Goal: Information Seeking & Learning: Learn about a topic

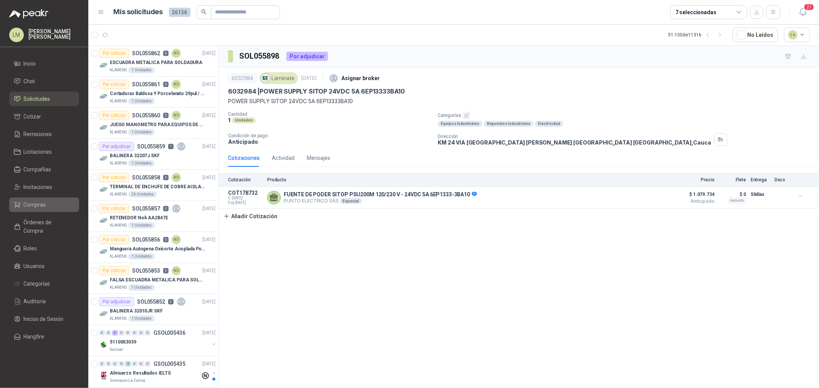
click at [39, 204] on span "Compras" at bounding box center [35, 205] width 22 height 8
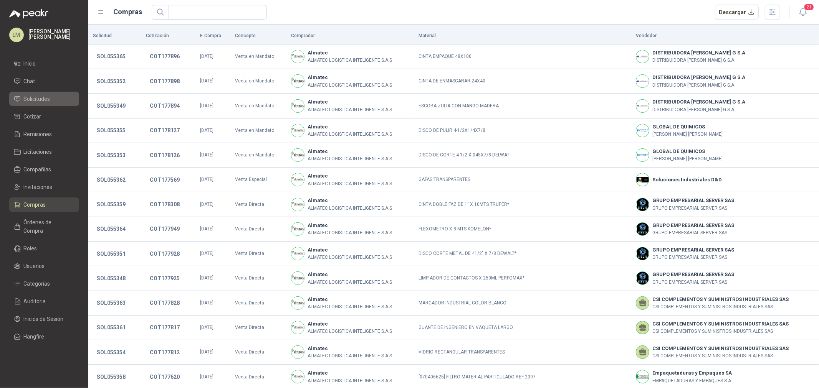
click at [46, 97] on span "Solicitudes" at bounding box center [37, 99] width 26 height 8
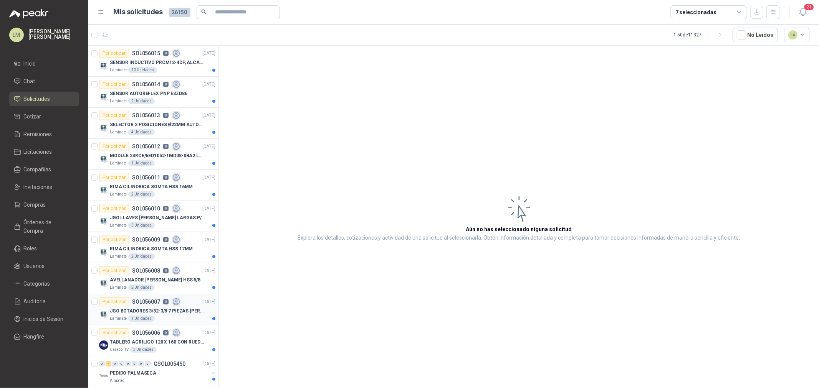
click at [145, 309] on p "JGO BOTADORES 3/32-3/8 7 PIEZAS [PERSON_NAME] J9" at bounding box center [158, 311] width 96 height 7
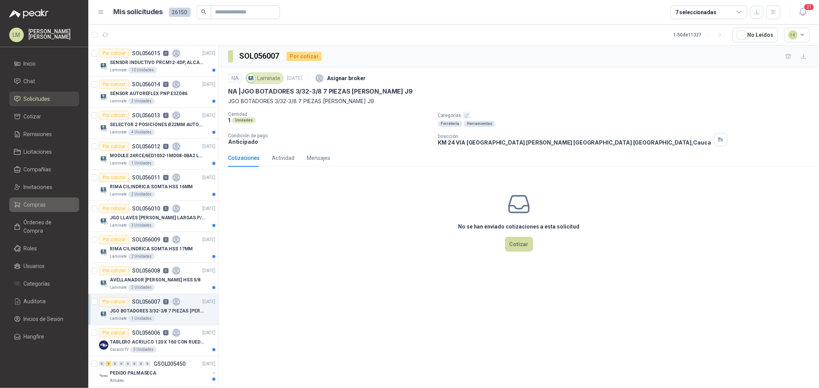
click at [31, 204] on span "Compras" at bounding box center [35, 205] width 22 height 8
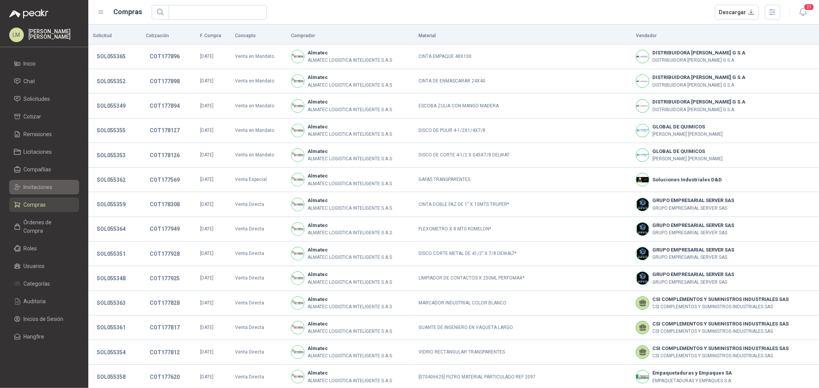
click at [35, 183] on span "Invitaciones" at bounding box center [38, 187] width 29 height 8
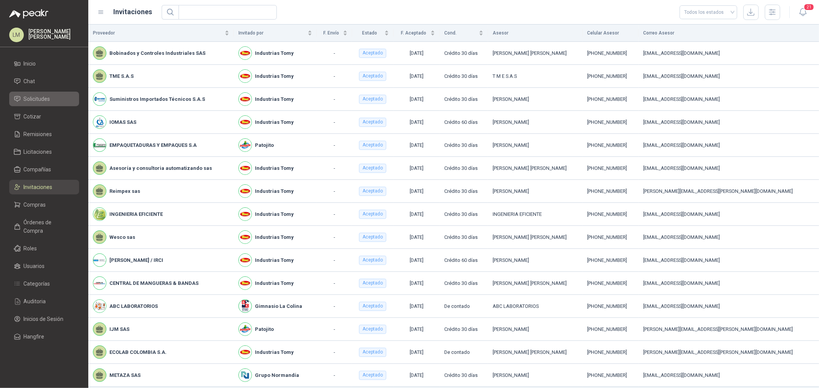
click at [34, 99] on span "Solicitudes" at bounding box center [37, 99] width 26 height 8
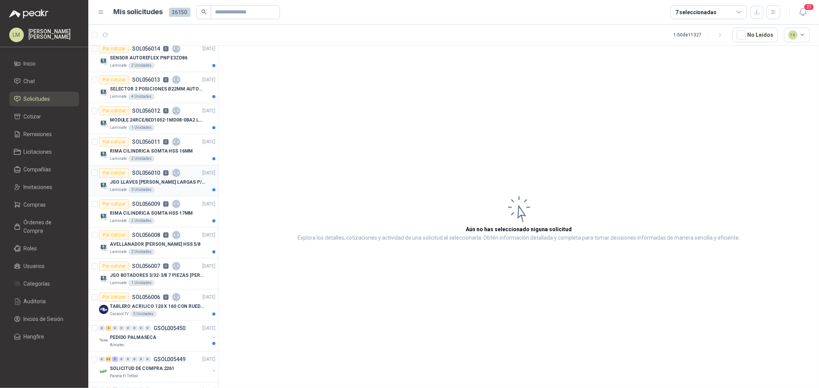
scroll to position [85, 0]
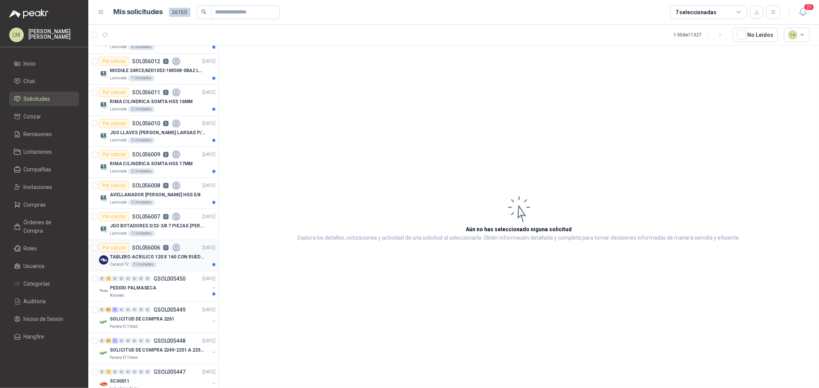
click at [154, 257] on p "TABLERO ACRILICO 120 X 160 CON RUEDAS" at bounding box center [158, 257] width 96 height 7
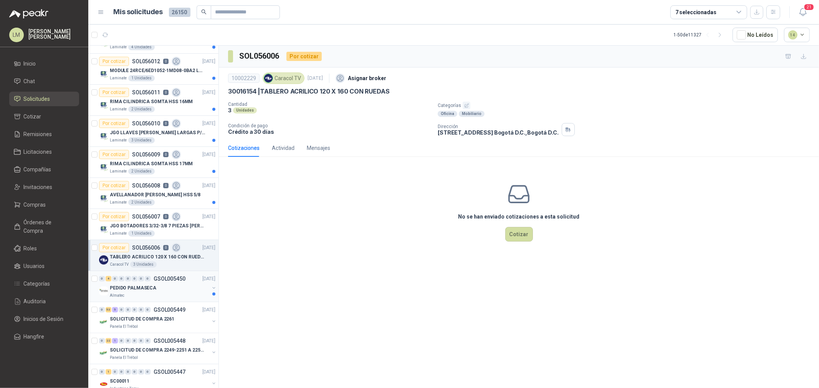
click at [156, 284] on div "PEDIDO PALMASECA" at bounding box center [159, 288] width 99 height 9
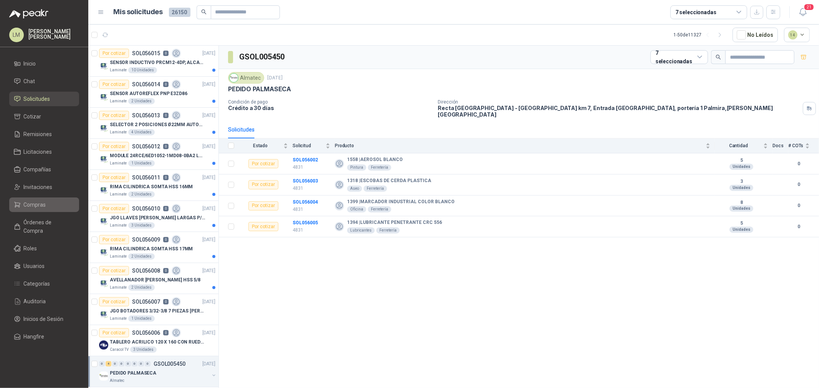
click at [43, 210] on link "Compras" at bounding box center [44, 205] width 70 height 15
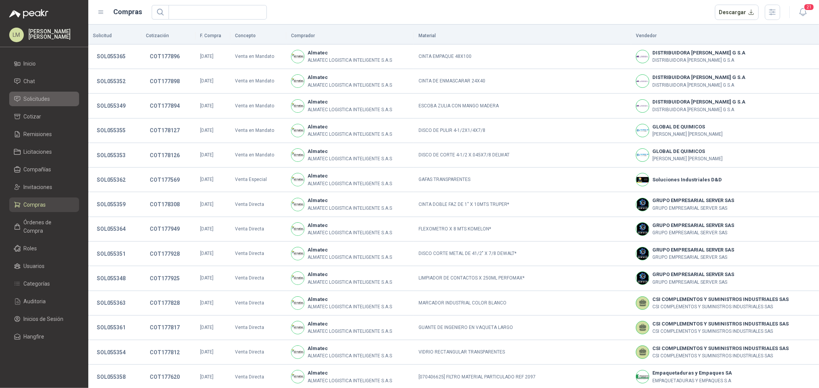
click at [43, 101] on span "Solicitudes" at bounding box center [37, 99] width 26 height 8
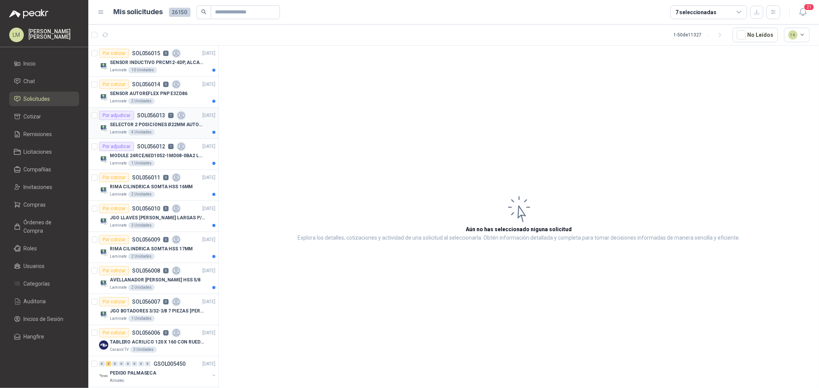
click at [130, 124] on p "SELECTOR 2 POSICIONES Ø22MM AUTONICS" at bounding box center [158, 124] width 96 height 7
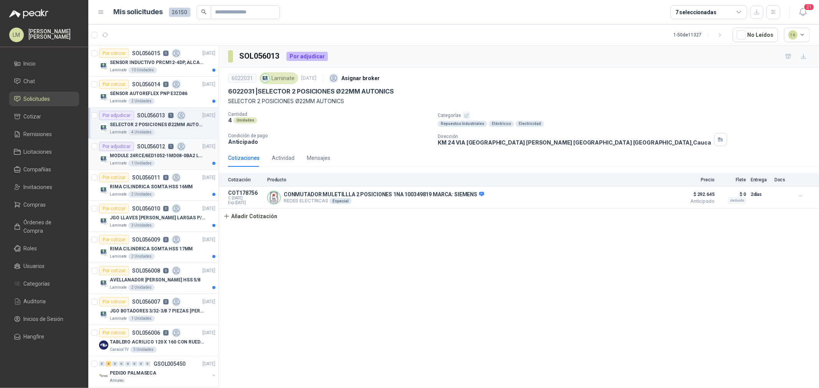
click at [162, 154] on p "MODULE 24RCE/6ED1052-1MD08-0BA2 LOGO" at bounding box center [158, 155] width 96 height 7
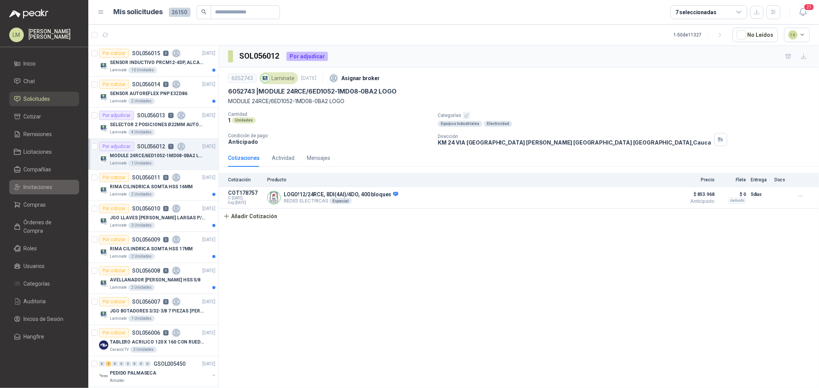
click at [46, 183] on span "Invitaciones" at bounding box center [38, 187] width 29 height 8
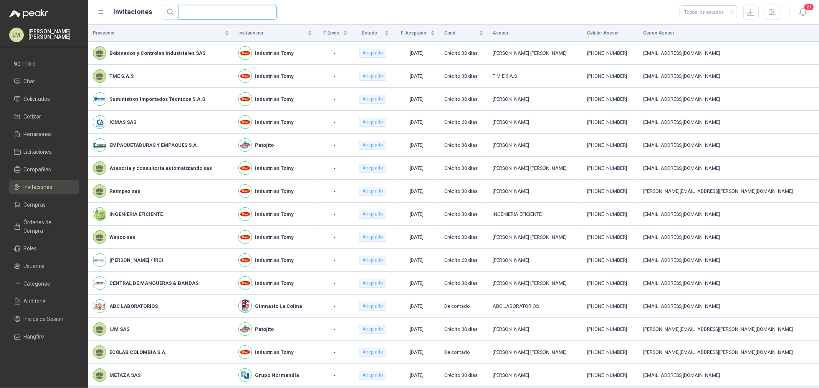
click at [204, 13] on input "text" at bounding box center [224, 12] width 83 height 14
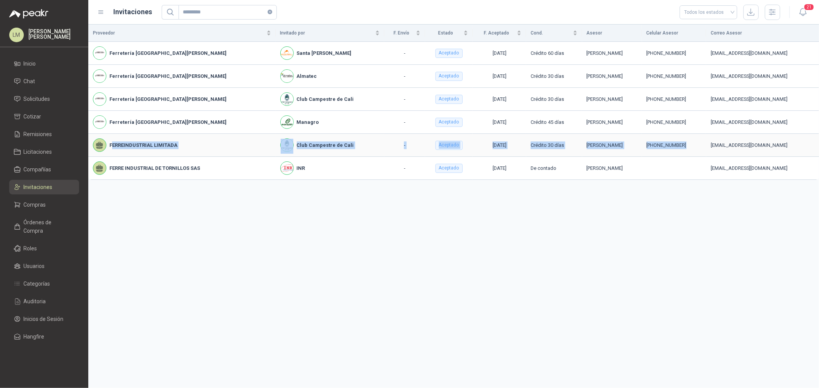
drag, startPoint x: 113, startPoint y: 145, endPoint x: 667, endPoint y: 150, distance: 553.4
click at [667, 150] on tr "FERREINDUSTRIAL LIMITADA Club Campestre de Cali - Aceptado [DATE] Crédito 30 [P…" at bounding box center [453, 145] width 730 height 23
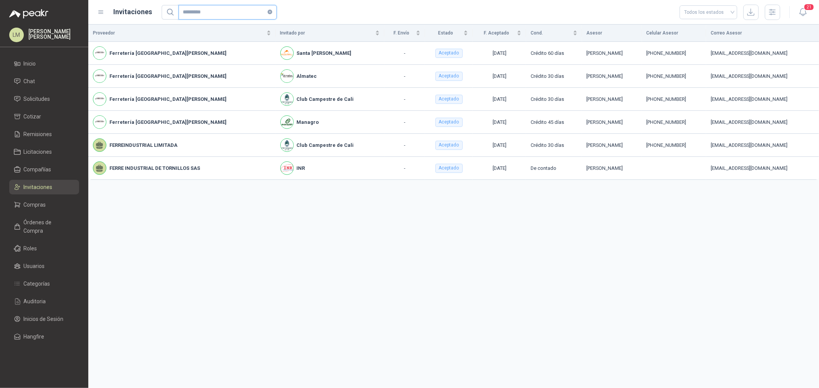
drag, startPoint x: 183, startPoint y: 12, endPoint x: 115, endPoint y: 11, distance: 68.3
click at [116, 11] on div "Invitaciones ********* Todos los estados" at bounding box center [438, 12] width 682 height 15
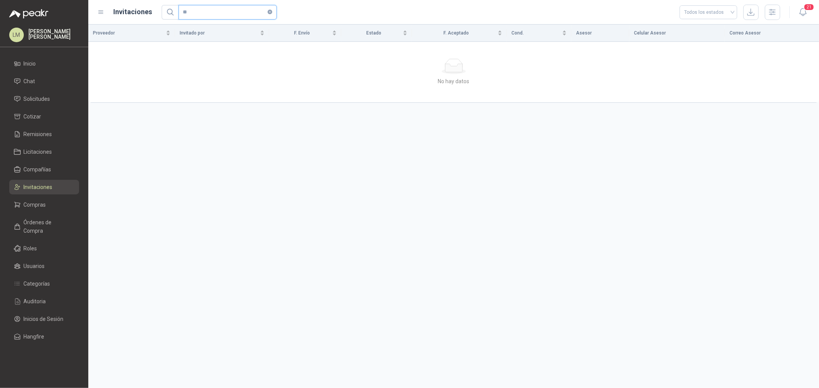
type input "*"
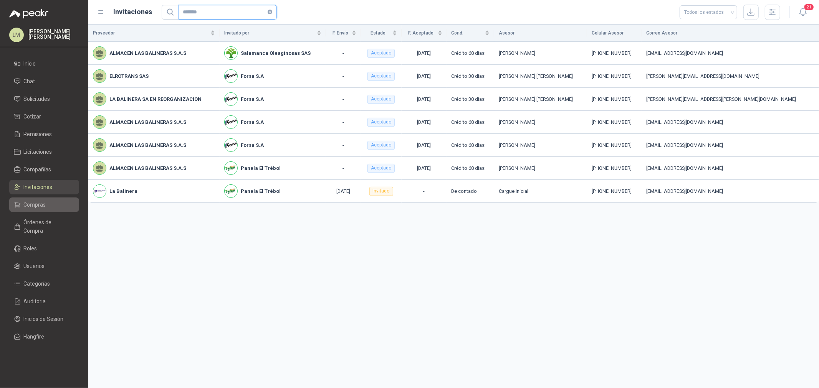
type input "*******"
click at [45, 206] on span "Compras" at bounding box center [35, 205] width 22 height 8
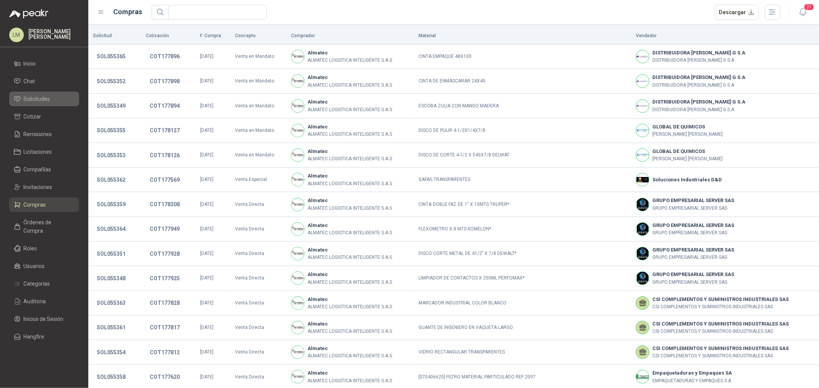
click at [35, 94] on link "Solicitudes" at bounding box center [44, 99] width 70 height 15
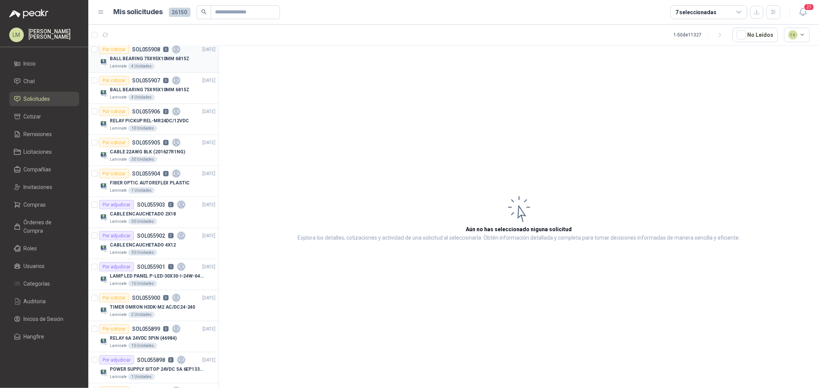
scroll to position [853, 0]
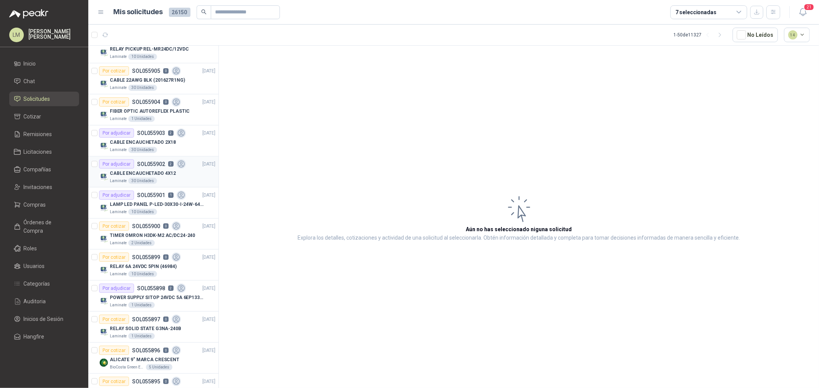
click at [153, 164] on p "SOL055902" at bounding box center [151, 164] width 28 height 5
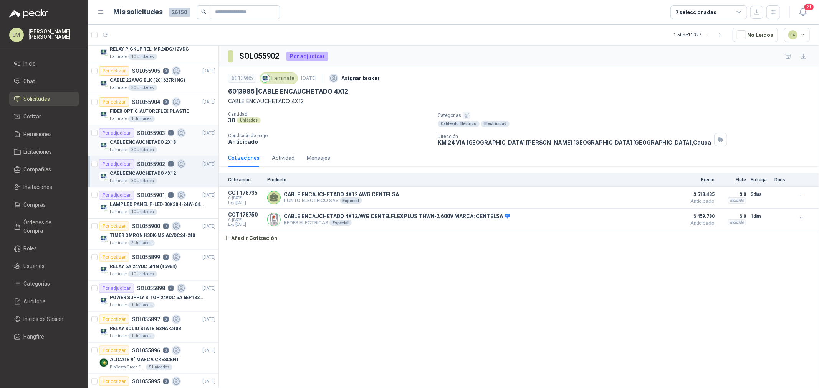
click at [156, 139] on p "CABLE ENCAUCHETADO 2X18" at bounding box center [143, 142] width 66 height 7
click at [147, 201] on p "LAMP LED PANEL P-LED-30X30-I-24W-6400K" at bounding box center [158, 204] width 96 height 7
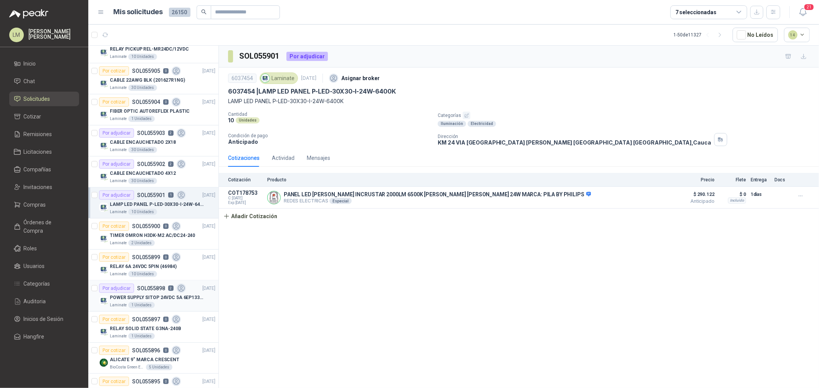
click at [148, 293] on div "Por adjudicar SOL055898 2" at bounding box center [142, 288] width 87 height 9
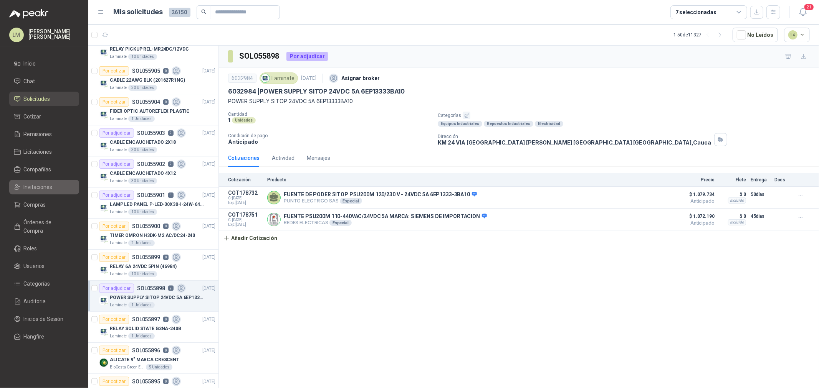
click at [35, 186] on span "Invitaciones" at bounding box center [38, 187] width 29 height 8
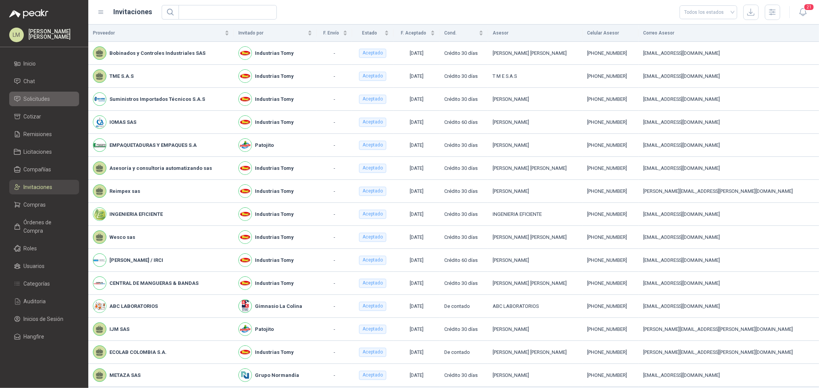
click at [36, 95] on span "Solicitudes" at bounding box center [37, 99] width 26 height 8
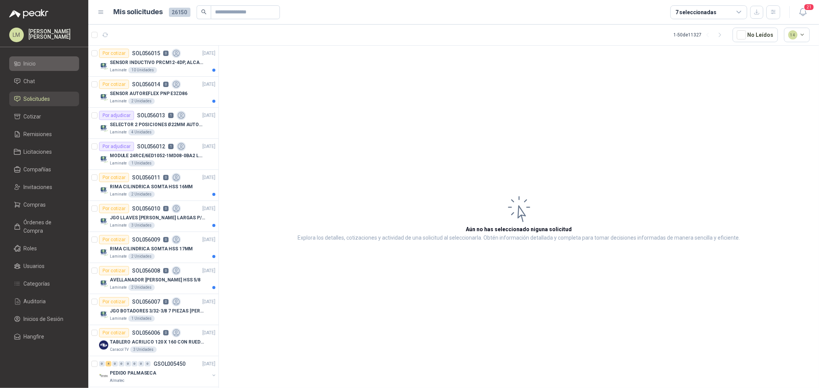
click at [45, 67] on li "Inicio" at bounding box center [44, 63] width 61 height 8
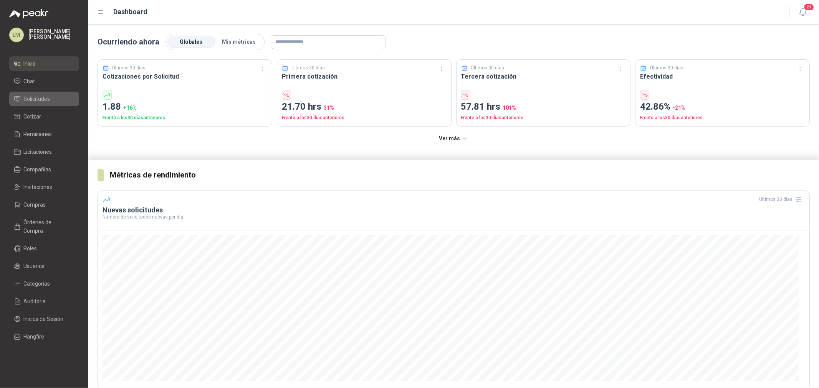
click at [43, 98] on span "Solicitudes" at bounding box center [37, 99] width 26 height 8
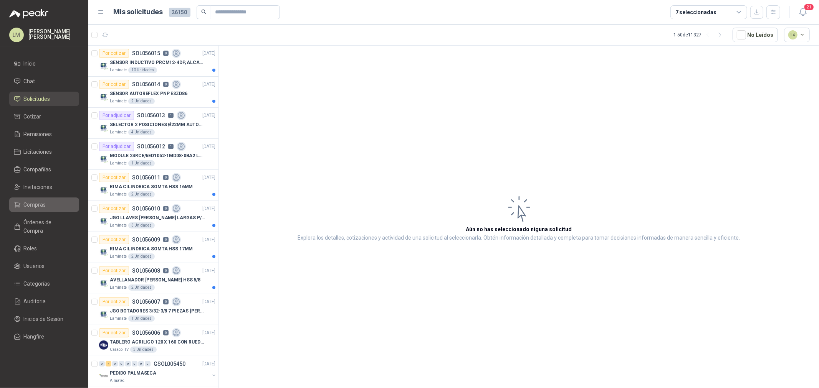
click at [39, 200] on link "Compras" at bounding box center [44, 205] width 70 height 15
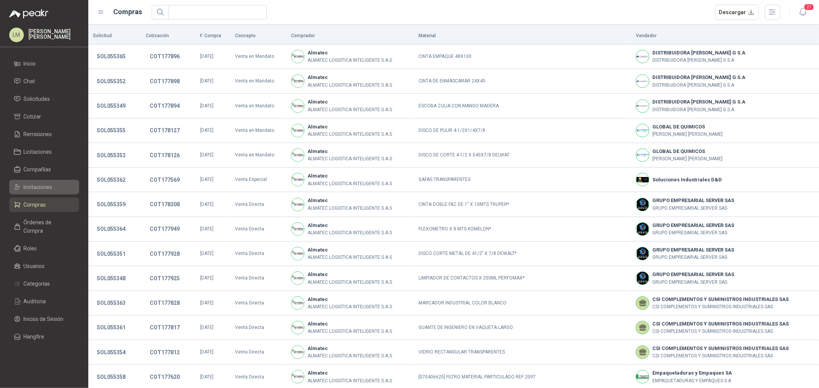
click at [44, 187] on span "Invitaciones" at bounding box center [38, 187] width 29 height 8
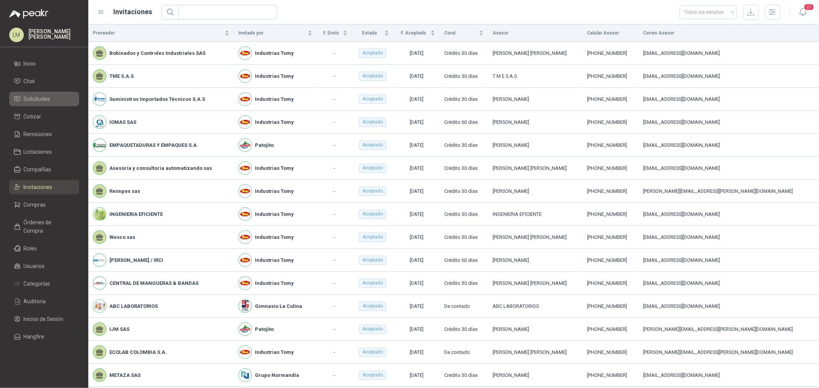
click at [40, 104] on link "Solicitudes" at bounding box center [44, 99] width 70 height 15
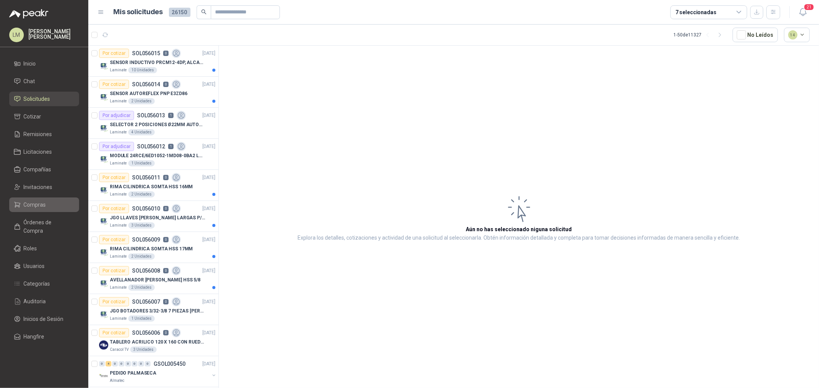
click at [31, 205] on span "Compras" at bounding box center [35, 205] width 22 height 8
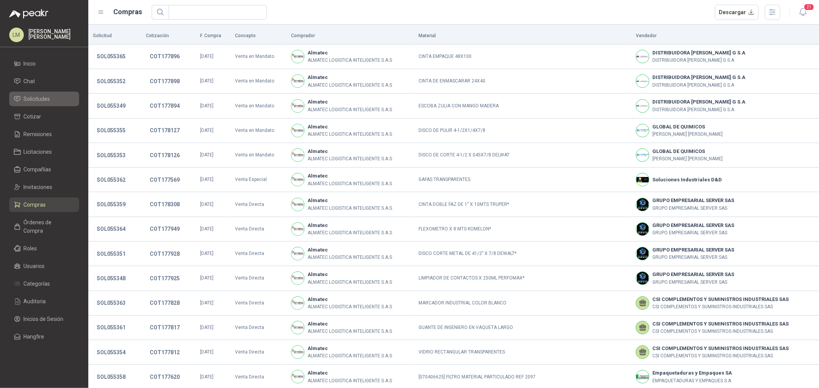
click at [41, 101] on span "Solicitudes" at bounding box center [37, 99] width 26 height 8
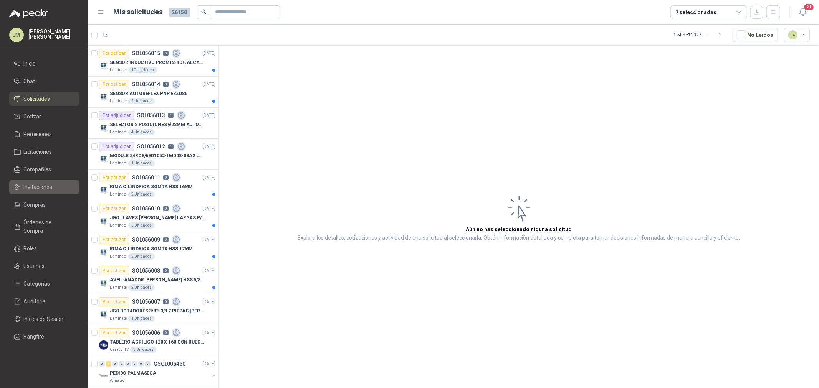
click at [31, 185] on span "Invitaciones" at bounding box center [38, 187] width 29 height 8
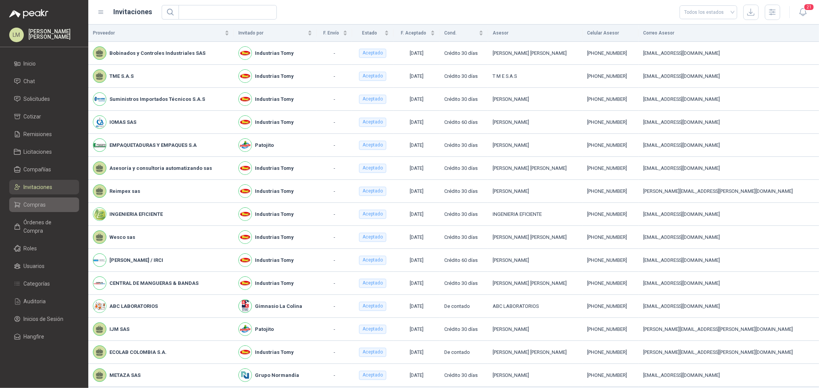
click at [34, 205] on span "Compras" at bounding box center [35, 205] width 22 height 8
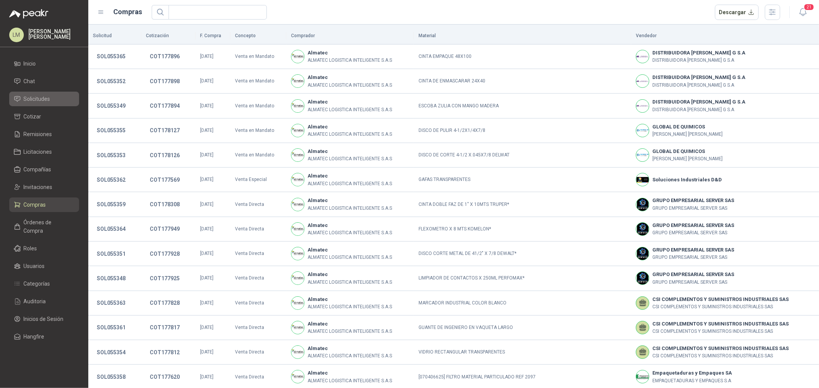
click at [36, 98] on span "Solicitudes" at bounding box center [37, 99] width 26 height 8
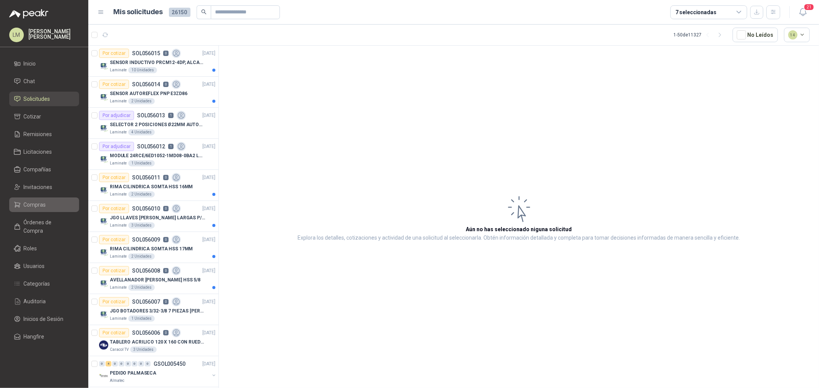
click at [45, 207] on span "Compras" at bounding box center [35, 205] width 22 height 8
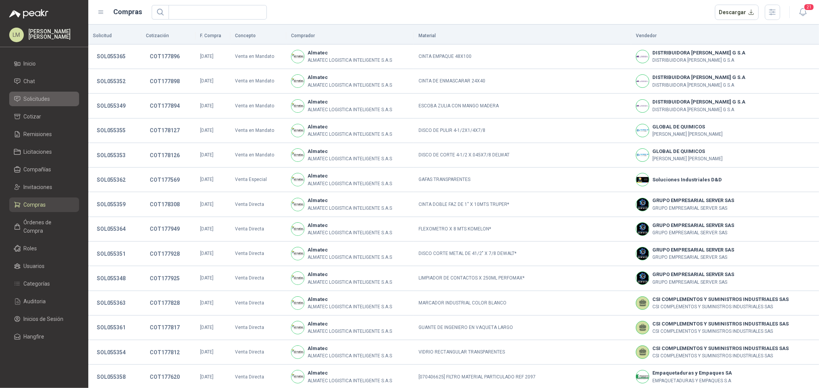
click at [30, 98] on span "Solicitudes" at bounding box center [37, 99] width 26 height 8
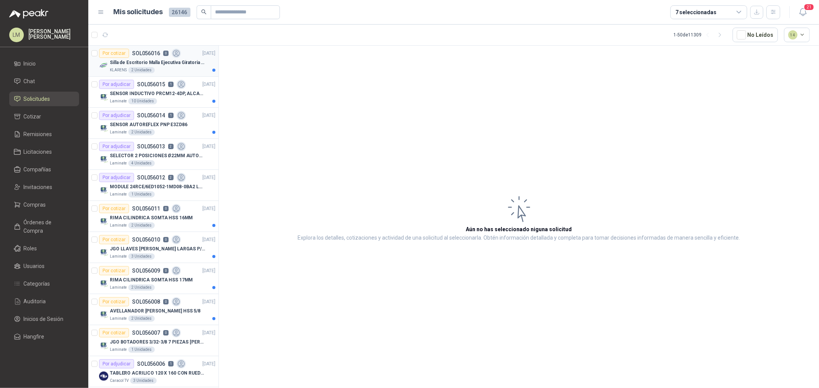
click at [152, 63] on p "Silla de Escritorio Malla Ejecutiva Giratoria Cromada con Reposabrazos Fijo Neg…" at bounding box center [158, 62] width 96 height 7
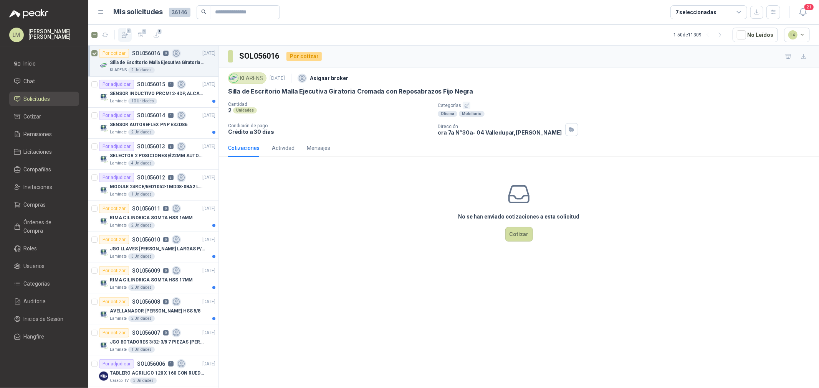
click at [120, 33] on button "1" at bounding box center [125, 35] width 14 height 14
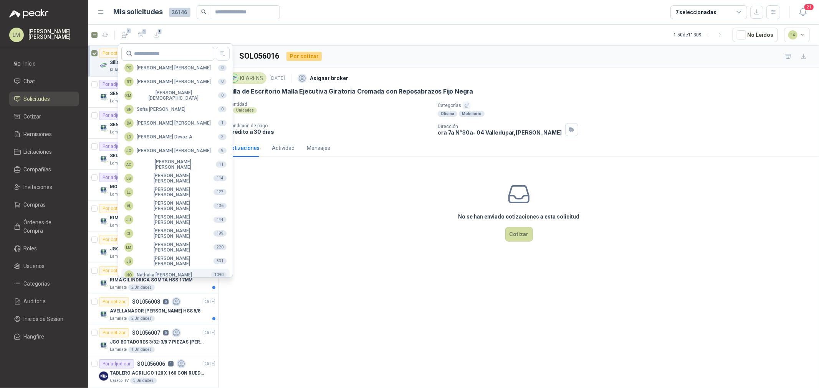
scroll to position [136, 0]
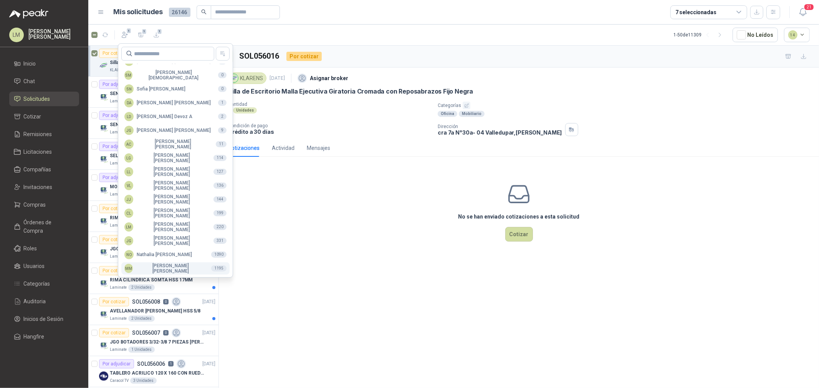
click at [155, 267] on div "MM [PERSON_NAME]" at bounding box center [164, 268] width 81 height 11
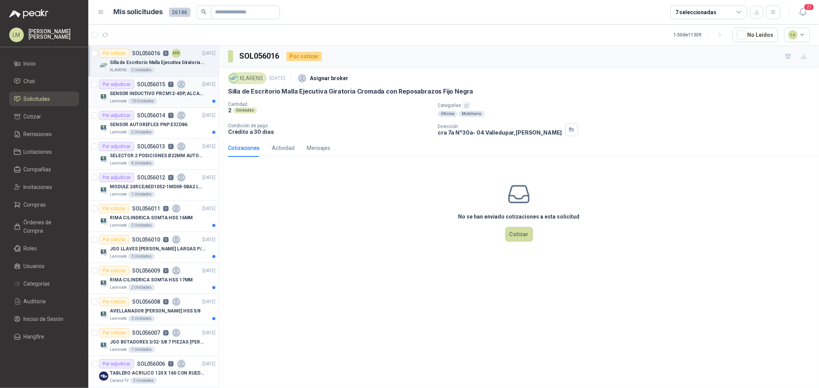
click at [139, 97] on div "SENSOR INDUCTIVO PRCM12-4DP, ALCANCE 4MM" at bounding box center [163, 93] width 106 height 9
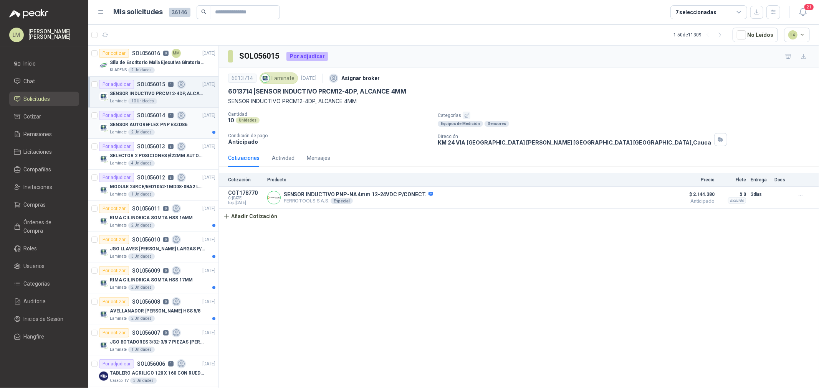
click at [138, 117] on p "SOL056014" at bounding box center [151, 115] width 28 height 5
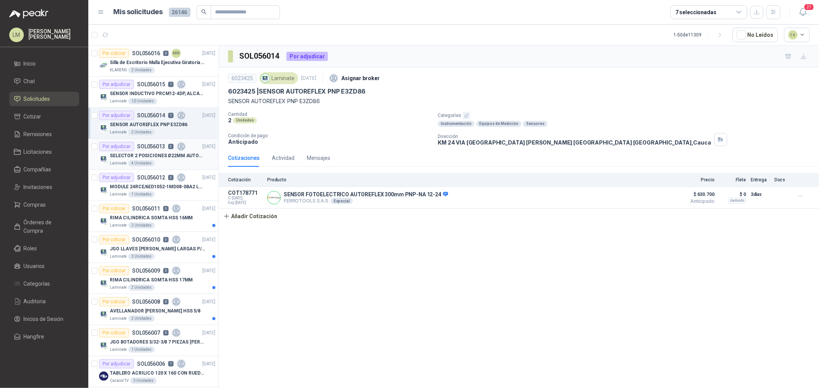
click at [137, 151] on div "SELECTOR 2 POSICIONES Ø22MM AUTONICS" at bounding box center [163, 155] width 106 height 9
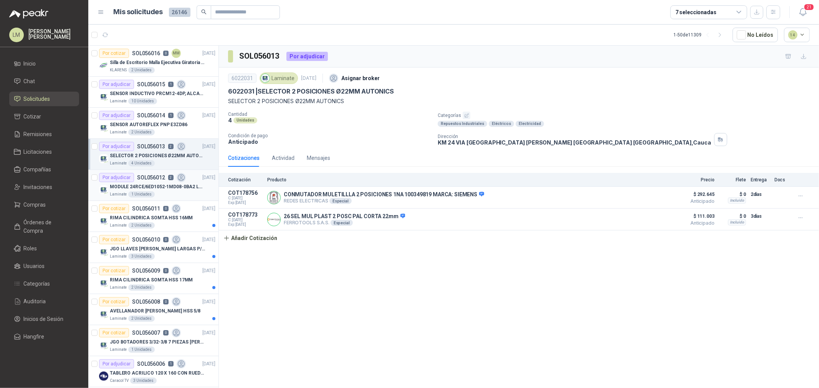
click at [140, 186] on p "MODULE 24RCE/6ED1052-1MD08-0BA2 LOGO" at bounding box center [158, 186] width 96 height 7
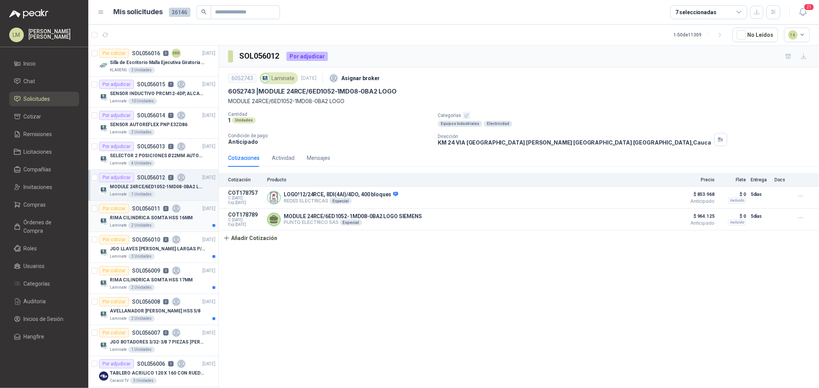
click at [144, 223] on div "2 Unidades" at bounding box center [141, 226] width 26 height 6
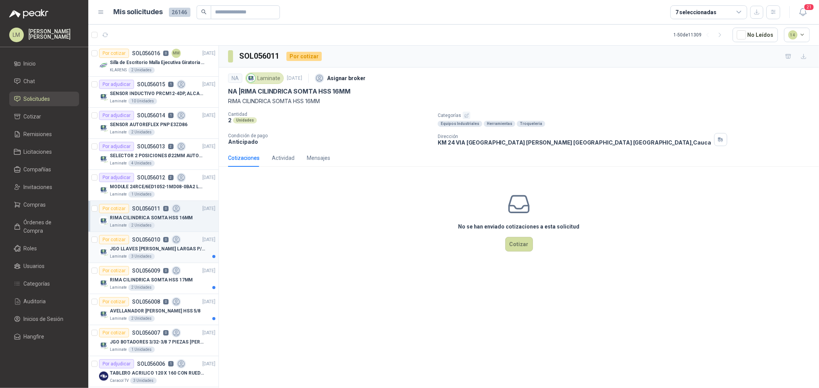
click at [150, 243] on div "Por cotizar SOL056010 0" at bounding box center [140, 239] width 82 height 9
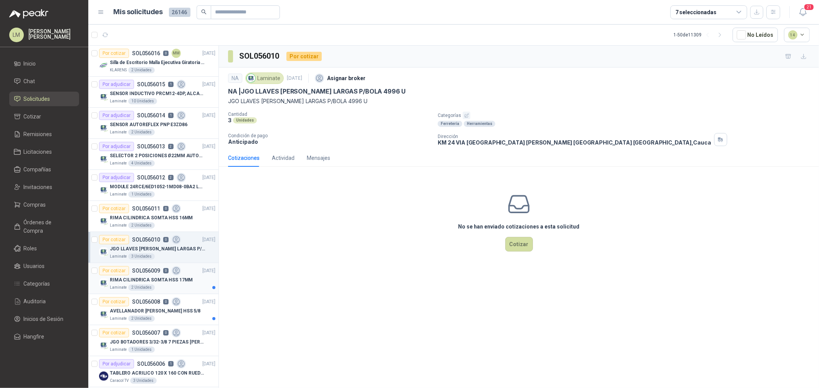
click at [150, 276] on div "RIMA CILINDRICA SOMTA HSS 17MM" at bounding box center [163, 280] width 106 height 9
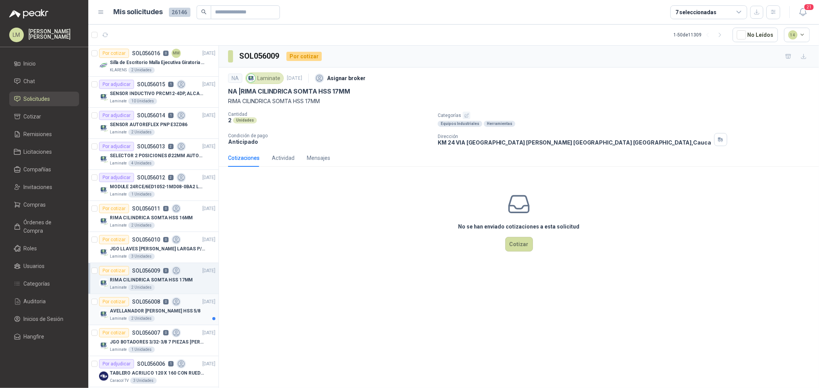
click at [152, 312] on p "AVELLANADOR [PERSON_NAME] HSS 5/8" at bounding box center [155, 311] width 91 height 7
click at [144, 338] on div "JGO BOTADORES 3/32-3/8 7 PIEZAS [PERSON_NAME] J9" at bounding box center [163, 342] width 106 height 9
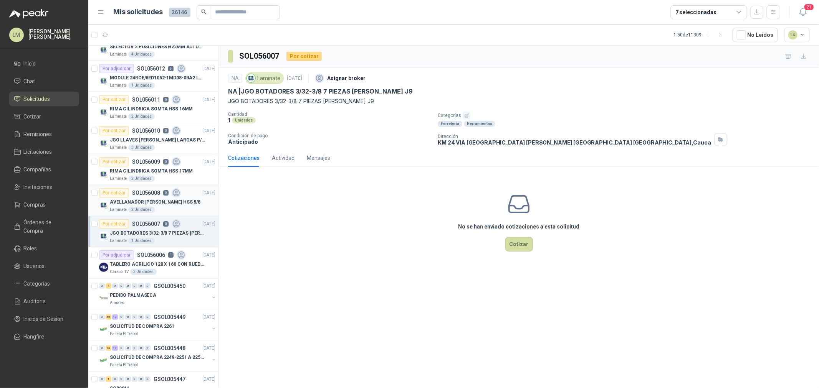
scroll to position [170, 0]
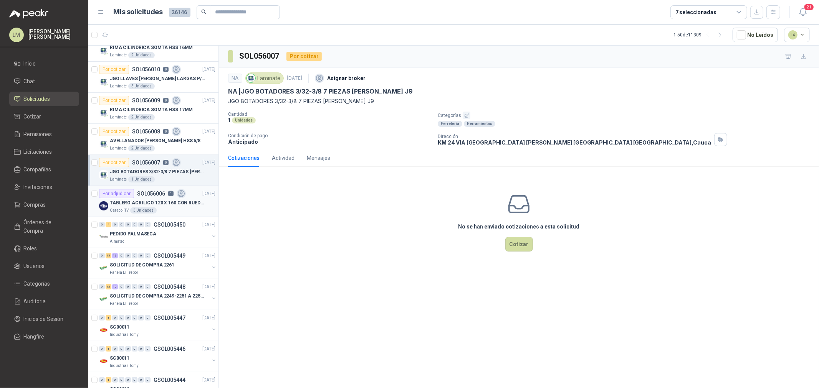
click at [153, 212] on div "3 Unidades" at bounding box center [143, 211] width 26 height 6
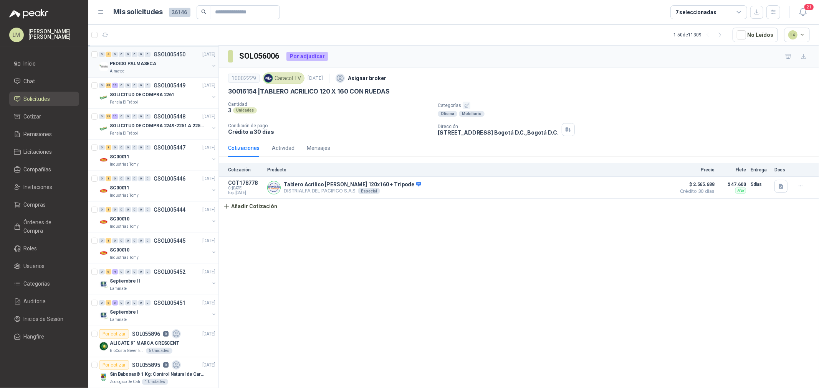
scroll to position [469, 0]
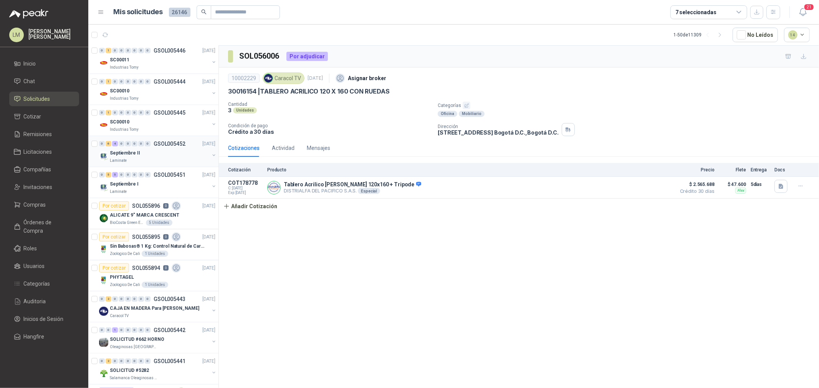
click at [211, 155] on button "button" at bounding box center [214, 155] width 6 height 6
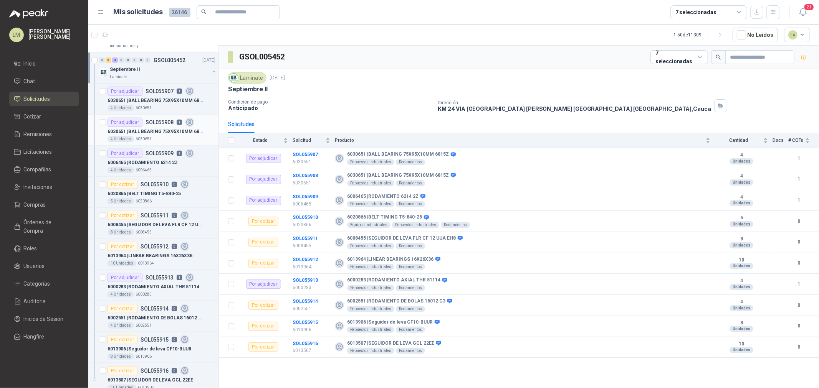
scroll to position [554, 0]
click at [160, 130] on p "6030651 | BALL BEARING 75X95X10MM 6815Z" at bounding box center [155, 130] width 96 height 7
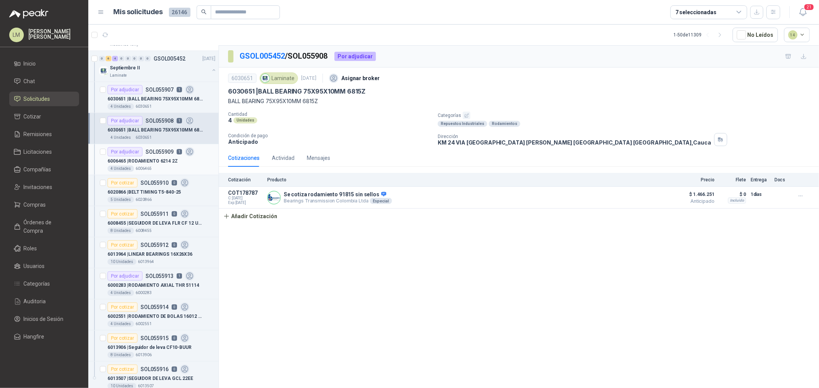
click at [158, 157] on div "6006465 | RODAMIENTO 6214 2Z" at bounding box center [161, 161] width 108 height 9
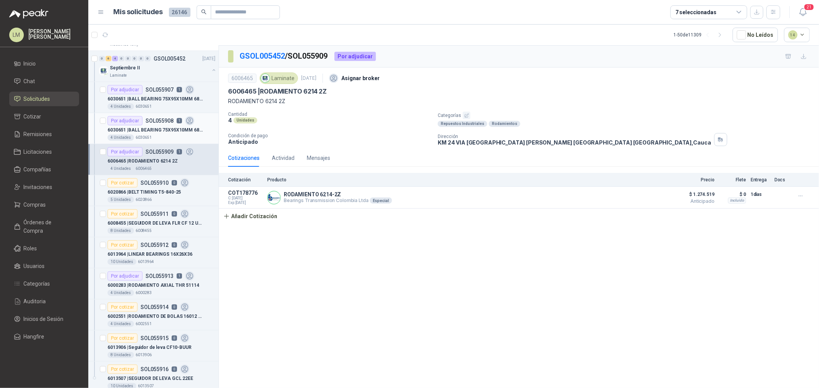
click at [155, 126] on div "6030651 | BALL BEARING 75X95X10MM 6815Z" at bounding box center [161, 129] width 108 height 9
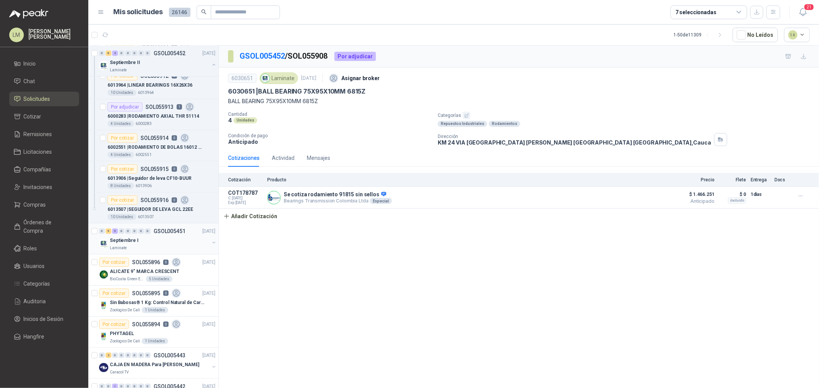
scroll to position [725, 0]
click at [158, 239] on div "Septiembre I" at bounding box center [159, 239] width 99 height 9
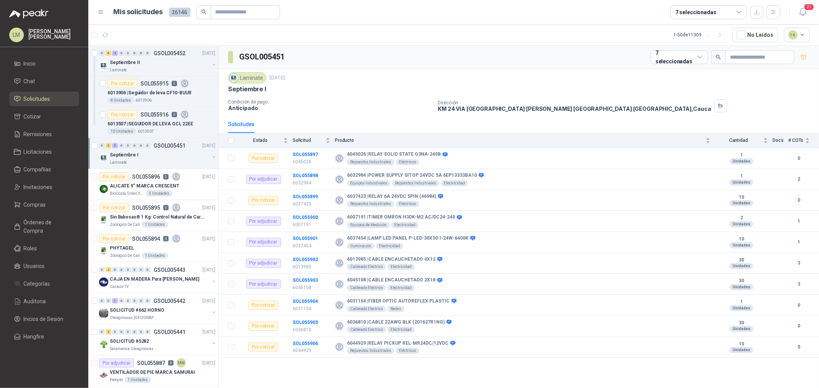
scroll to position [810, 0]
click at [45, 188] on span "Invitaciones" at bounding box center [38, 187] width 29 height 8
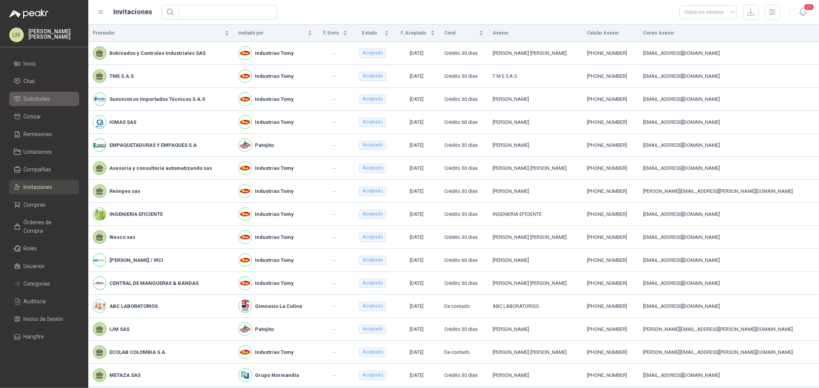
click at [33, 103] on span "Solicitudes" at bounding box center [37, 99] width 26 height 8
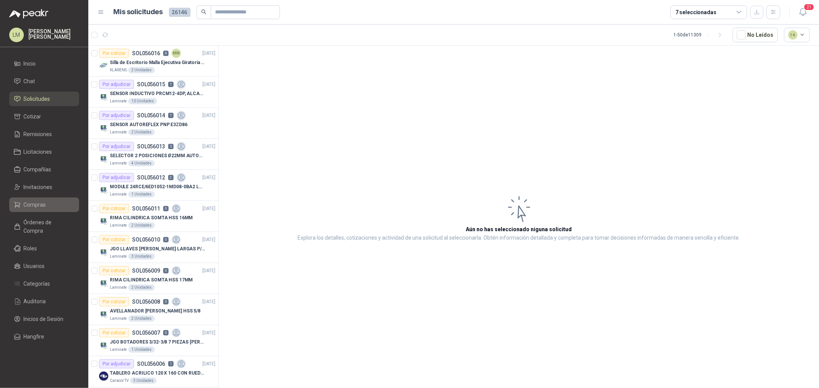
drag, startPoint x: 30, startPoint y: 207, endPoint x: 32, endPoint y: 204, distance: 4.2
click at [30, 207] on span "Compras" at bounding box center [35, 205] width 22 height 8
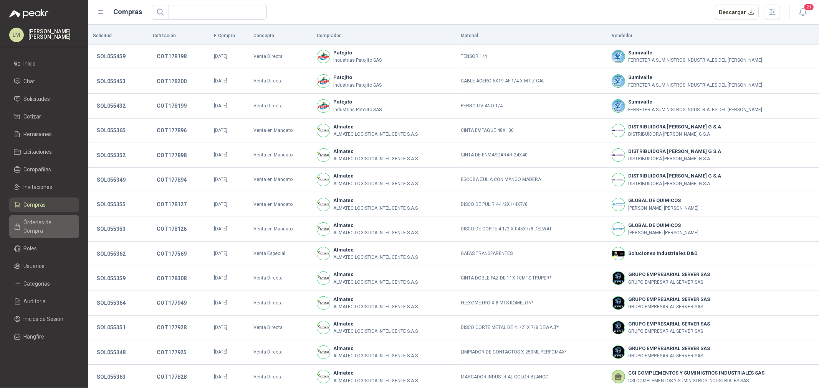
click at [40, 217] on link "Órdenes de Compra" at bounding box center [44, 226] width 70 height 23
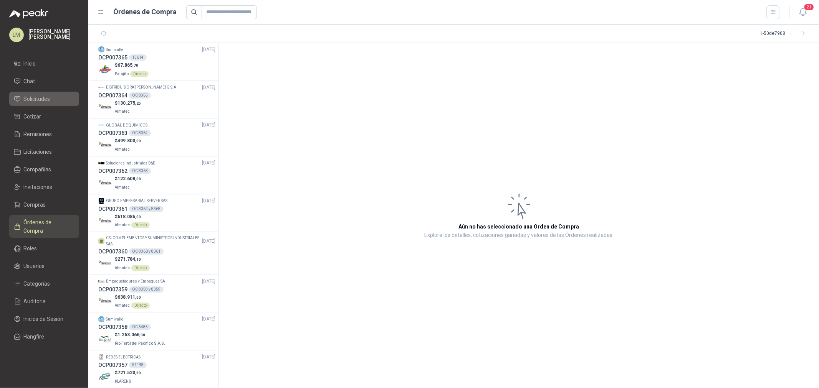
click at [41, 98] on span "Solicitudes" at bounding box center [37, 99] width 26 height 8
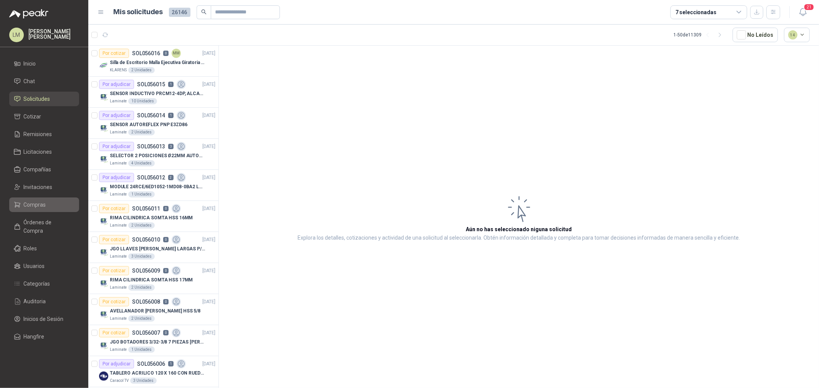
click at [41, 202] on span "Compras" at bounding box center [35, 205] width 22 height 8
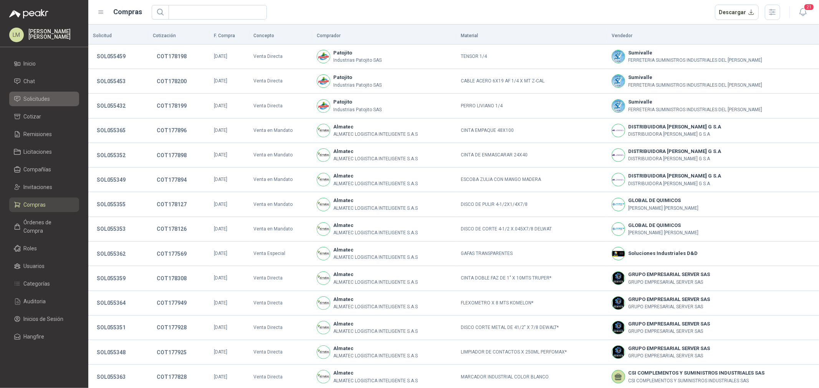
click at [28, 98] on span "Solicitudes" at bounding box center [37, 99] width 26 height 8
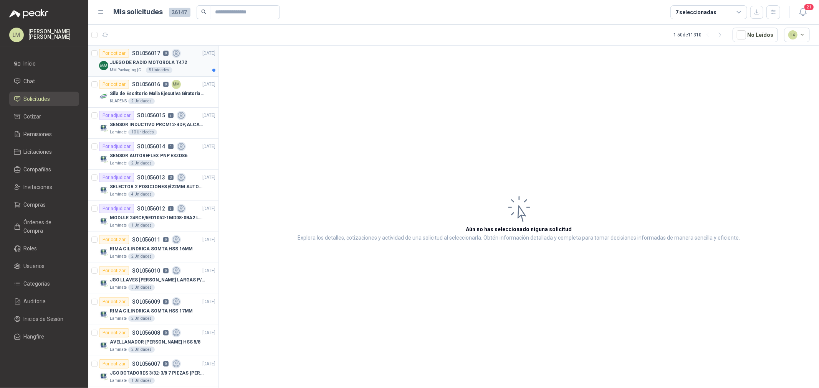
click at [137, 64] on p "JUEGO DE RADIO MOTOROLA T472" at bounding box center [148, 62] width 77 height 7
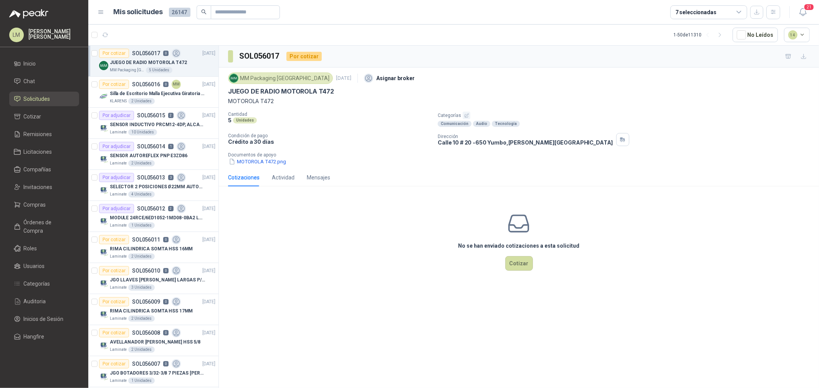
click at [248, 167] on div "MM Packaging Colombia [DATE] Asignar broker JUEGO DE RADIO MOTOROLA T472 MOTORO…" at bounding box center [519, 118] width 600 height 101
click at [248, 164] on button "MOTOROLA T472.png" at bounding box center [257, 162] width 59 height 8
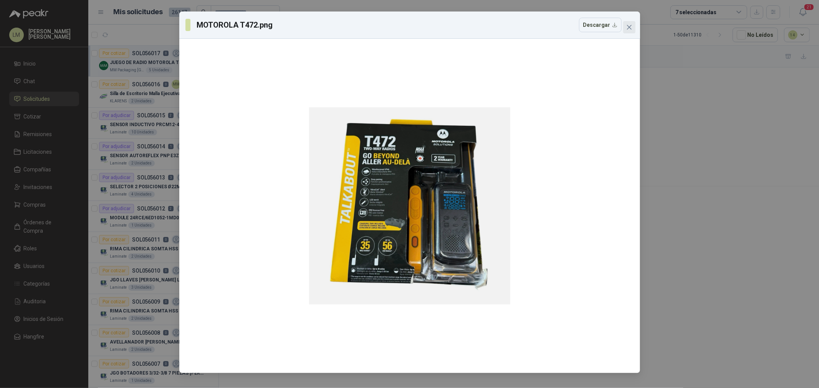
click at [626, 24] on icon "close" at bounding box center [629, 27] width 6 height 6
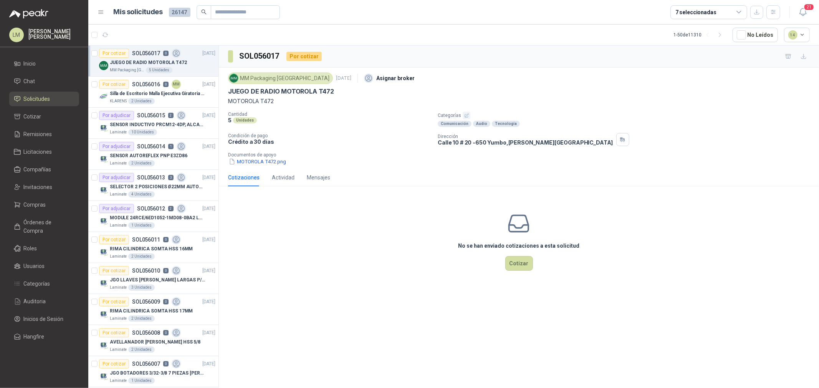
click at [695, 6] on div "7 seleccionadas" at bounding box center [708, 12] width 77 height 14
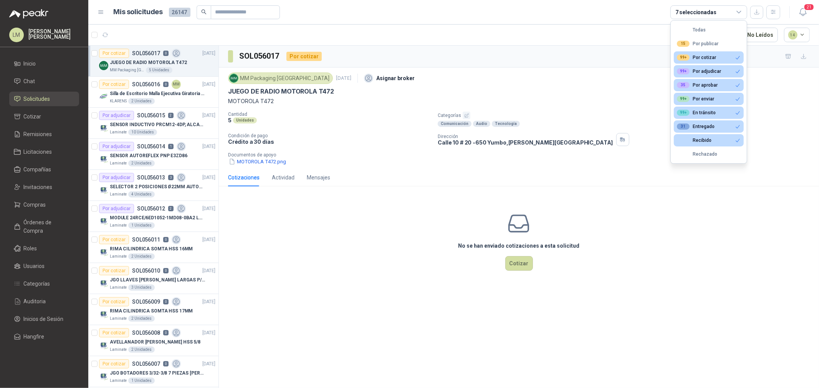
click at [695, 6] on div "7 seleccionadas" at bounding box center [708, 12] width 77 height 14
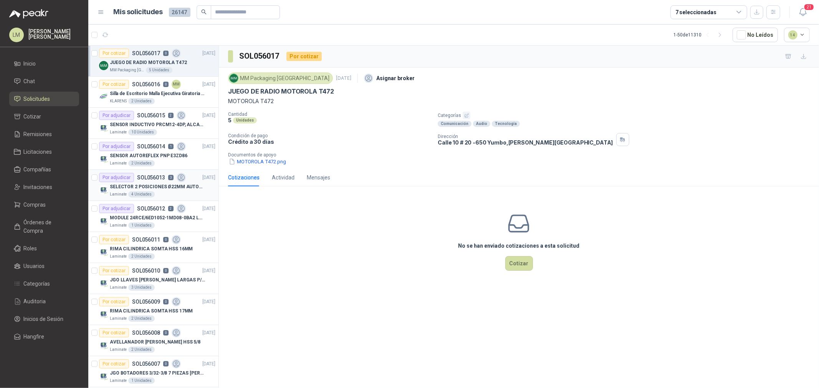
click at [149, 182] on div "SELECTOR 2 POSICIONES Ø22MM AUTONICS" at bounding box center [163, 186] width 106 height 9
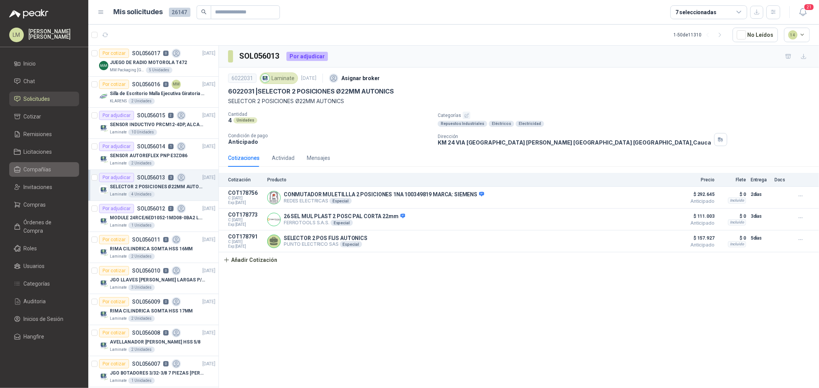
click at [44, 169] on span "Compañías" at bounding box center [38, 169] width 28 height 8
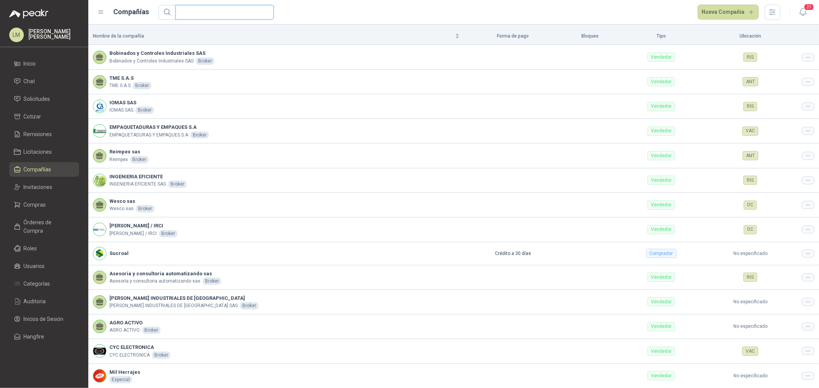
click at [226, 12] on input "text" at bounding box center [221, 12] width 83 height 14
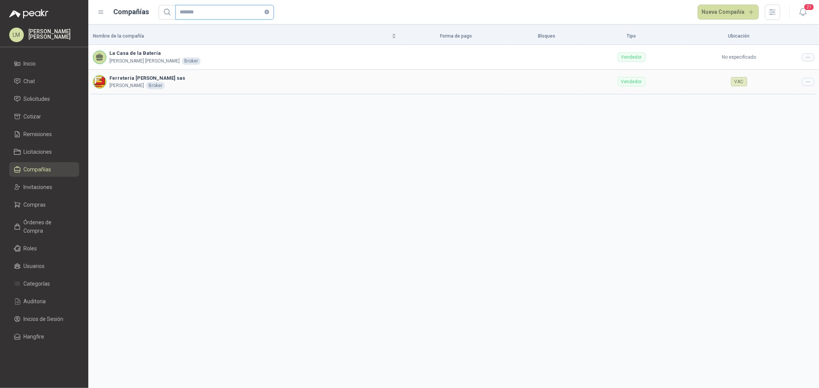
type input "*******"
click at [810, 80] on icon at bounding box center [808, 82] width 6 height 6
click at [784, 99] on span "Editar compañía" at bounding box center [788, 95] width 40 height 8
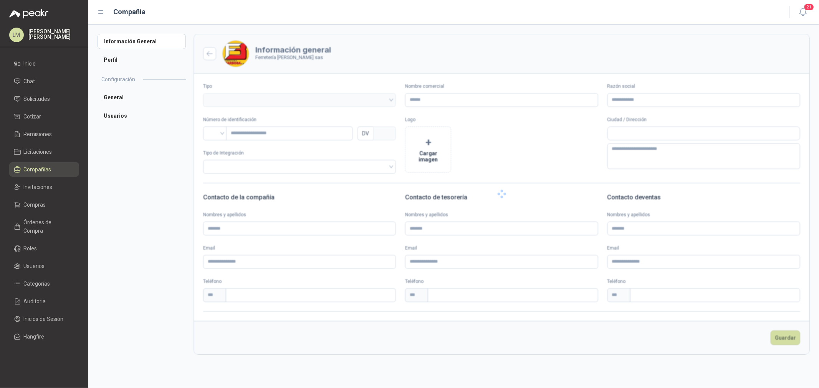
type input "**********"
type input "*********"
type input "*"
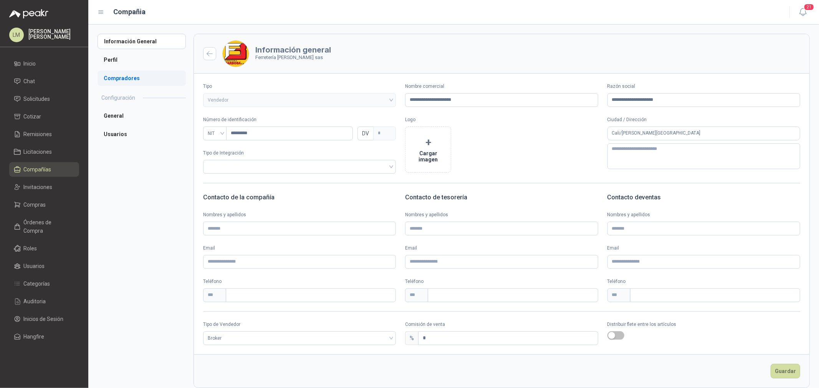
click at [125, 76] on li "Compradores" at bounding box center [141, 78] width 88 height 15
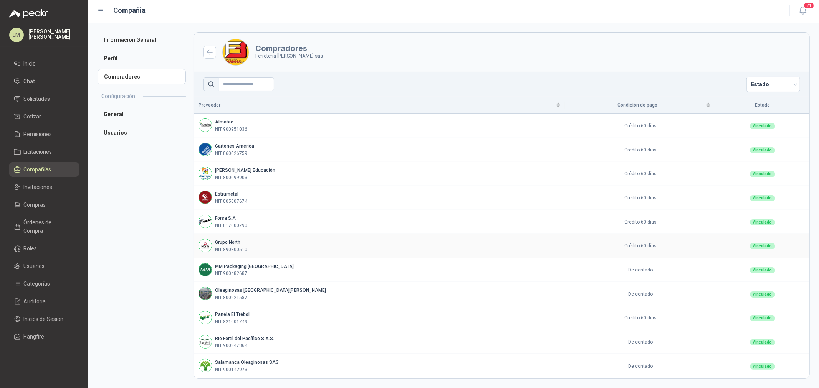
scroll to position [2, 0]
click at [55, 171] on li "Compañías" at bounding box center [44, 169] width 61 height 8
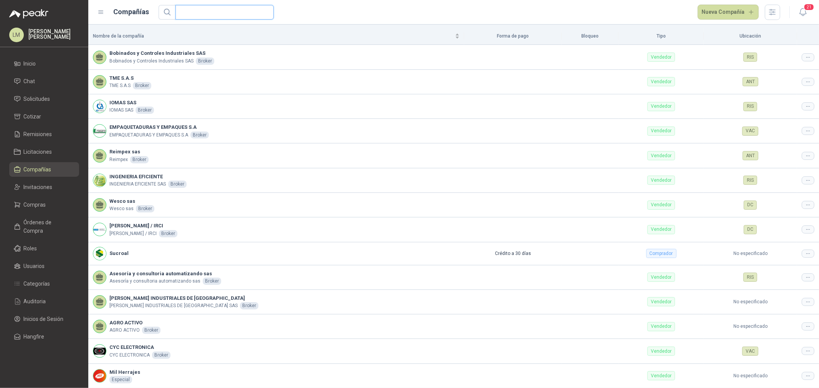
click at [189, 15] on input "text" at bounding box center [221, 12] width 83 height 14
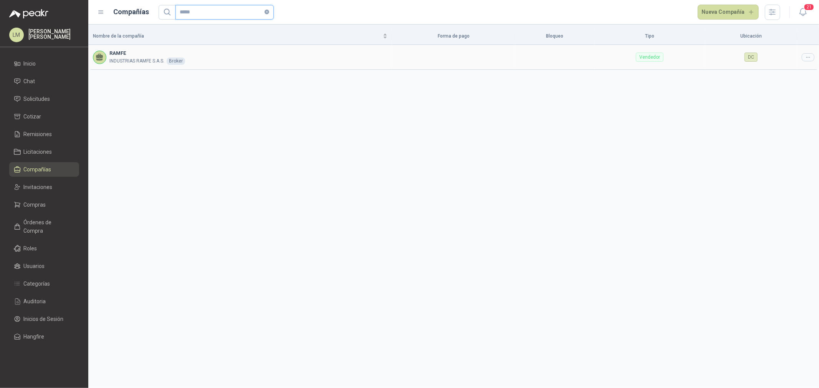
type input "*****"
click at [805, 60] on div at bounding box center [807, 57] width 13 height 8
click at [787, 77] on ul "Editar compañía" at bounding box center [788, 70] width 52 height 15
click at [788, 70] on span "Editar compañía" at bounding box center [788, 70] width 40 height 8
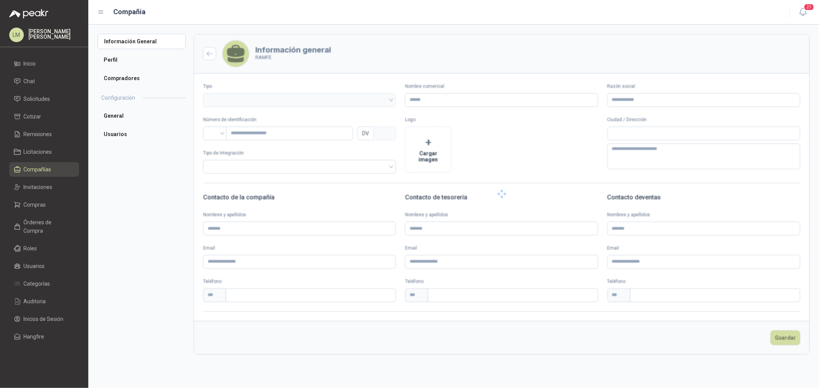
type input "*****"
type input "**********"
type input "*********"
type input "*"
type textarea "**********"
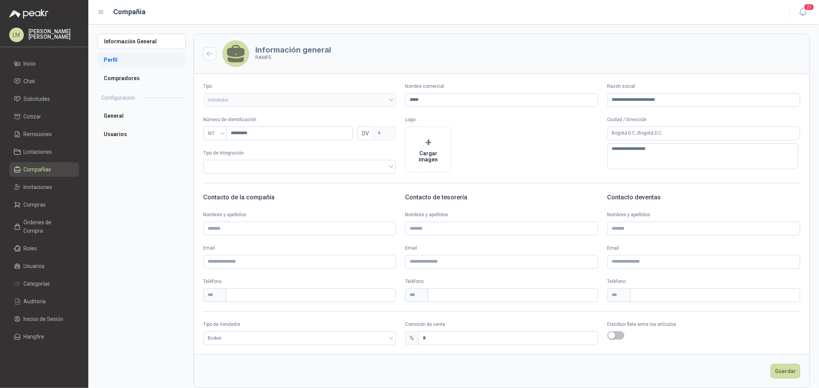
click at [122, 57] on li "Perfil" at bounding box center [141, 59] width 88 height 15
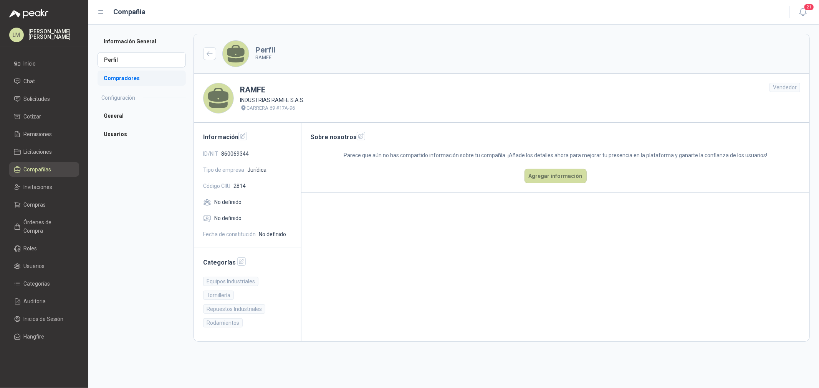
click at [125, 76] on li "Compradores" at bounding box center [141, 78] width 88 height 15
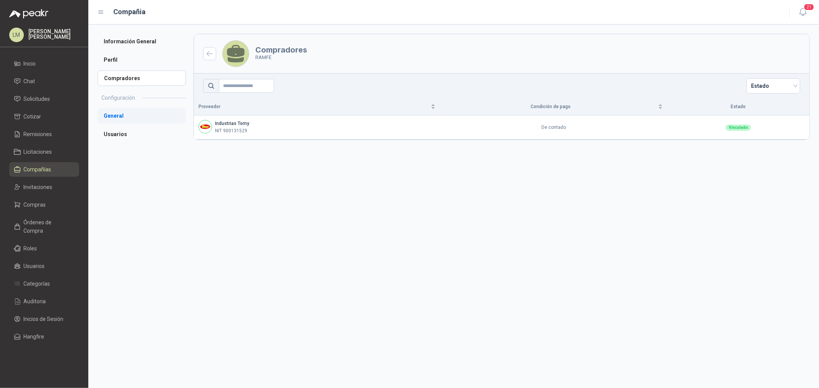
click at [125, 116] on li "General" at bounding box center [141, 115] width 88 height 15
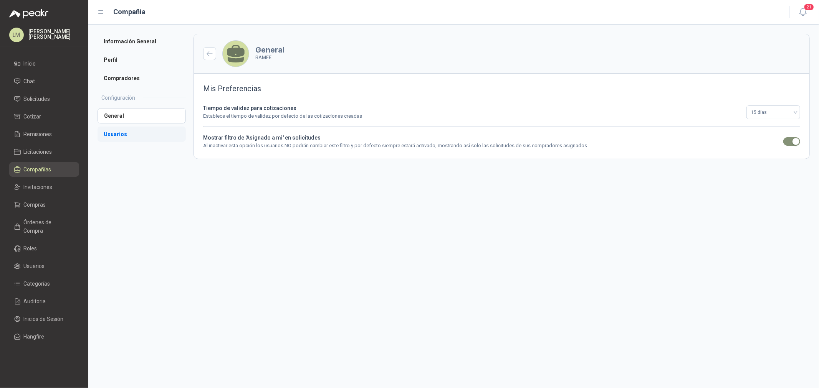
click at [123, 135] on li "Usuarios" at bounding box center [141, 134] width 88 height 15
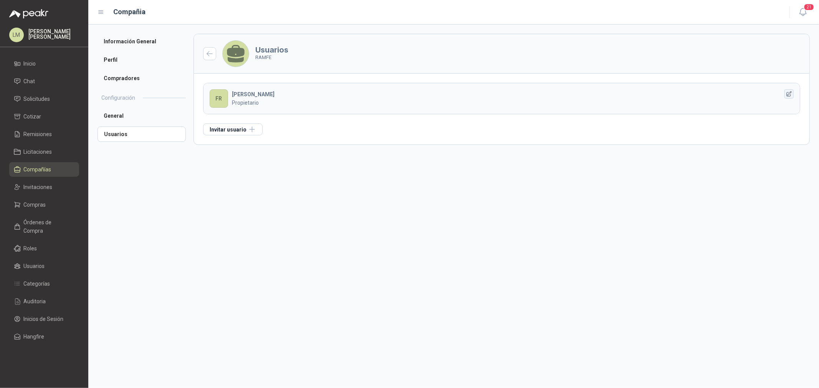
click at [788, 94] on icon "button" at bounding box center [789, 94] width 7 height 7
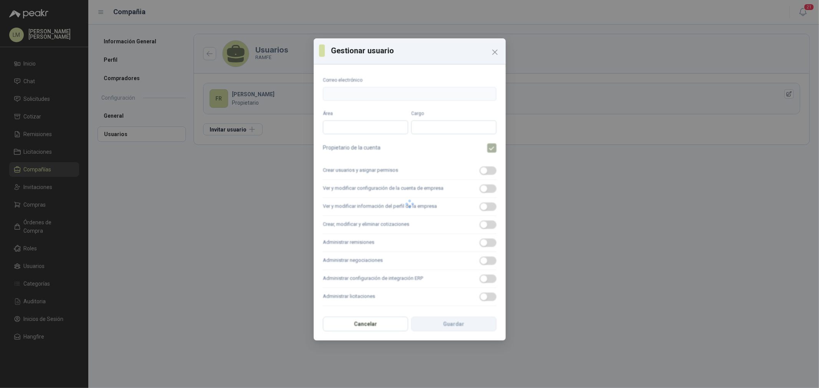
type input "**********"
click at [497, 55] on icon "Close" at bounding box center [494, 52] width 9 height 9
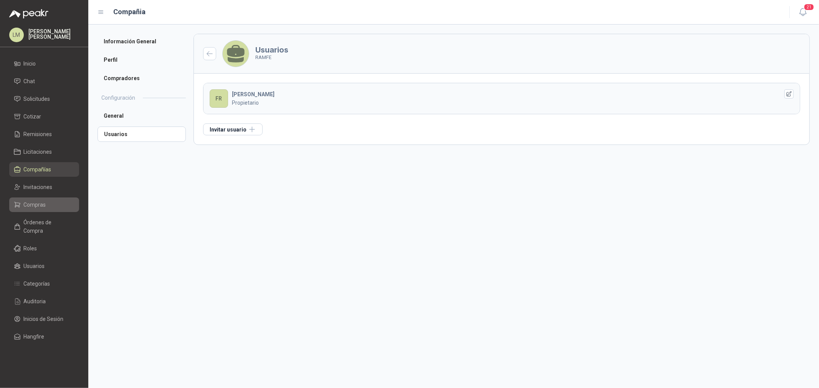
click at [36, 206] on span "Compras" at bounding box center [35, 205] width 22 height 8
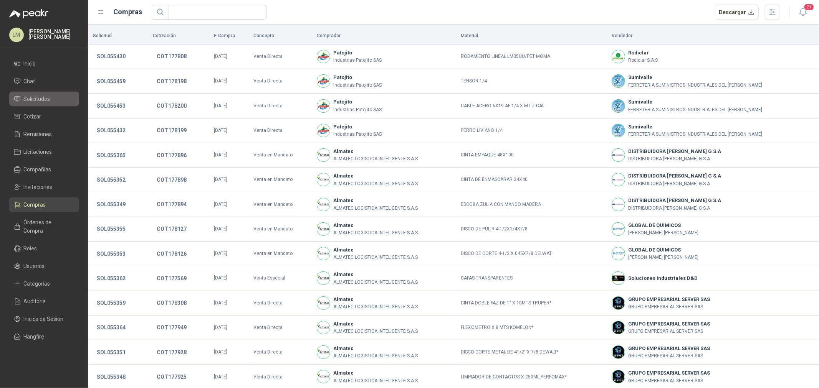
click at [37, 96] on span "Solicitudes" at bounding box center [37, 99] width 26 height 8
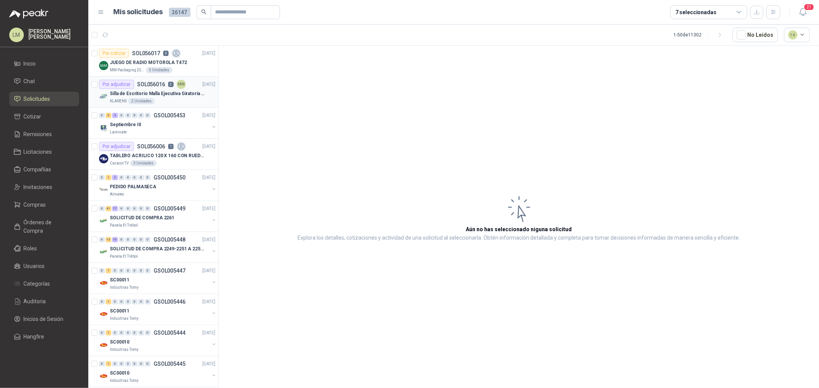
click at [141, 92] on p "Silla de Escritorio Malla Ejecutiva Giratoria Cromada con Reposabrazos Fijo Neg…" at bounding box center [158, 93] width 96 height 7
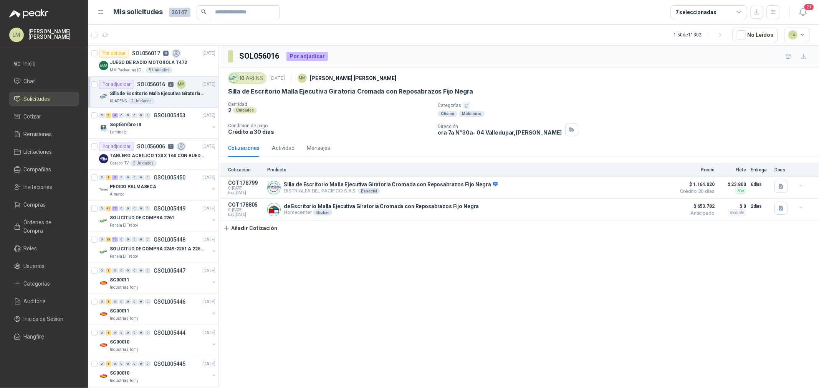
click at [101, 10] on icon at bounding box center [100, 12] width 7 height 7
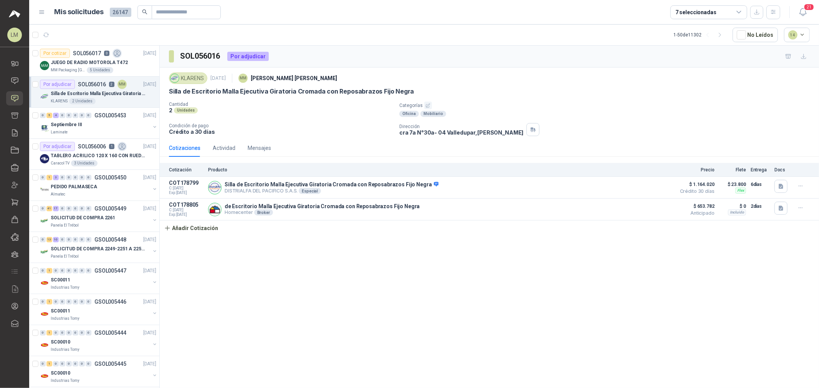
click at [44, 14] on icon at bounding box center [41, 12] width 7 height 7
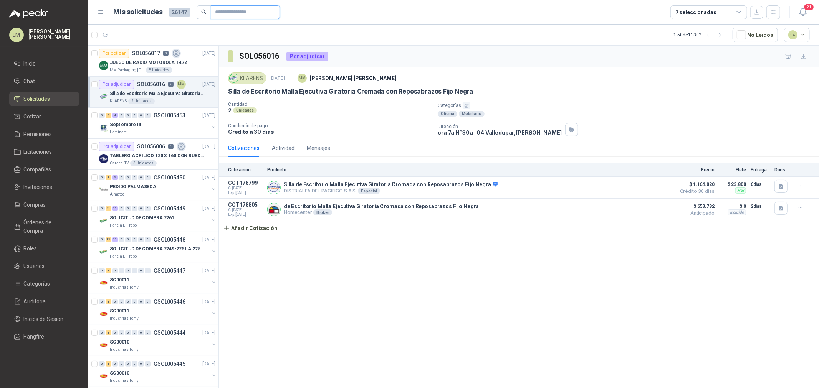
click at [224, 17] on input "text" at bounding box center [242, 12] width 54 height 13
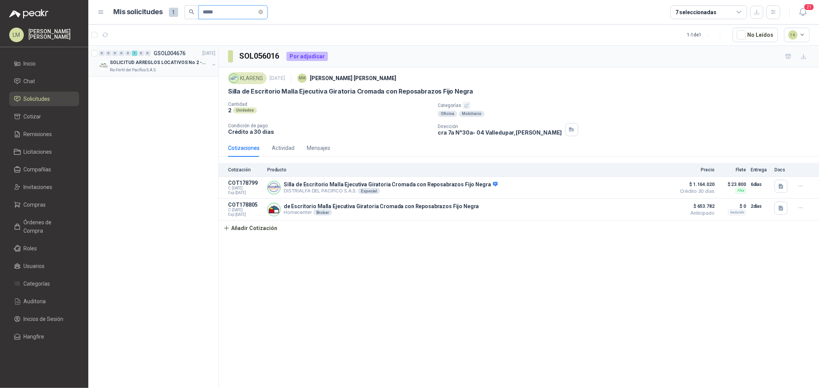
type input "*****"
click at [214, 63] on button "button" at bounding box center [214, 65] width 6 height 6
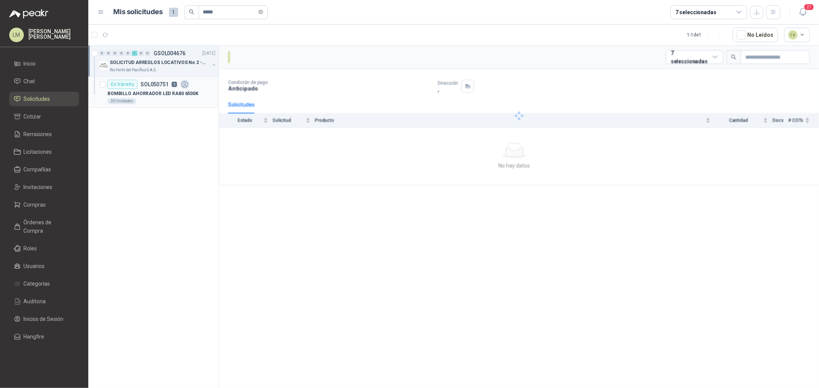
click at [181, 86] on icon at bounding box center [184, 84] width 7 height 7
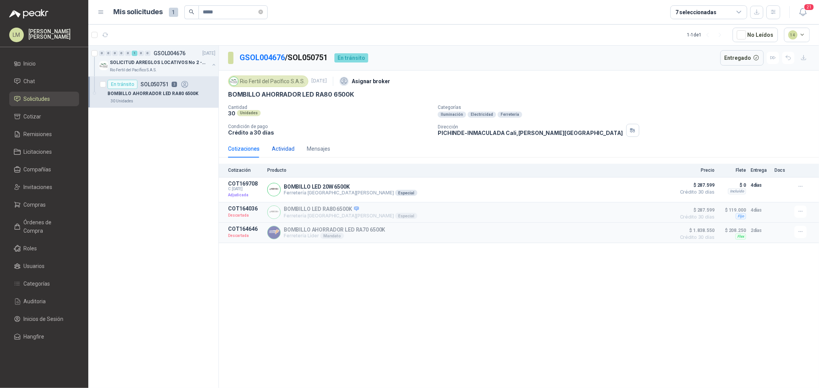
click at [277, 145] on div "Actividad" at bounding box center [283, 149] width 23 height 8
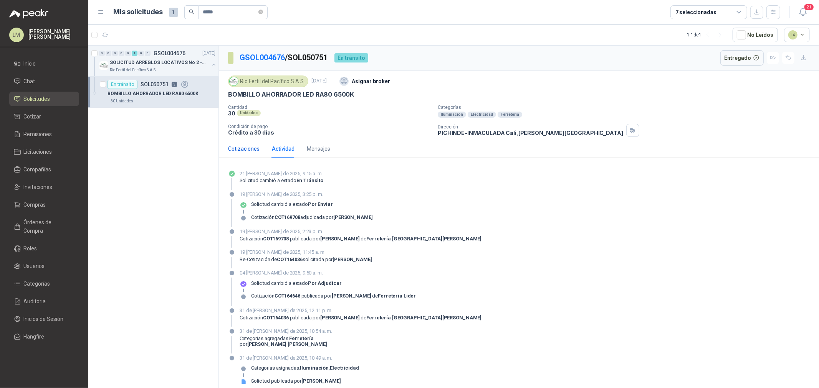
click at [251, 148] on div "Cotizaciones" at bounding box center [243, 149] width 31 height 8
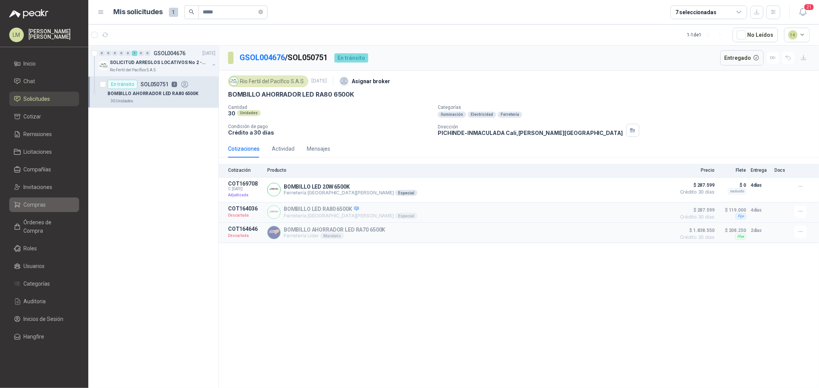
click at [38, 208] on span "Compras" at bounding box center [35, 205] width 22 height 8
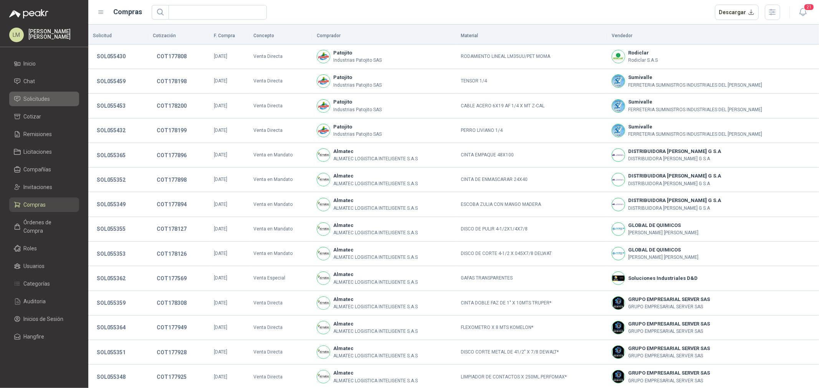
click at [45, 100] on span "Solicitudes" at bounding box center [37, 99] width 26 height 8
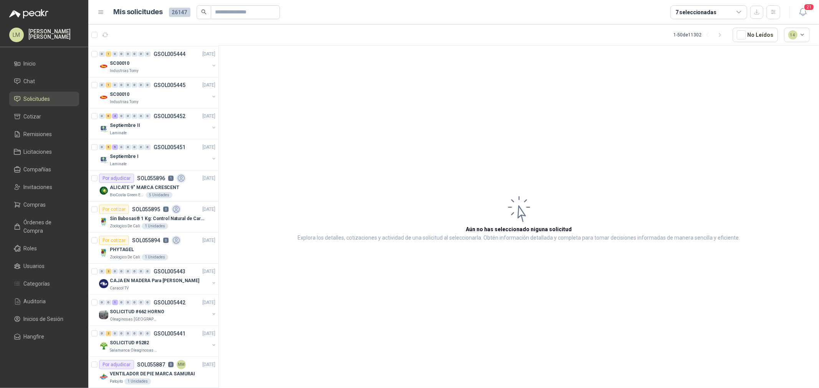
scroll to position [298, 0]
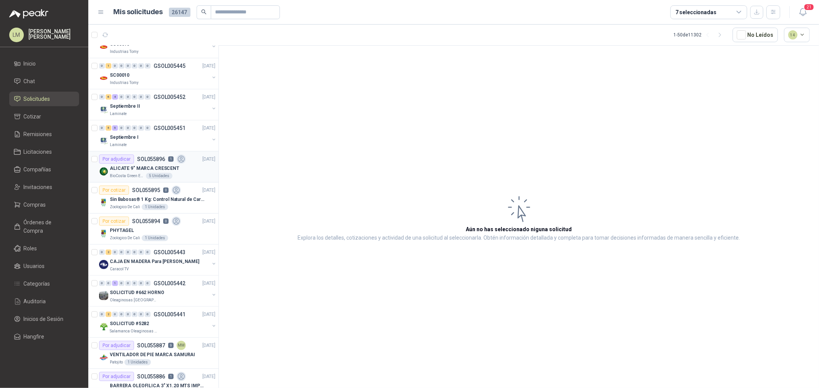
click at [152, 159] on p "SOL055896" at bounding box center [151, 159] width 28 height 5
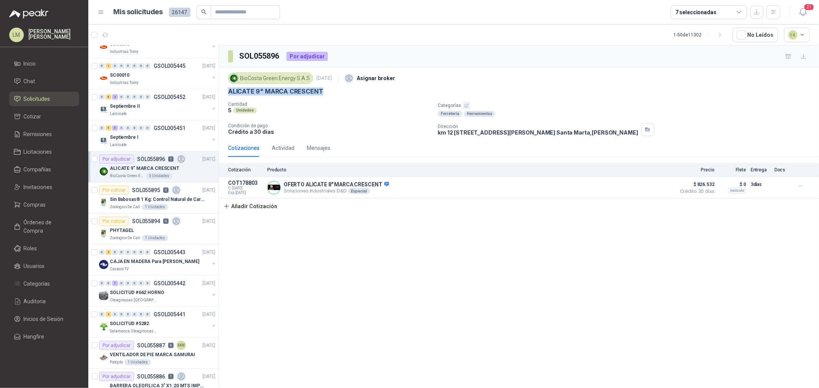
drag, startPoint x: 228, startPoint y: 93, endPoint x: 331, endPoint y: 91, distance: 102.5
click at [331, 91] on div "ALICATE 9" MARCA CRESCENT" at bounding box center [518, 91] width 581 height 8
copy p "ALICATE 9" MARCA CRESCENT"
click at [29, 212] on link "Compras" at bounding box center [44, 205] width 70 height 15
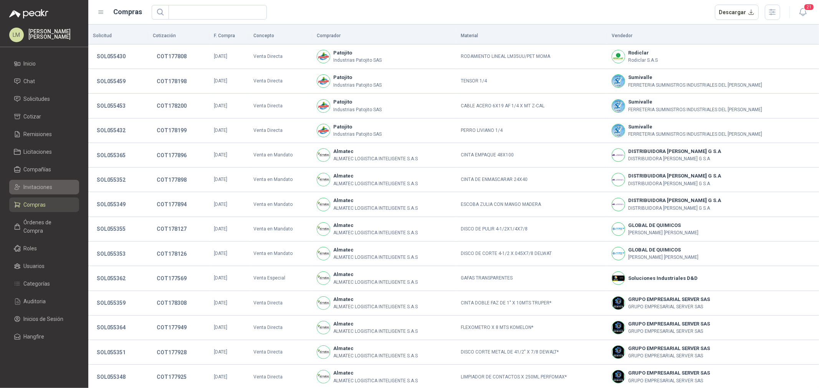
click at [35, 182] on link "Invitaciones" at bounding box center [44, 187] width 70 height 15
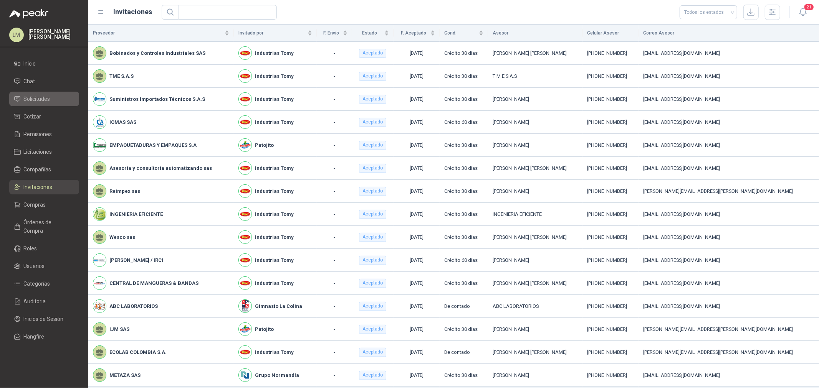
click at [35, 101] on span "Solicitudes" at bounding box center [37, 99] width 26 height 8
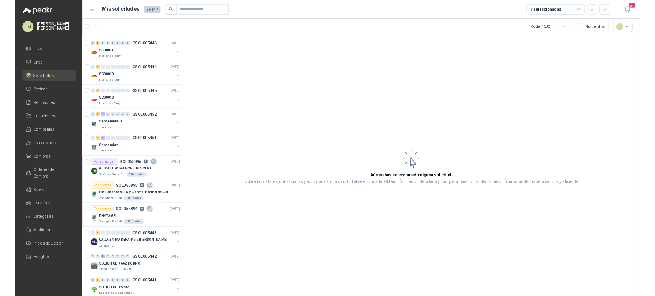
scroll to position [256, 0]
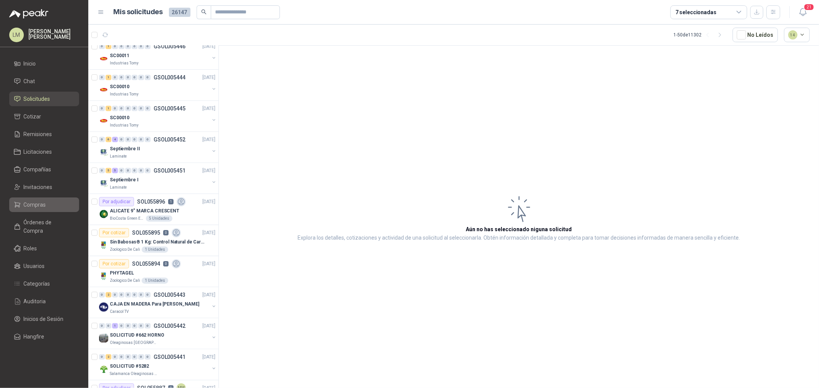
click at [40, 207] on span "Compras" at bounding box center [35, 205] width 22 height 8
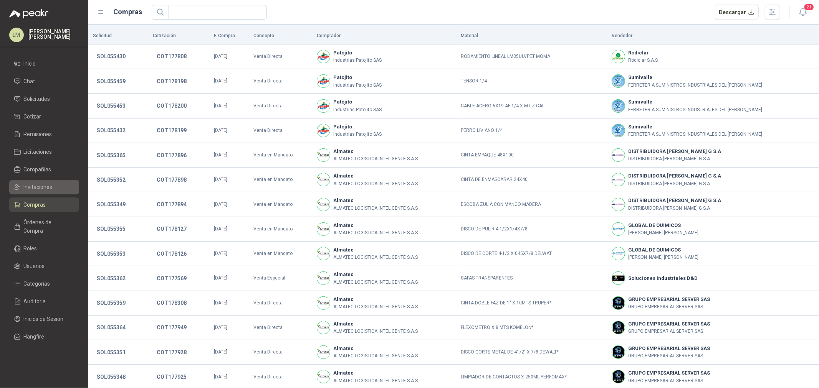
click at [37, 187] on span "Invitaciones" at bounding box center [38, 187] width 29 height 8
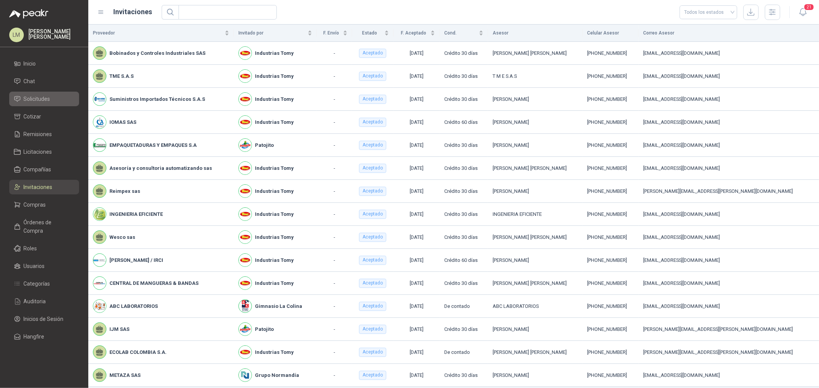
click at [35, 104] on link "Solicitudes" at bounding box center [44, 99] width 70 height 15
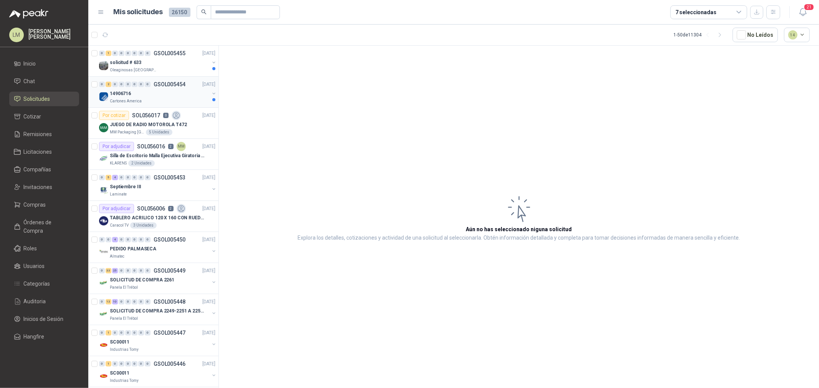
click at [147, 92] on div "14906716" at bounding box center [159, 93] width 99 height 9
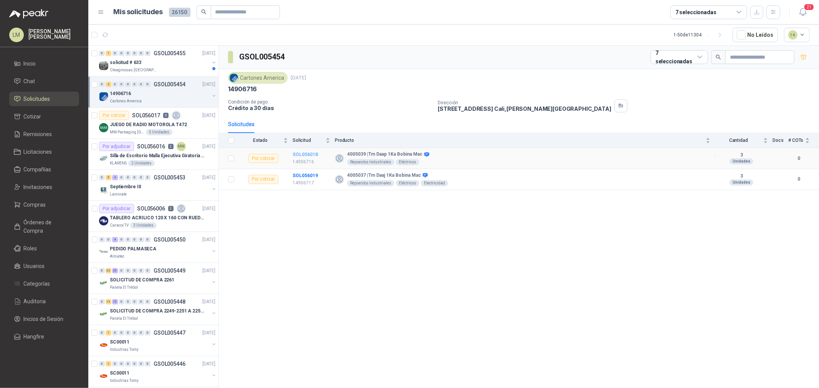
click at [309, 155] on b "SOL056018" at bounding box center [304, 154] width 25 height 5
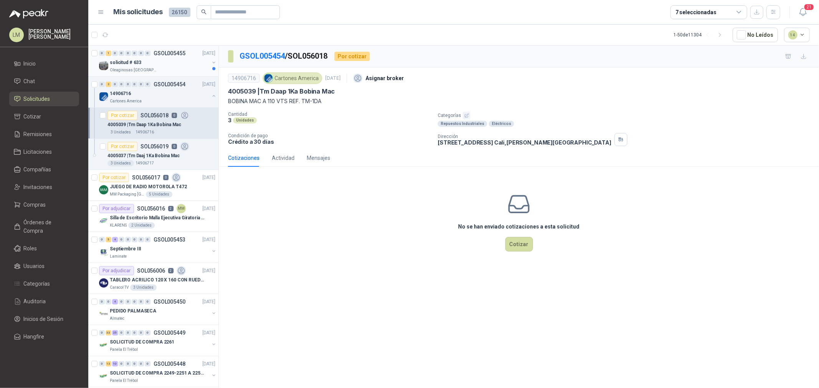
click at [211, 63] on button "button" at bounding box center [214, 62] width 6 height 6
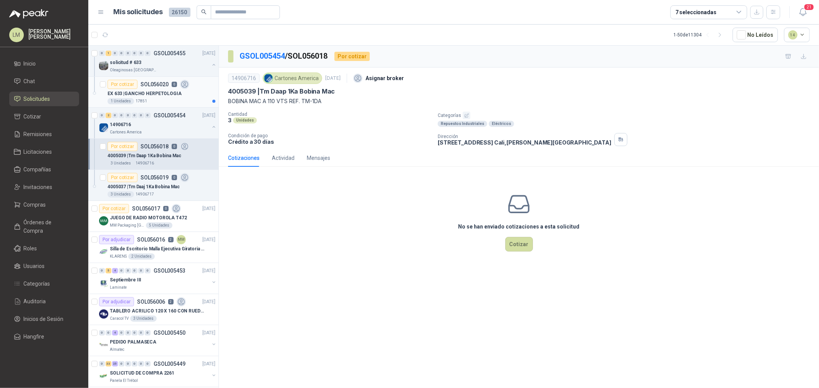
click at [167, 86] on div "Por cotizar SOL056020 0" at bounding box center [148, 84] width 82 height 9
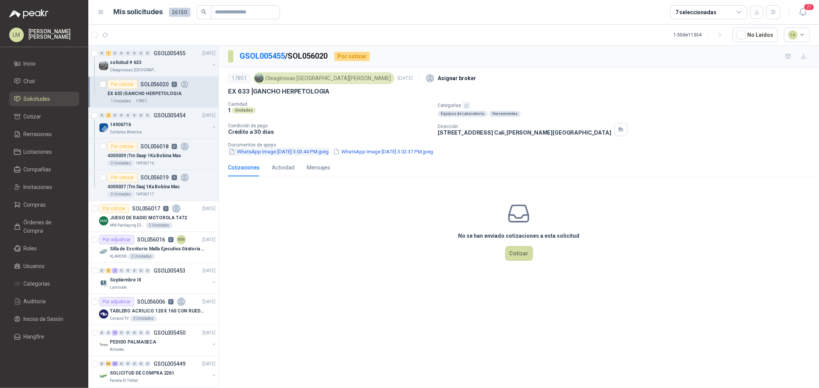
click at [312, 150] on button "WhatsApp Image [DATE] 3.03.44 PM.jpeg" at bounding box center [278, 152] width 101 height 8
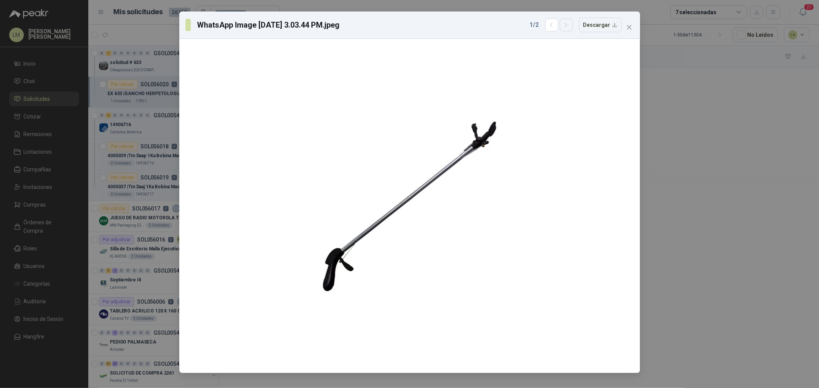
click at [569, 26] on icon "button" at bounding box center [566, 25] width 7 height 7
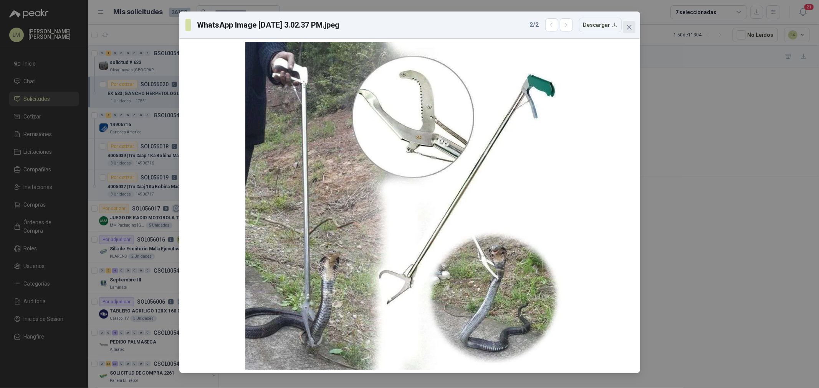
click at [631, 28] on icon "close" at bounding box center [629, 27] width 6 height 6
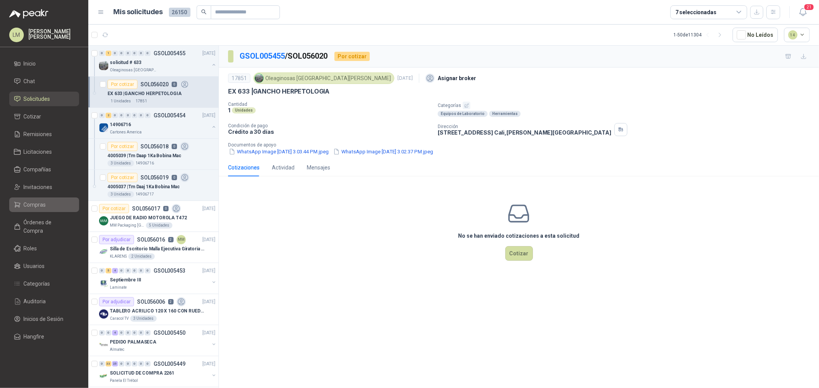
click at [35, 208] on span "Compras" at bounding box center [35, 205] width 22 height 8
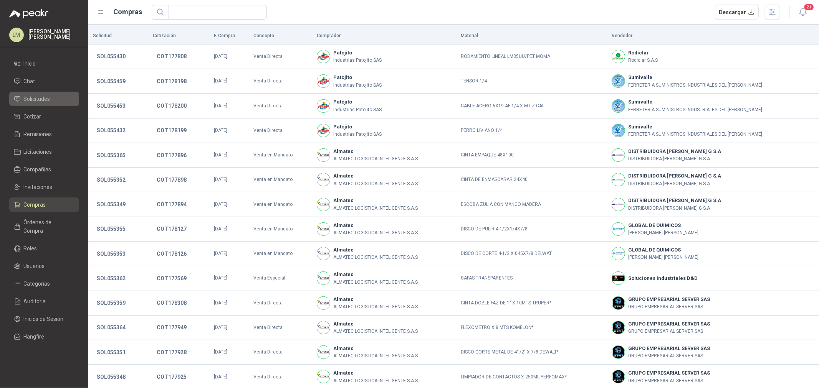
click at [29, 99] on span "Solicitudes" at bounding box center [37, 99] width 26 height 8
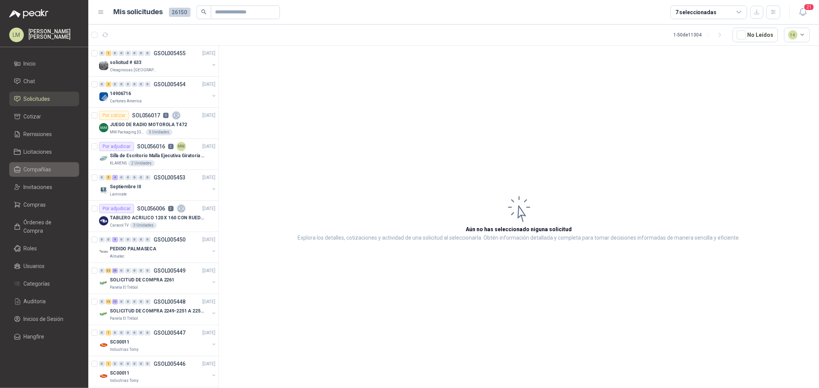
click at [35, 174] on link "Compañías" at bounding box center [44, 169] width 70 height 15
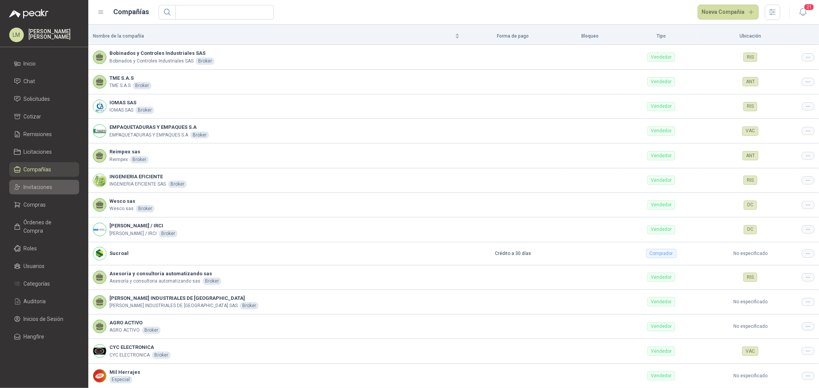
click at [35, 188] on span "Invitaciones" at bounding box center [38, 187] width 29 height 8
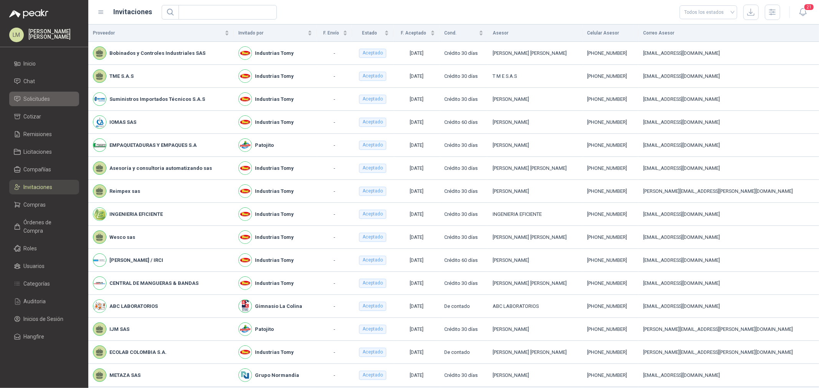
click at [40, 96] on span "Solicitudes" at bounding box center [37, 99] width 26 height 8
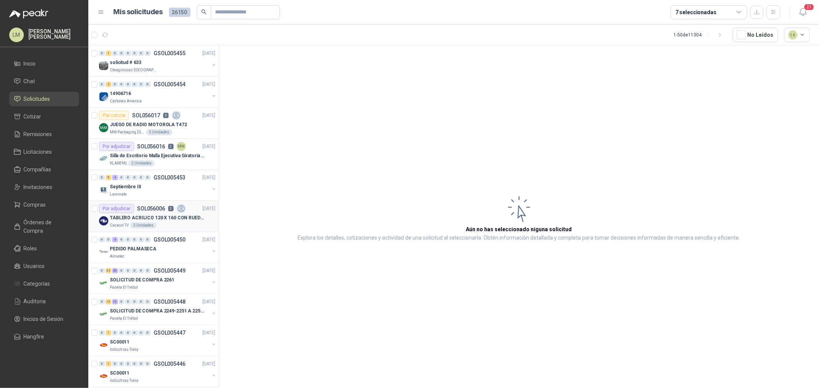
click at [132, 217] on p "TABLERO ACRILICO 120 X 160 CON RUEDAS" at bounding box center [158, 218] width 96 height 7
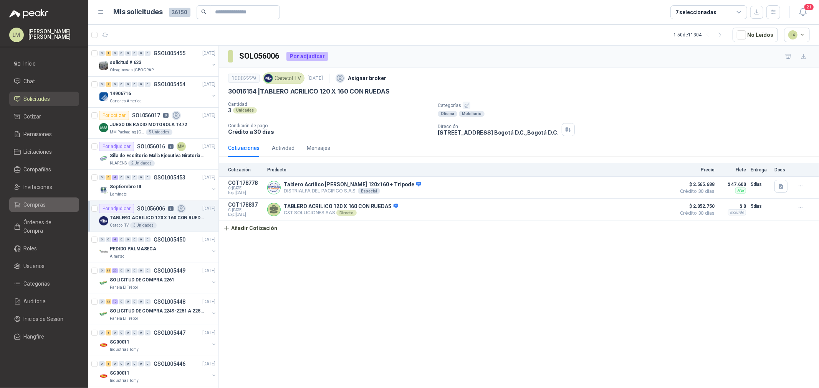
click at [33, 208] on span "Compras" at bounding box center [35, 205] width 22 height 8
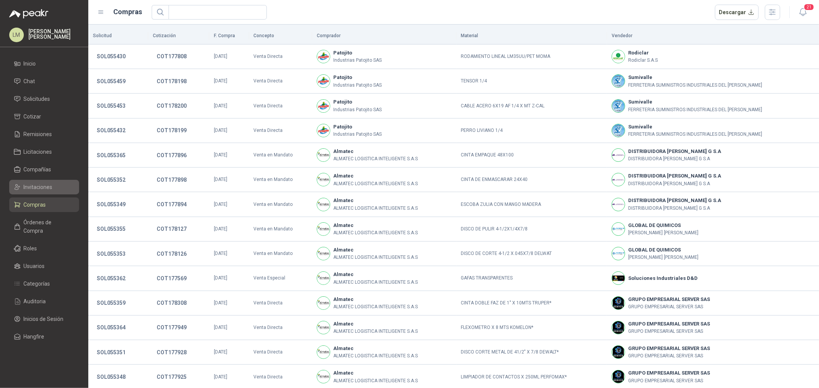
click at [43, 187] on span "Invitaciones" at bounding box center [38, 187] width 29 height 8
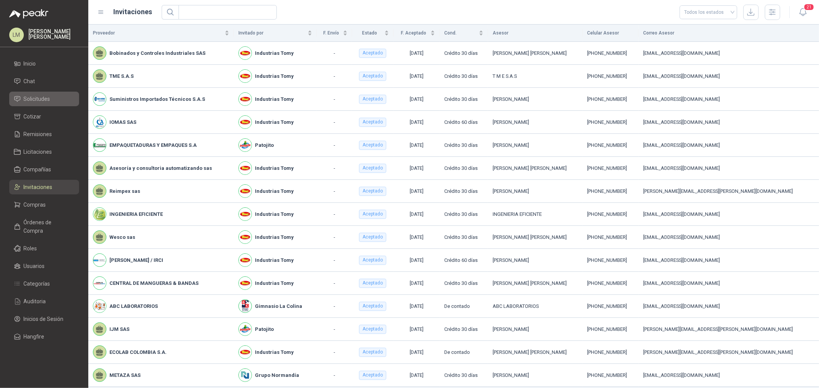
click at [44, 96] on span "Solicitudes" at bounding box center [37, 99] width 26 height 8
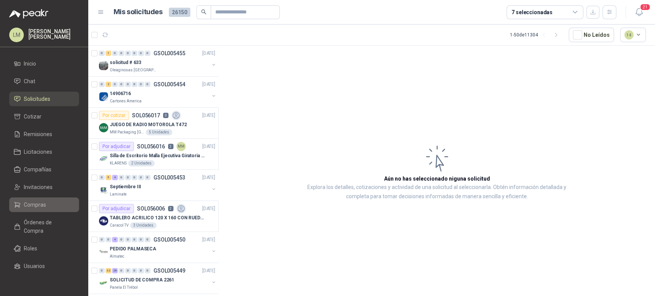
click at [25, 205] on span "Compras" at bounding box center [35, 205] width 22 height 8
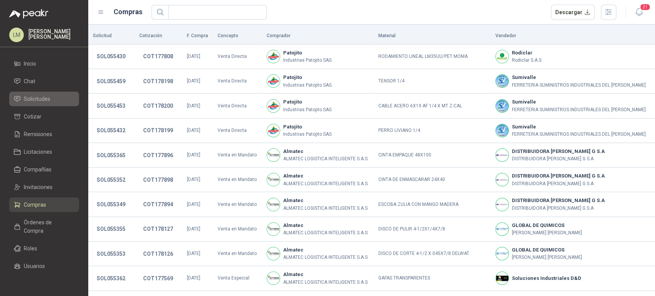
click at [48, 96] on span "Solicitudes" at bounding box center [37, 99] width 26 height 8
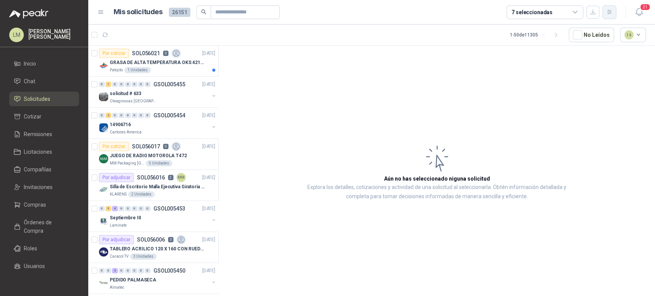
click at [609, 11] on icon "button" at bounding box center [609, 12] width 7 height 7
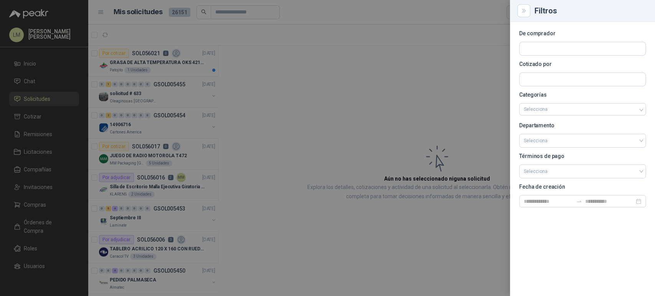
click at [368, 61] on div at bounding box center [327, 148] width 655 height 296
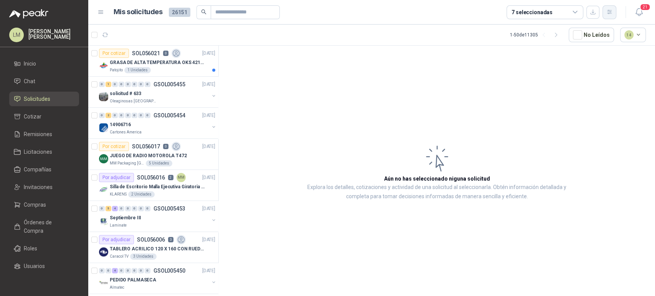
click at [612, 10] on icon "button" at bounding box center [609, 12] width 7 height 7
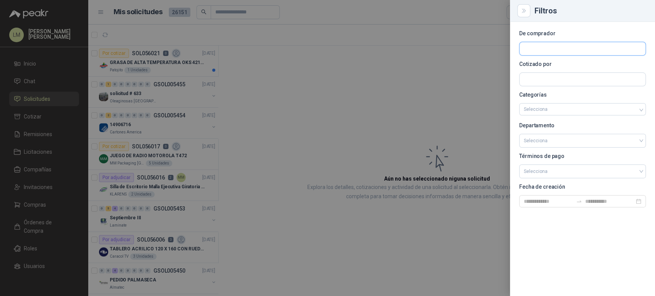
click at [546, 46] on input "text" at bounding box center [583, 48] width 126 height 13
type input "*****"
click at [538, 66] on p "Perugia SAS" at bounding box center [550, 65] width 27 height 5
click at [309, 76] on div at bounding box center [327, 148] width 655 height 296
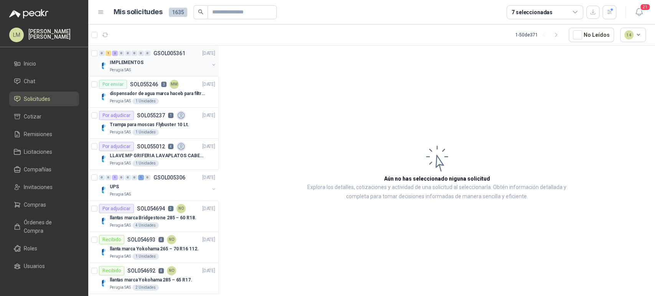
click at [211, 64] on button "button" at bounding box center [214, 65] width 6 height 6
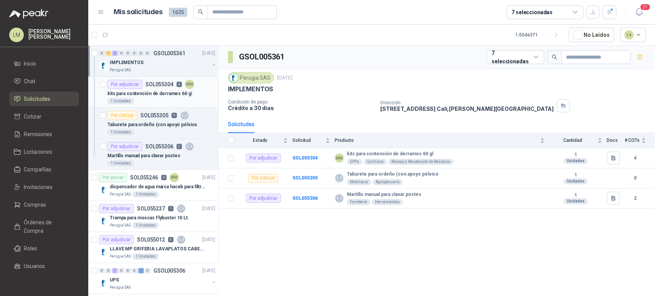
click at [161, 101] on div "1 Unidades" at bounding box center [161, 101] width 108 height 6
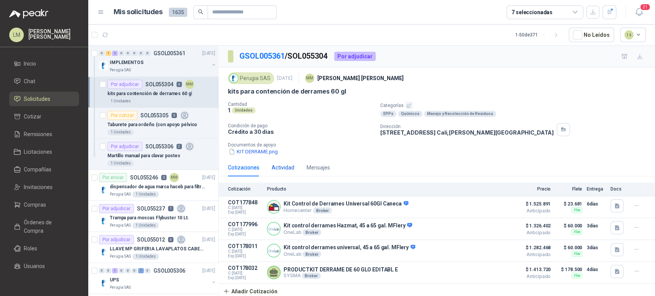
click at [283, 166] on div "Actividad" at bounding box center [283, 167] width 23 height 8
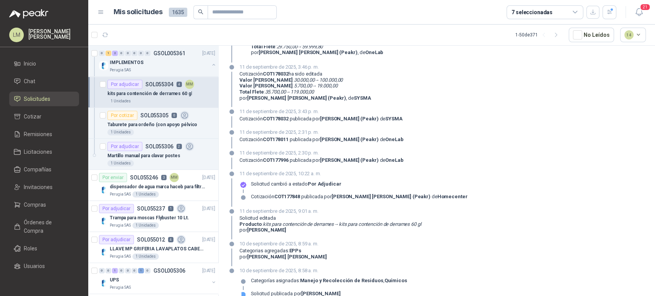
scroll to position [267, 0]
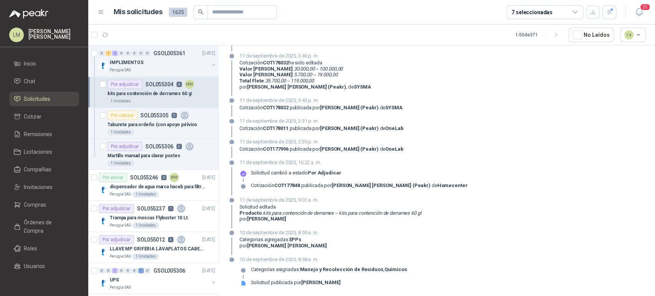
drag, startPoint x: 325, startPoint y: 224, endPoint x: 259, endPoint y: 228, distance: 66.1
click at [259, 228] on div "11 de septiembre de 2025, 9:01 a. m. Solicitud editada Producto : kits para con…" at bounding box center [330, 212] width 182 height 32
click at [35, 209] on span "Compras" at bounding box center [35, 205] width 22 height 8
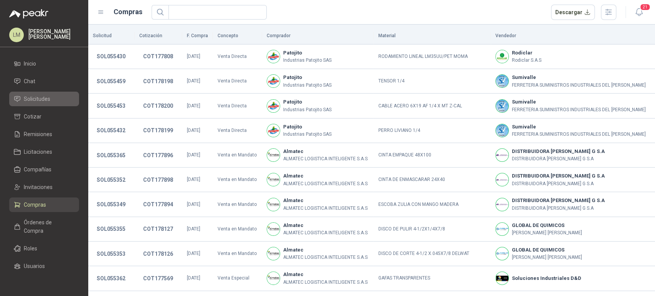
click at [36, 100] on span "Solicitudes" at bounding box center [37, 99] width 26 height 8
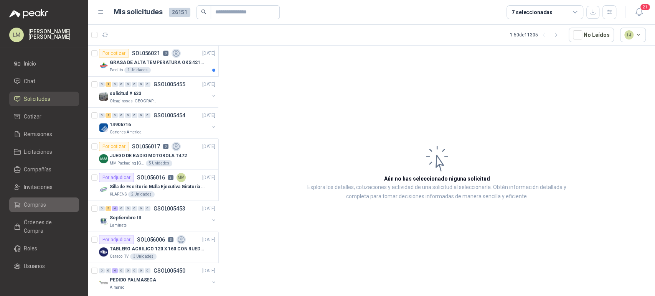
click at [38, 205] on span "Compras" at bounding box center [35, 205] width 22 height 8
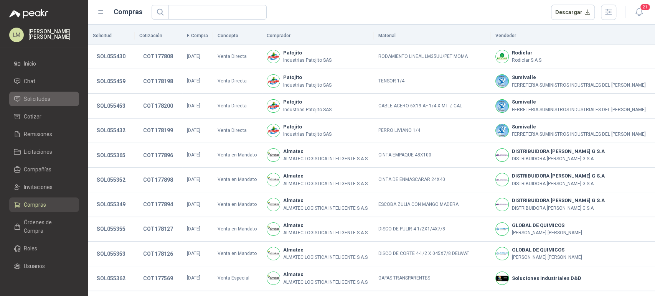
click at [35, 97] on span "Solicitudes" at bounding box center [37, 99] width 26 height 8
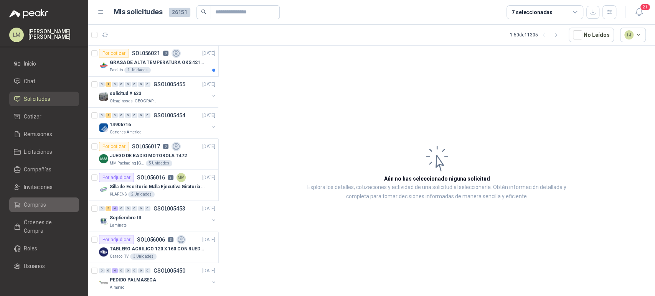
click at [41, 199] on link "Compras" at bounding box center [44, 205] width 70 height 15
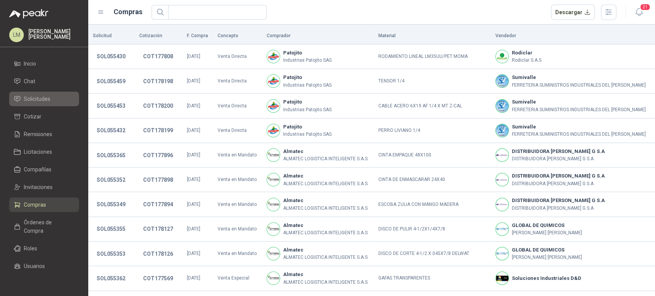
click at [34, 102] on span "Solicitudes" at bounding box center [37, 99] width 26 height 8
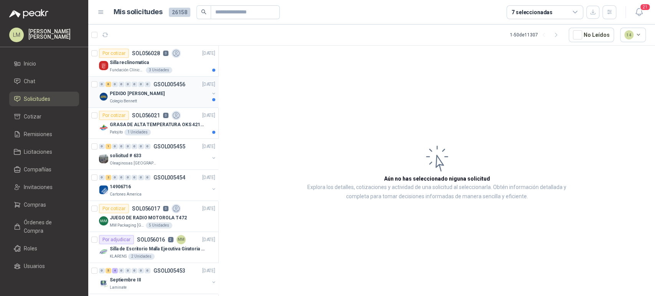
click at [154, 97] on p "PEDIDO [PERSON_NAME]" at bounding box center [137, 93] width 55 height 7
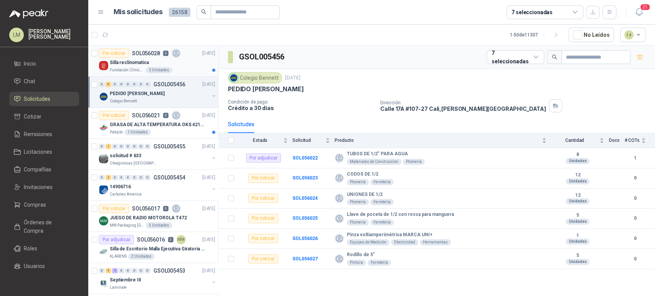
click at [159, 67] on div "Fundación Clínica Shaio 3 Unidades" at bounding box center [163, 70] width 106 height 6
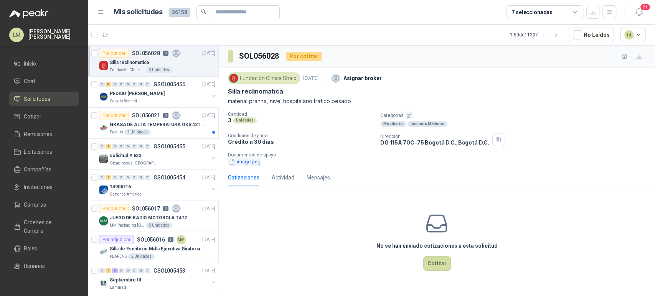
click at [255, 161] on button "image.png" at bounding box center [244, 162] width 33 height 8
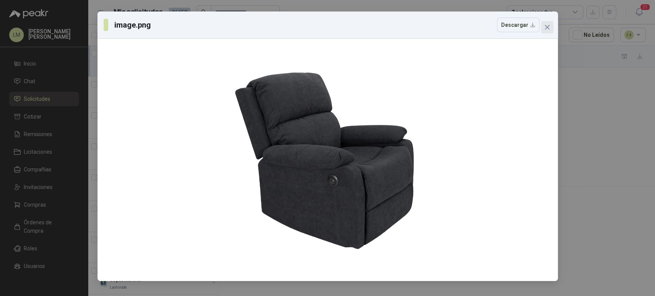
click at [548, 27] on icon "close" at bounding box center [547, 27] width 6 height 6
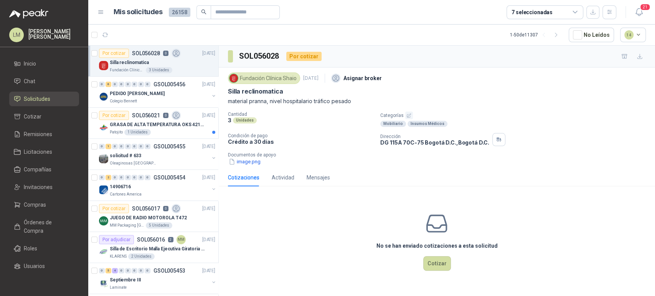
click at [406, 115] on icon "button" at bounding box center [408, 115] width 5 height 5
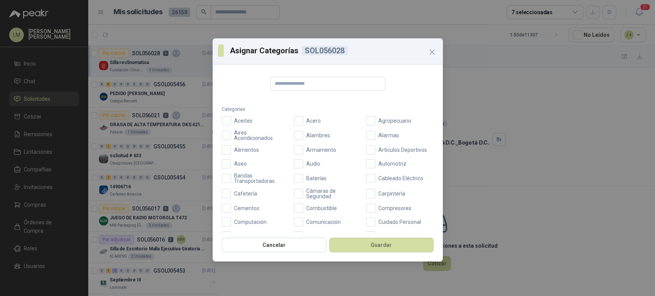
scroll to position [176, 0]
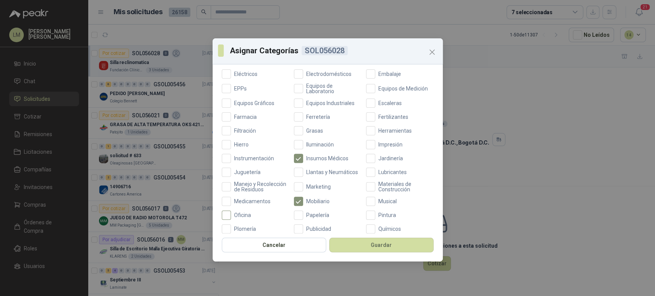
click at [241, 218] on span "Oficina" at bounding box center [242, 215] width 23 height 5
click at [384, 246] on button "Guardar" at bounding box center [381, 245] width 104 height 15
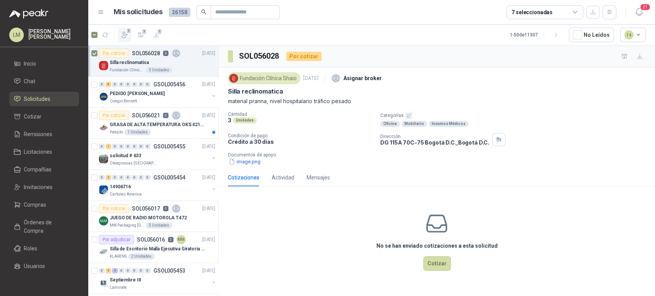
click at [130, 28] on span "1" at bounding box center [128, 31] width 5 height 6
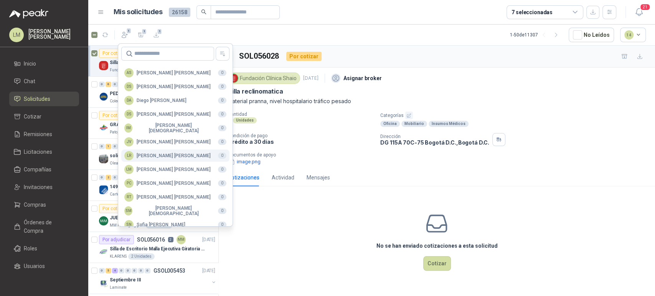
scroll to position [187, 0]
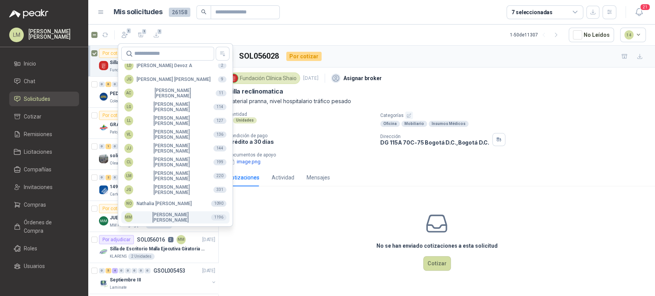
click at [140, 216] on div "MM [PERSON_NAME]" at bounding box center [164, 217] width 81 height 11
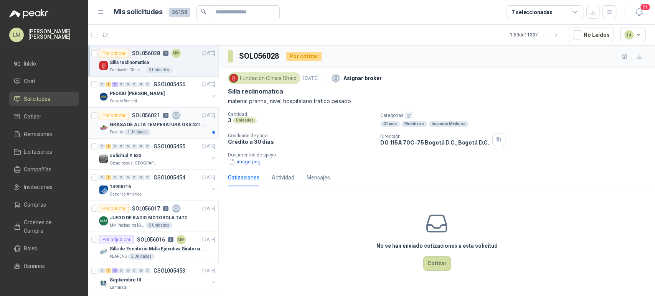
click at [159, 125] on p "GRASA DE ALTA TEMPERATURA OKS 4210 X 5 KG" at bounding box center [158, 124] width 96 height 7
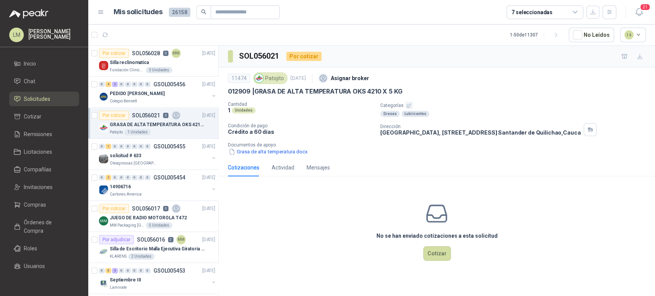
click at [409, 105] on icon "button" at bounding box center [408, 105] width 5 height 5
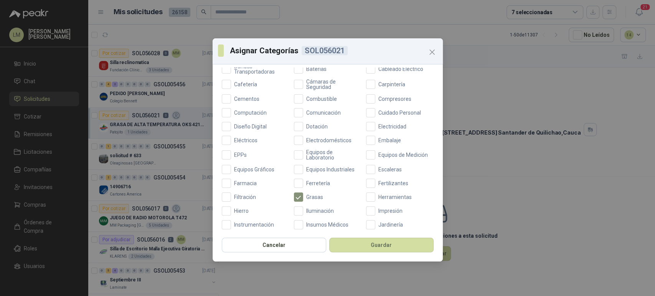
scroll to position [132, 0]
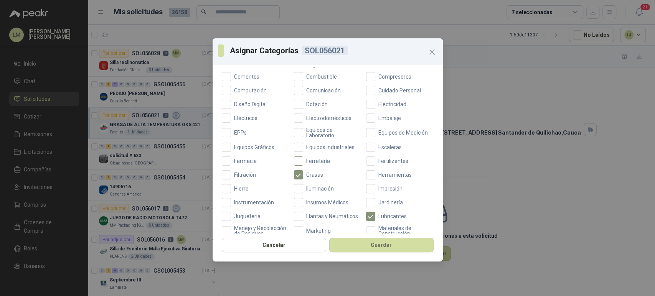
click at [304, 163] on span "Ferretería" at bounding box center [318, 160] width 30 height 5
click at [350, 241] on button "Guardar" at bounding box center [381, 245] width 104 height 15
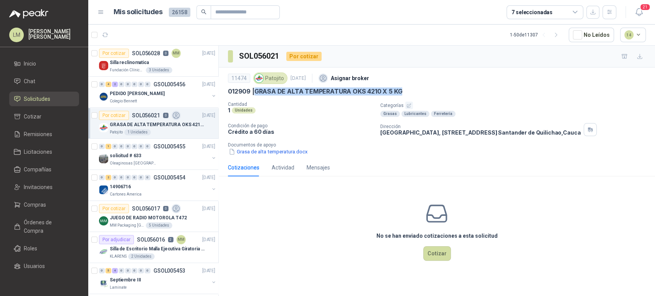
drag, startPoint x: 255, startPoint y: 91, endPoint x: 405, endPoint y: 91, distance: 150.0
click at [405, 91] on div "012909 | GRASA DE ALTA TEMPERATURA OKS 4210 X 5 KG" at bounding box center [437, 91] width 418 height 8
copy p "GRASA DE ALTA TEMPERATURA OKS 4210 X 5 KG"
click at [407, 107] on icon "button" at bounding box center [409, 106] width 4 height 4
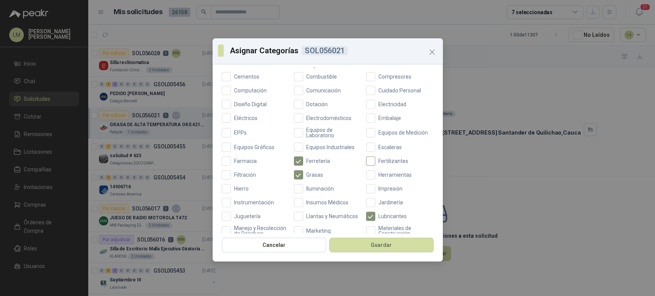
scroll to position [273, 0]
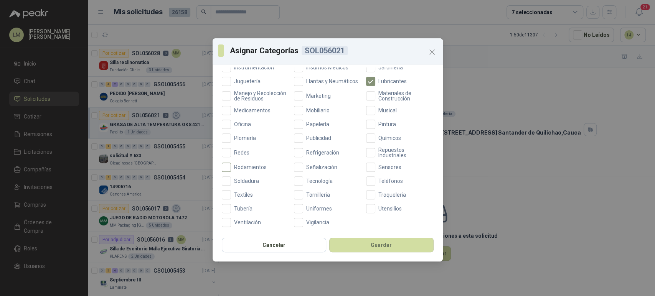
click at [250, 166] on span "Rodamientos" at bounding box center [250, 167] width 39 height 5
click at [380, 243] on button "Guardar" at bounding box center [381, 245] width 104 height 15
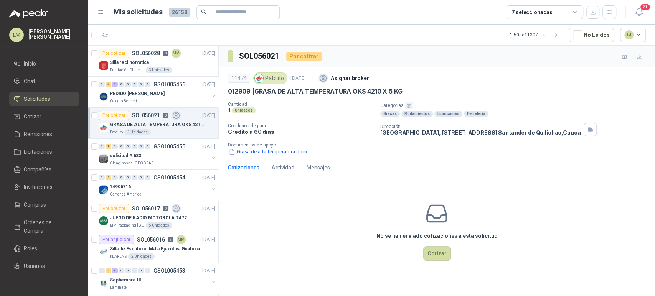
scroll to position [25, 0]
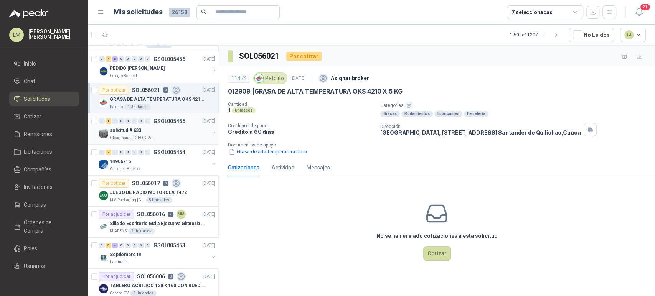
click at [149, 126] on div "solicitud # 633" at bounding box center [159, 130] width 99 height 9
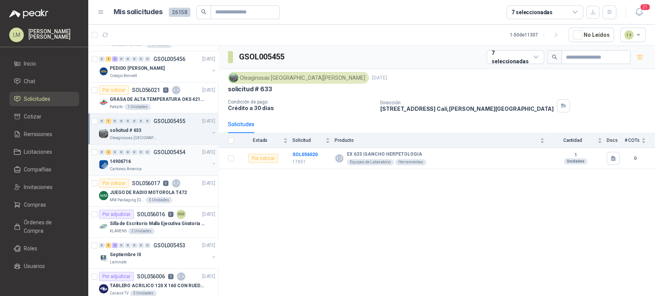
click at [170, 162] on div "14906716" at bounding box center [159, 161] width 99 height 9
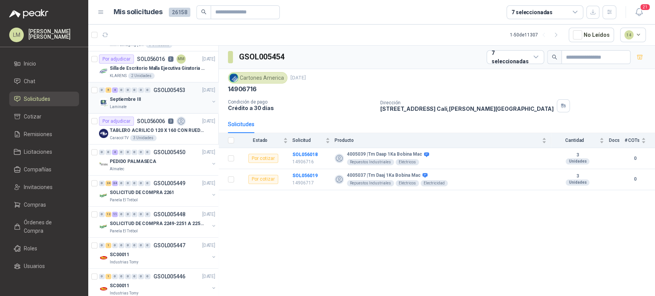
scroll to position [233, 0]
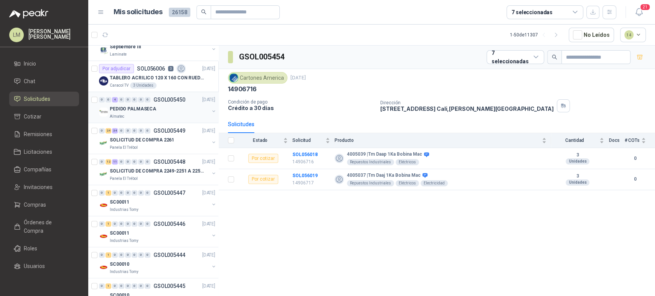
click at [152, 106] on p "PEDIDO PALMASECA" at bounding box center [133, 109] width 46 height 7
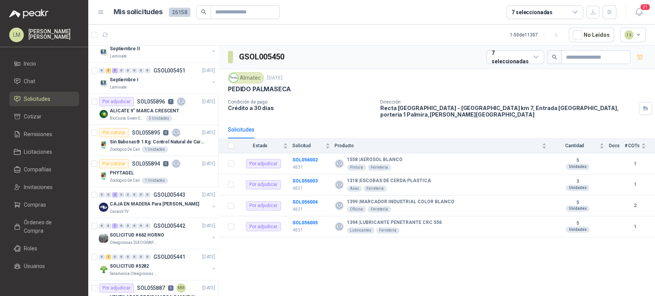
scroll to position [516, 0]
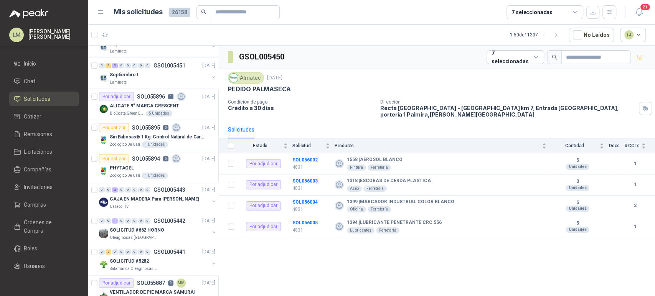
click at [152, 105] on p "ALICATE 9" MARCA CRESCENT" at bounding box center [144, 105] width 69 height 7
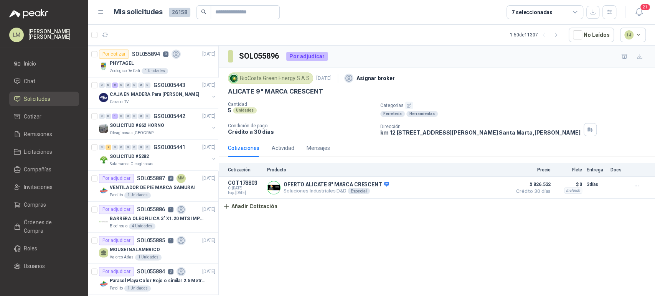
scroll to position [622, 0]
click at [161, 123] on div "SOLICITUD #662 HORNO" at bounding box center [159, 124] width 99 height 9
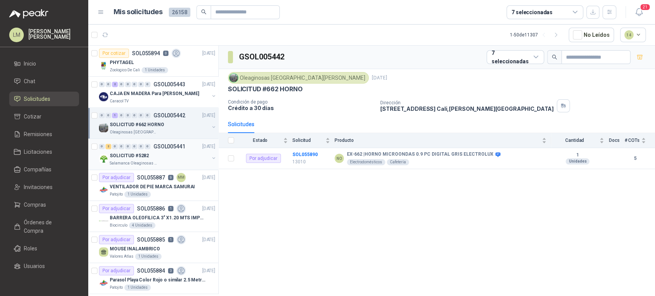
click at [150, 153] on div "SOLICITUD #5282" at bounding box center [159, 155] width 99 height 9
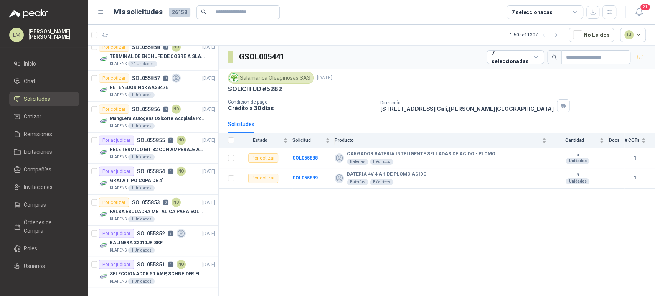
scroll to position [1315, 0]
click at [150, 271] on p "SELECCIONADOR 50 AMP, SCHNEIDER ELECTRIC, NSC100N" at bounding box center [158, 274] width 96 height 7
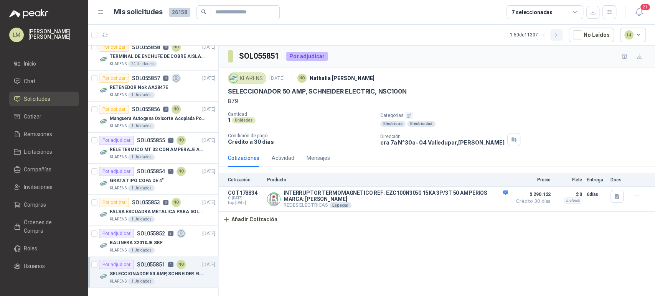
click at [556, 33] on icon "button" at bounding box center [556, 35] width 7 height 7
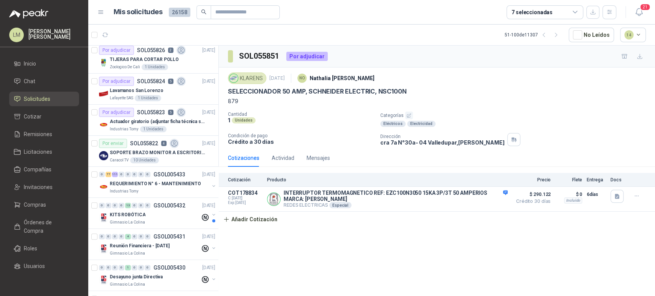
scroll to position [51, 0]
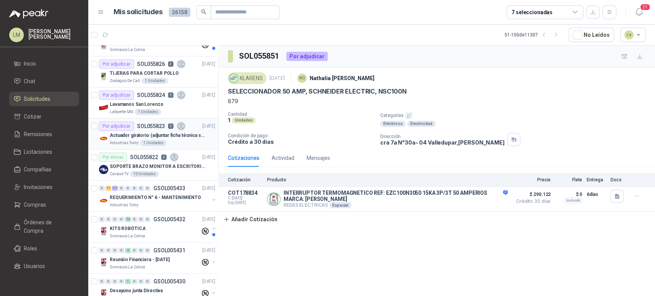
click at [148, 144] on div "1 Unidades" at bounding box center [153, 143] width 26 height 6
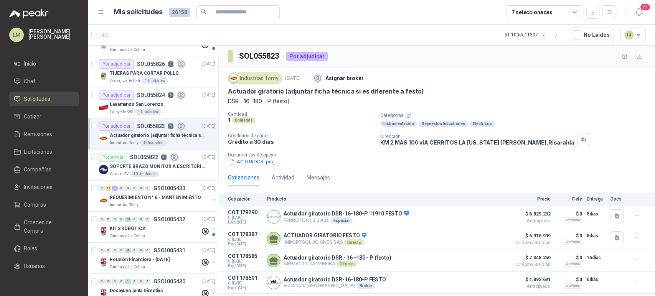
scroll to position [33, 0]
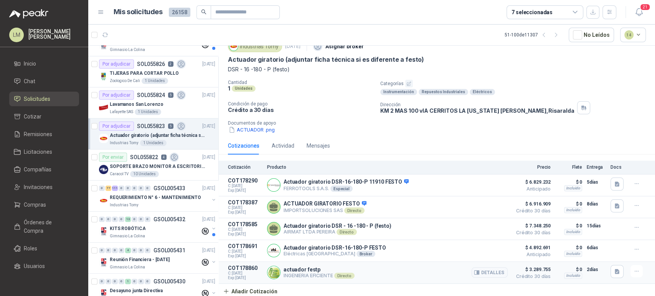
click at [614, 277] on button "button" at bounding box center [617, 271] width 13 height 13
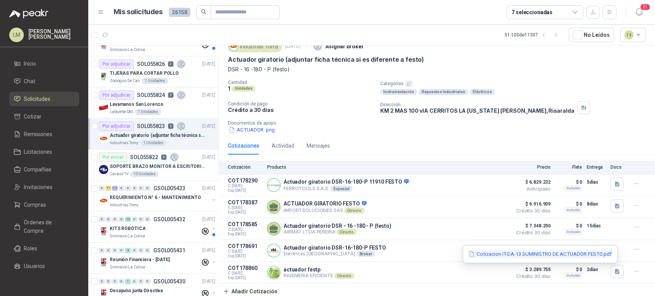
click at [551, 255] on button "Cotizacion IT-DA-13 SUMINISTRO DE ACTUADOR FESTO.pdf" at bounding box center [540, 254] width 145 height 8
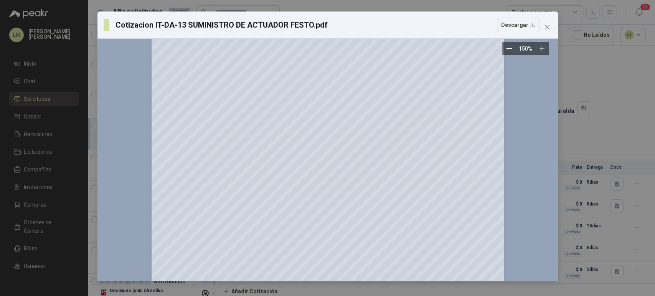
scroll to position [518, 0]
click at [550, 30] on icon "close" at bounding box center [547, 27] width 6 height 6
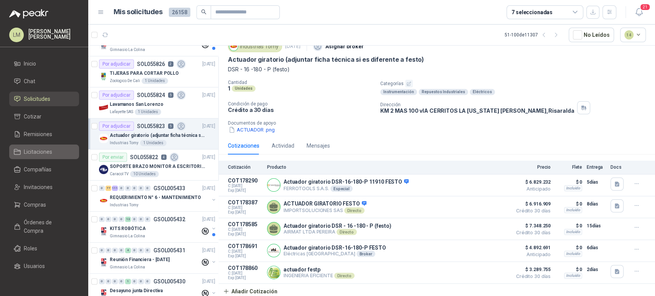
click at [35, 145] on link "Licitaciones" at bounding box center [44, 152] width 70 height 15
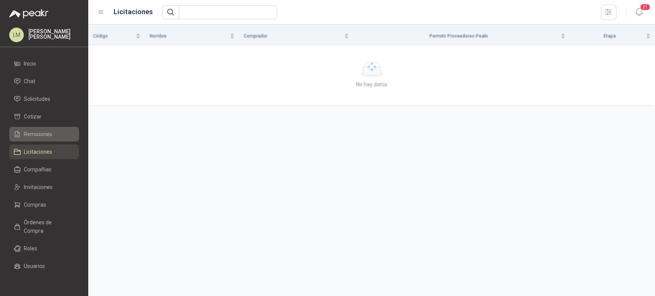
click at [43, 130] on span "Remisiones" at bounding box center [38, 134] width 28 height 8
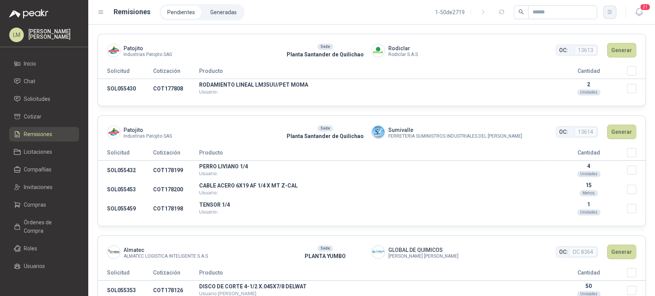
click at [611, 17] on button "button" at bounding box center [609, 12] width 13 height 13
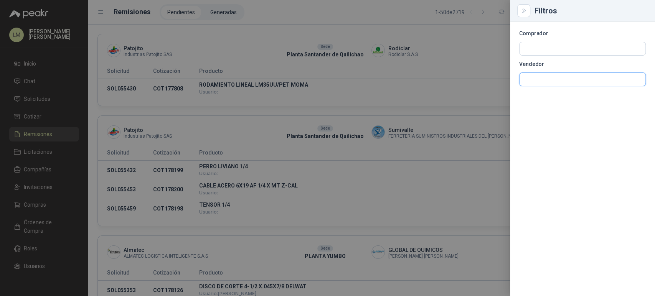
click at [524, 81] on input "text" at bounding box center [583, 79] width 126 height 13
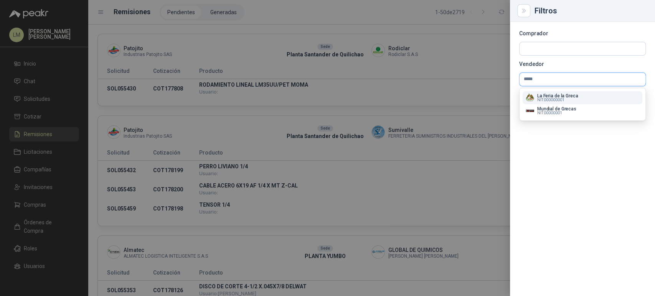
type input "*****"
click at [552, 94] on p "La Feria de la Greca" at bounding box center [557, 96] width 41 height 5
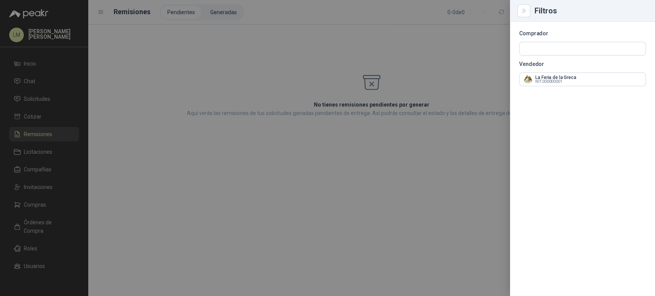
click at [285, 18] on div at bounding box center [327, 148] width 655 height 296
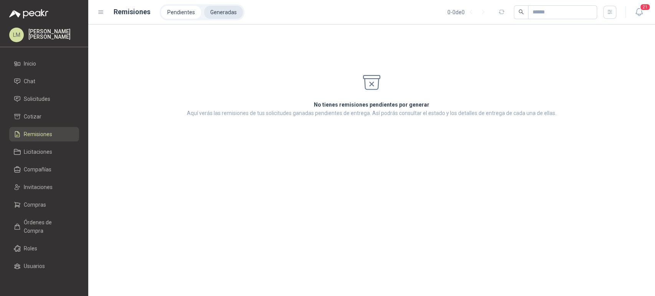
click at [210, 13] on li "Generadas" at bounding box center [223, 12] width 39 height 13
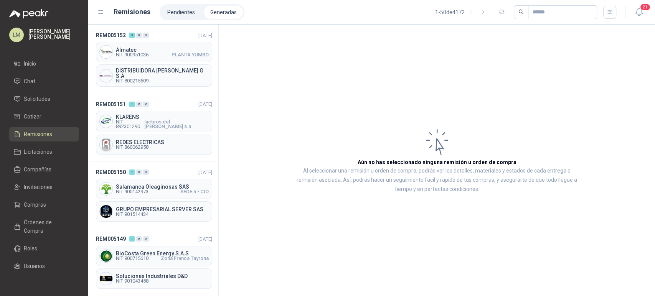
click at [617, 11] on div "21" at bounding box center [631, 12] width 30 height 12
click at [614, 12] on button "button" at bounding box center [609, 12] width 13 height 13
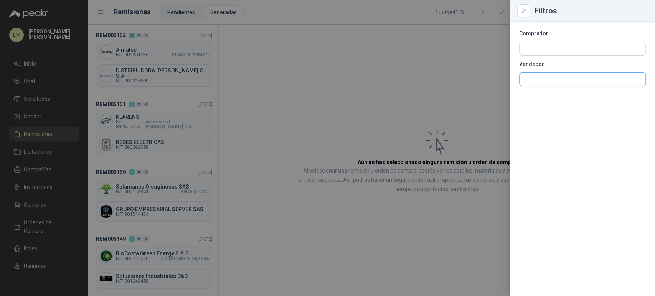
click at [542, 78] on input "text" at bounding box center [583, 79] width 126 height 13
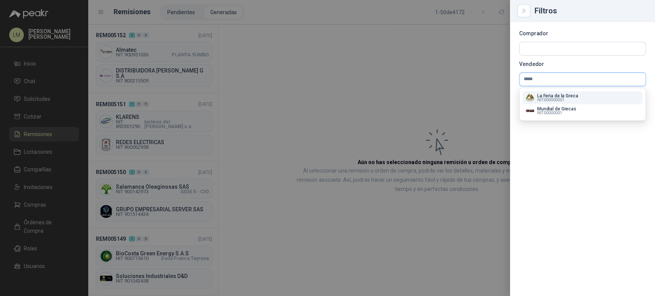
type input "*****"
click at [546, 98] on span "NIT : 000000001" at bounding box center [550, 100] width 27 height 4
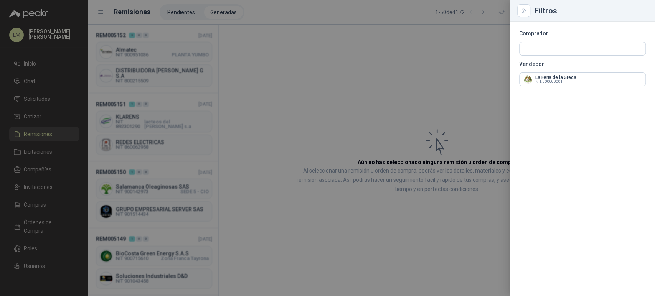
click at [315, 95] on div at bounding box center [327, 148] width 655 height 296
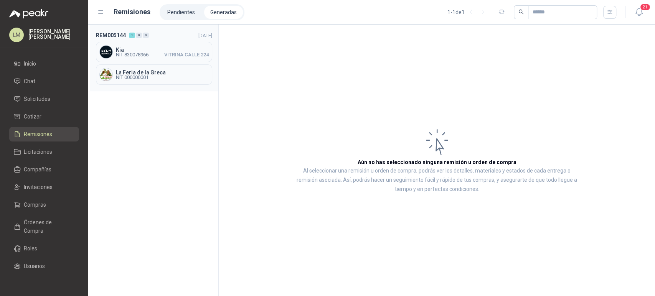
click at [147, 70] on span "La Feria de la Greca" at bounding box center [162, 72] width 93 height 5
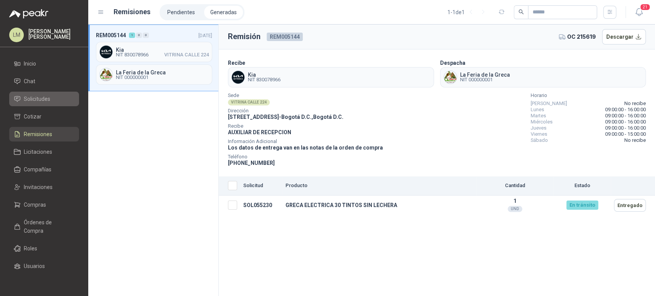
click at [34, 98] on span "Solicitudes" at bounding box center [37, 99] width 26 height 8
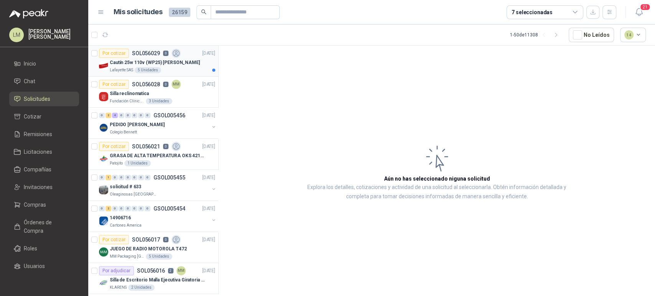
click at [141, 60] on p "Cautín 25w 110v (WP25) [PERSON_NAME]" at bounding box center [155, 62] width 90 height 7
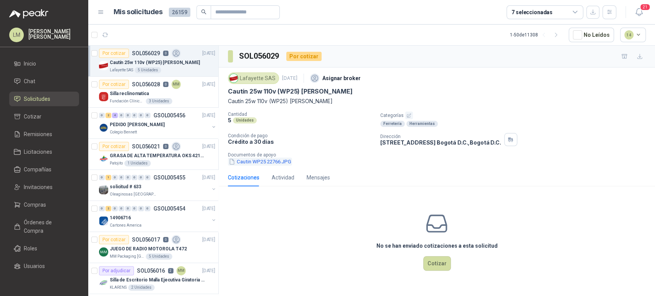
click at [245, 162] on button "Cautin WP25 22766.JPG" at bounding box center [260, 162] width 64 height 8
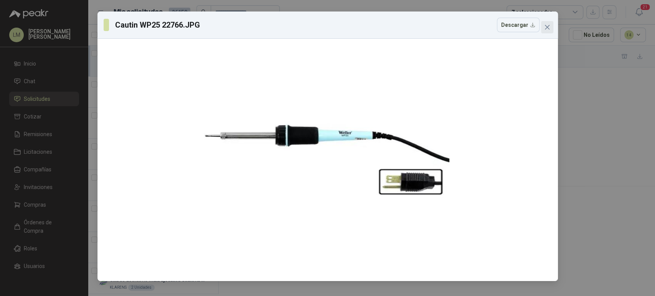
click at [550, 26] on icon "close" at bounding box center [547, 27] width 6 height 6
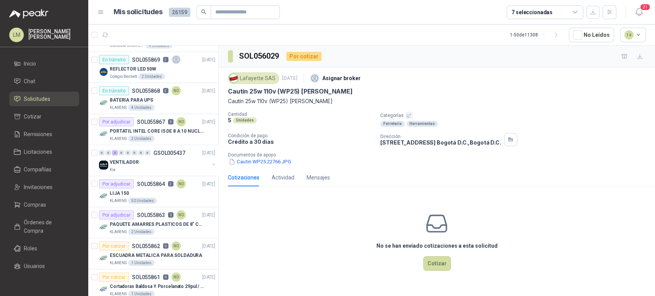
scroll to position [1020, 0]
click at [556, 38] on button "button" at bounding box center [556, 35] width 12 height 12
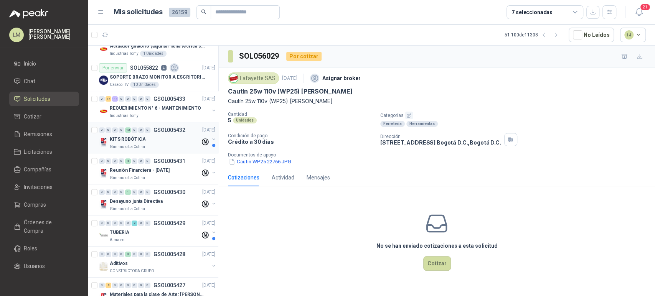
scroll to position [173, 0]
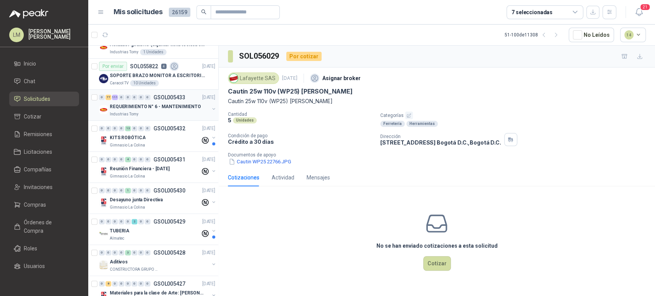
click at [152, 103] on p "REQUERIMIENTO N° 6 - MANTENIMIENTO" at bounding box center [155, 106] width 91 height 7
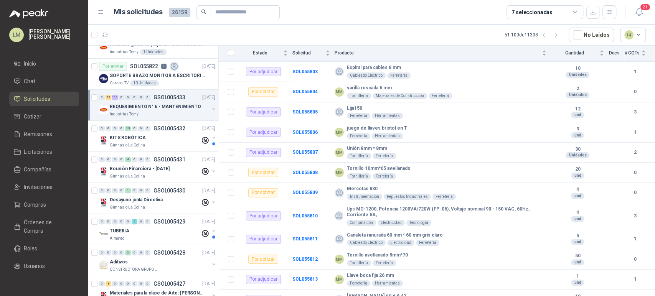
scroll to position [3653, 0]
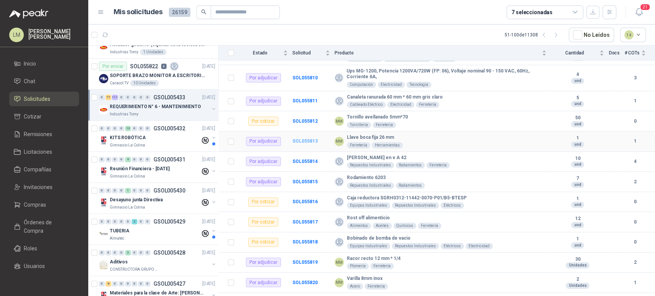
click at [299, 139] on b "SOL055813" at bounding box center [304, 141] width 25 height 5
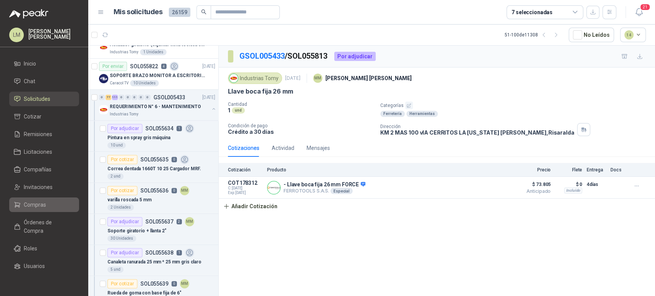
click at [37, 205] on span "Compras" at bounding box center [35, 205] width 22 height 8
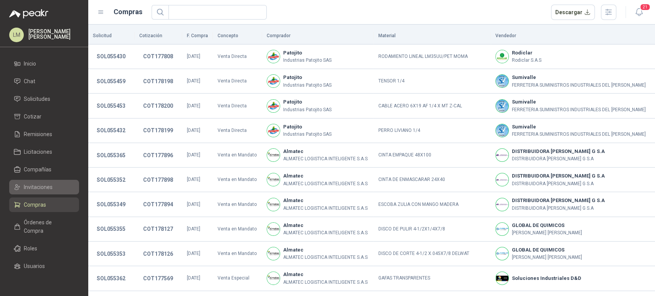
click at [43, 183] on span "Invitaciones" at bounding box center [38, 187] width 29 height 8
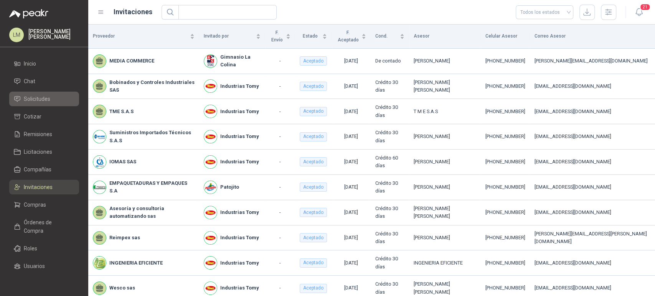
click at [35, 103] on span "Solicitudes" at bounding box center [37, 99] width 26 height 8
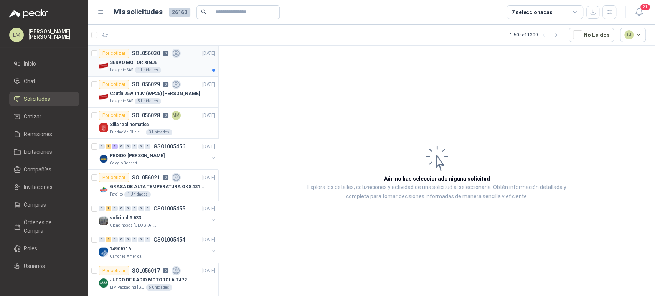
click at [143, 66] on div "SERVO MOTOR XINJE" at bounding box center [163, 62] width 106 height 9
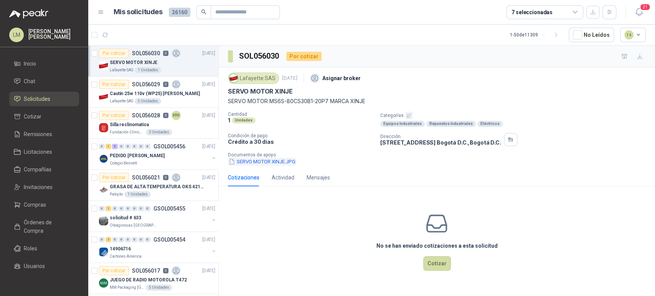
click at [269, 162] on button "SERVO MOTOR XINJE.JPG" at bounding box center [262, 162] width 68 height 8
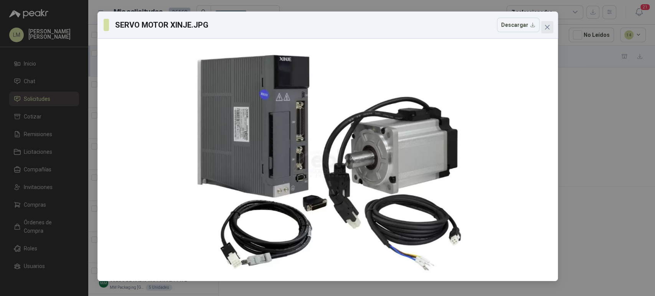
click at [551, 25] on span "Close" at bounding box center [547, 27] width 12 height 6
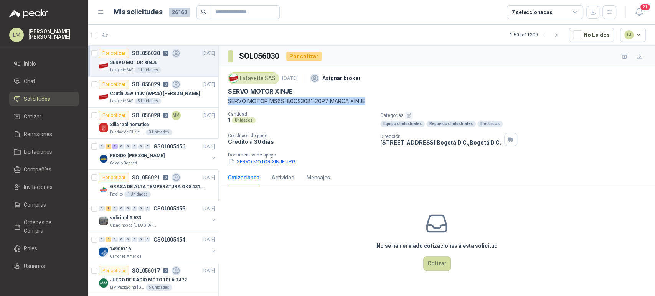
drag, startPoint x: 229, startPoint y: 102, endPoint x: 371, endPoint y: 102, distance: 142.8
click at [371, 102] on p "SERVO MOTOR MS6S-80CS30B1-20P7 MARCA XINJE" at bounding box center [437, 101] width 418 height 8
copy p "SERVO MOTOR MS6S-80CS30B1-20P7 MARCA XINJE"
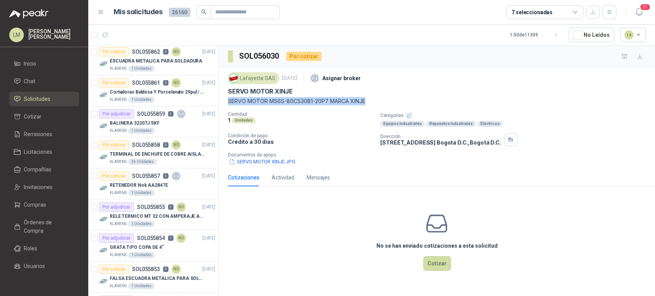
scroll to position [1289, 0]
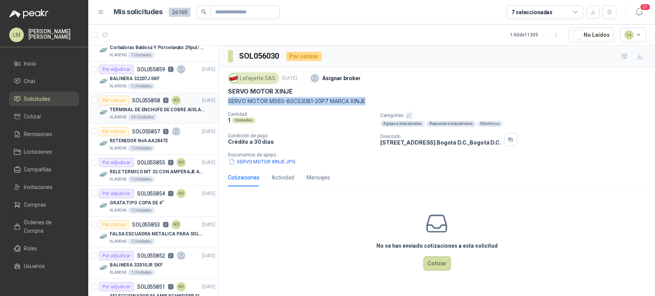
click at [150, 98] on p "SOL055858" at bounding box center [146, 100] width 28 height 5
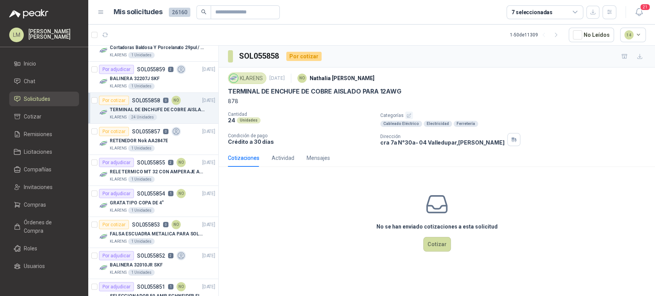
scroll to position [1315, 0]
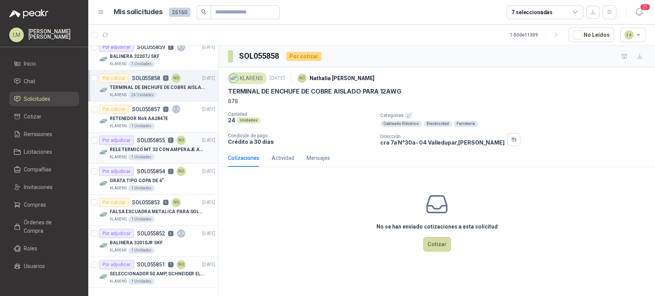
click at [153, 146] on p "RELE TERMICO MT 32 CON AMPERAJE ADJUSTABLE ENTRE 16A - 22A, MARCA LS" at bounding box center [158, 149] width 96 height 7
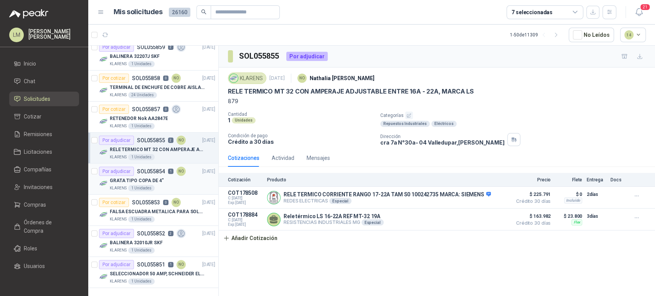
click at [154, 178] on p "GRATA TIPO COPA DE 4"" at bounding box center [137, 180] width 54 height 7
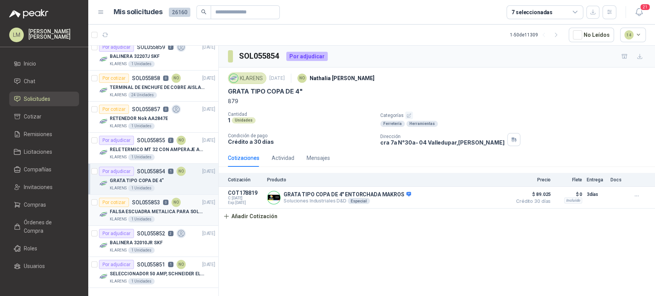
click at [164, 208] on p "FALSA ESCUADRA METALICA PARA SOLDADIRA" at bounding box center [158, 211] width 96 height 7
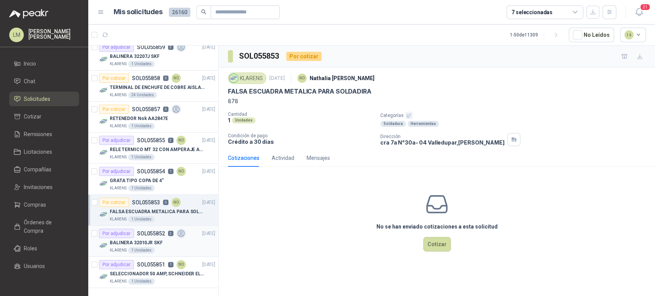
click at [160, 231] on p "SOL055852" at bounding box center [151, 233] width 28 height 5
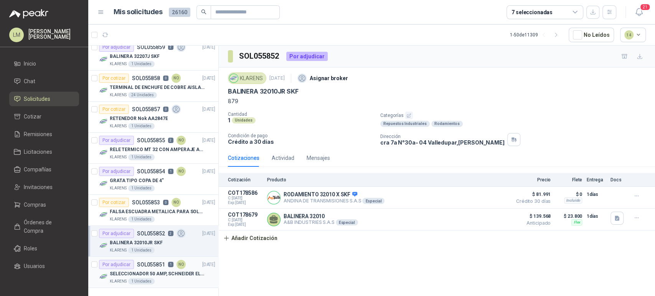
click at [164, 271] on p "SELECCIONADOR 50 AMP, SCHNEIDER ELECTRIC, NSC100N" at bounding box center [158, 274] width 96 height 7
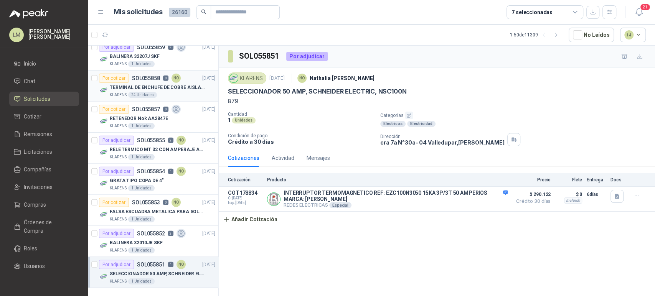
click at [150, 92] on div "24 Unidades" at bounding box center [142, 95] width 29 height 6
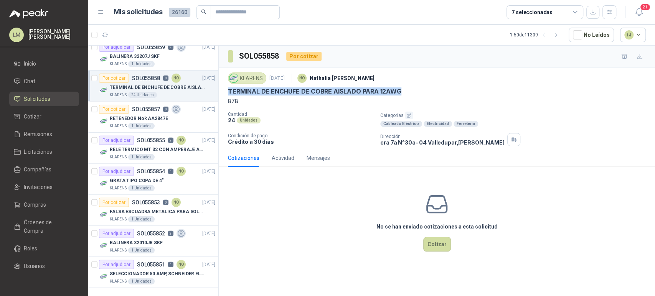
drag, startPoint x: 228, startPoint y: 91, endPoint x: 407, endPoint y: 91, distance: 178.8
click at [407, 91] on div "TERMINAL DE ENCHUFE DE COBRE AISLADO PARA 12AWG" at bounding box center [437, 91] width 418 height 8
copy p "TERMINAL DE ENCHUFE DE COBRE AISLADO PARA 12AWG"
click at [560, 32] on icon "button" at bounding box center [556, 35] width 7 height 7
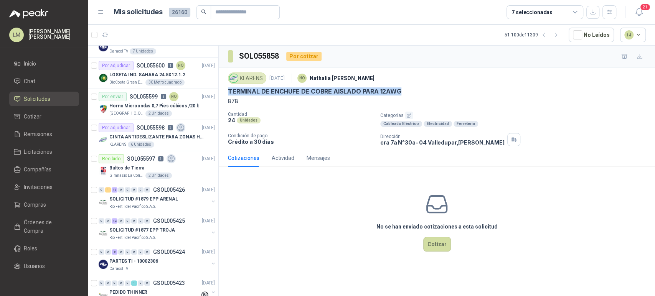
scroll to position [0, 0]
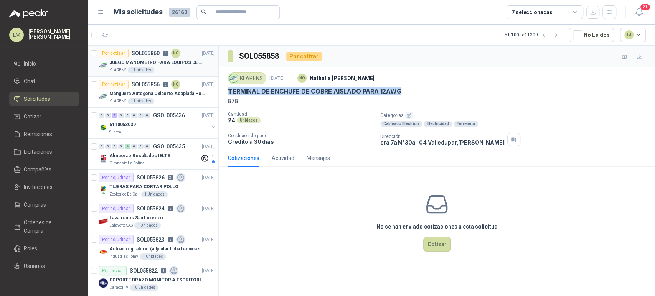
click at [152, 57] on div "Por cotizar SOL055860 0 NO" at bounding box center [140, 53] width 82 height 9
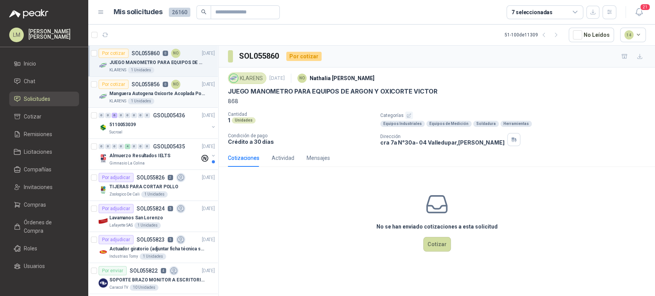
click at [117, 94] on p "Manguera Autogena Oxicorte Acoplada Por 10 Metros" at bounding box center [157, 93] width 96 height 7
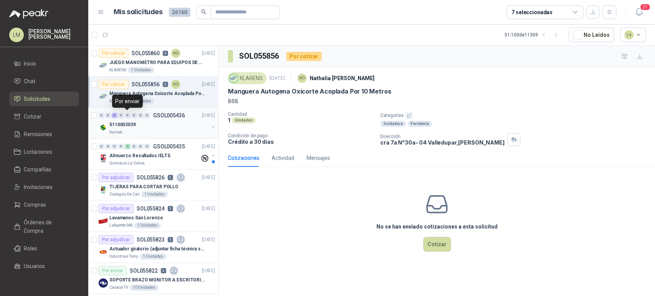
click at [128, 116] on div "0" at bounding box center [128, 115] width 6 height 5
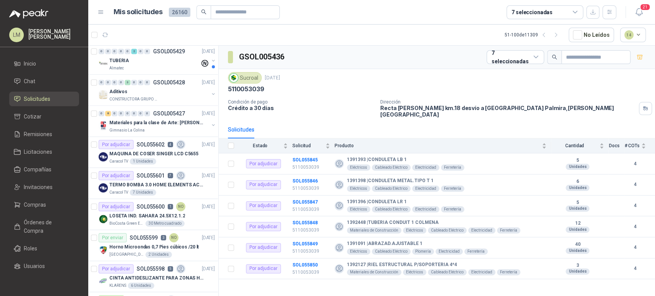
scroll to position [421, 0]
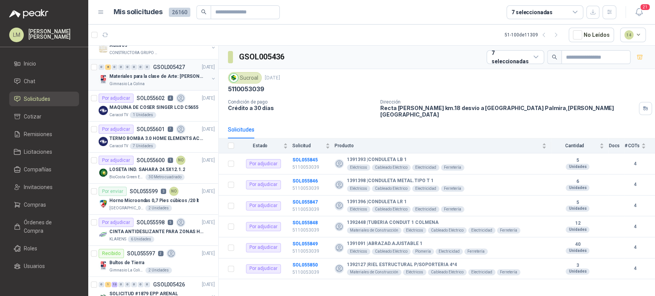
click at [152, 84] on div "Gimnasio La Colina" at bounding box center [158, 84] width 99 height 6
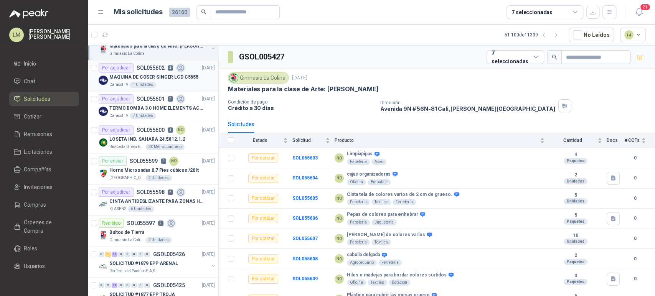
scroll to position [451, 0]
click at [158, 75] on p "MAQUINA DE COSER SINGER LCD C5655" at bounding box center [153, 78] width 89 height 7
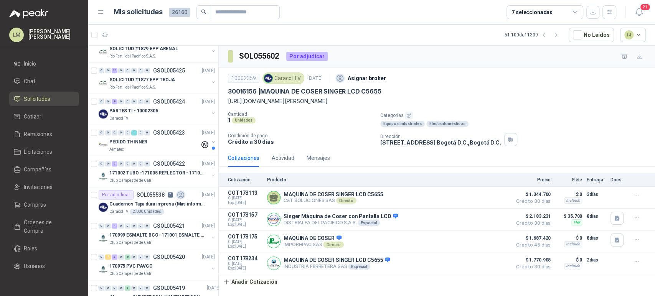
scroll to position [668, 0]
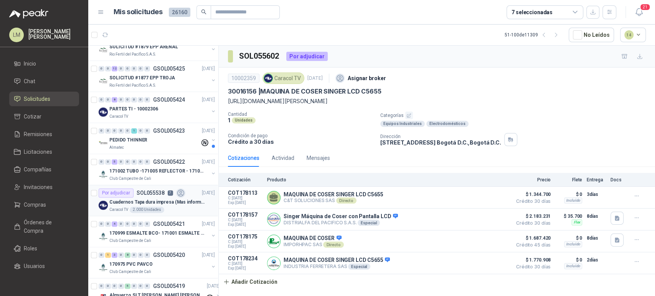
click at [144, 201] on p "Cuadernos Tapa dura impresa (Mas informacion en el adjunto)" at bounding box center [157, 202] width 96 height 7
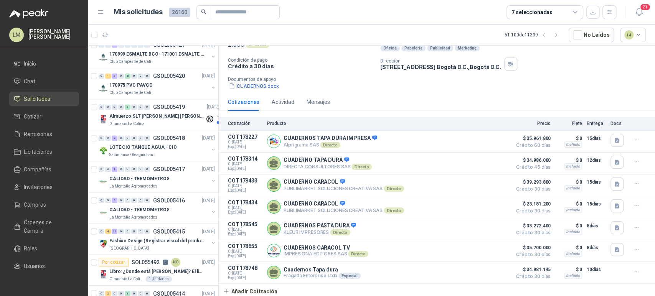
scroll to position [885, 0]
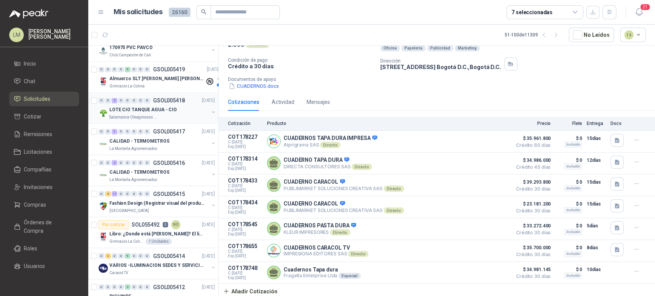
click at [151, 114] on p "Salamanca Oleaginosas SAS" at bounding box center [133, 117] width 48 height 6
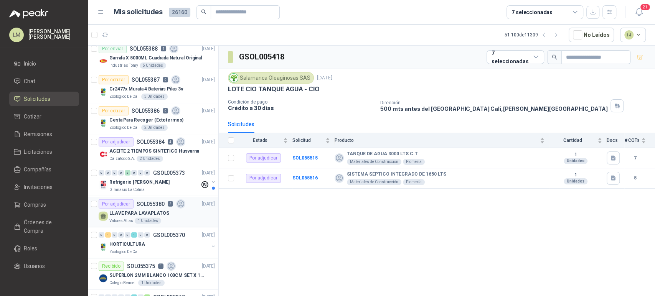
scroll to position [1315, 0]
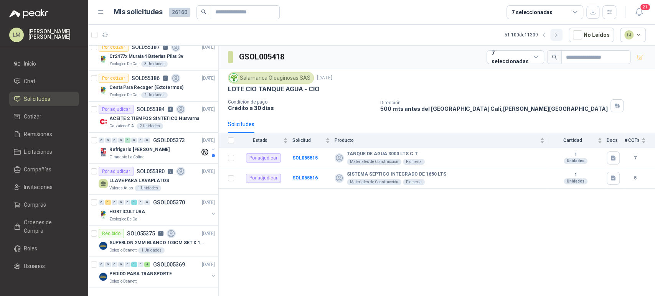
click at [560, 40] on button "button" at bounding box center [556, 35] width 12 height 12
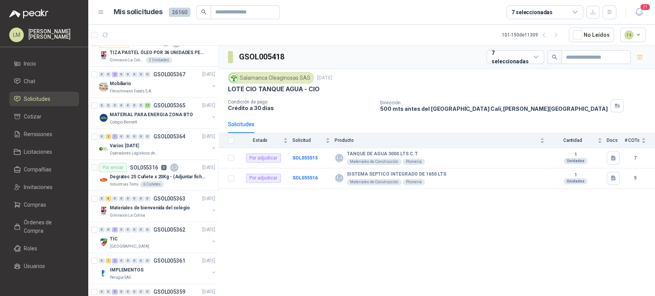
scroll to position [442, 0]
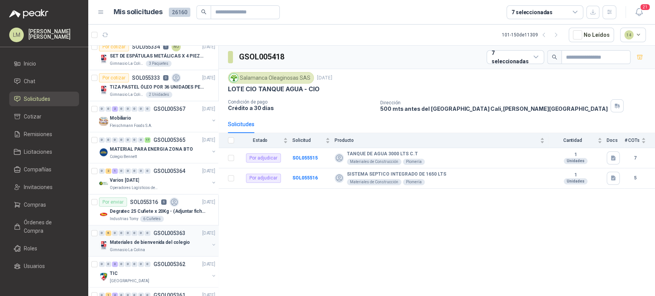
click at [156, 233] on p "GSOL005363" at bounding box center [170, 233] width 32 height 5
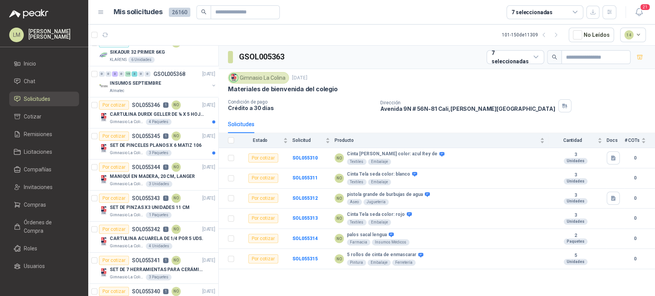
scroll to position [0, 0]
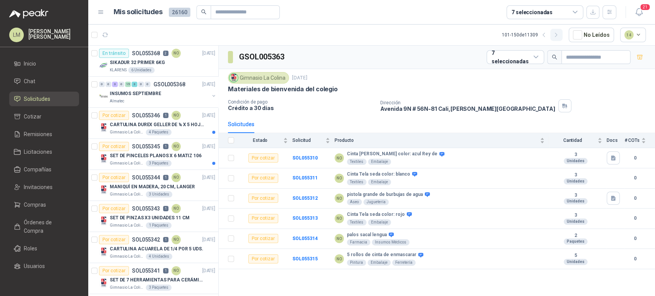
click at [559, 36] on icon "button" at bounding box center [556, 35] width 7 height 7
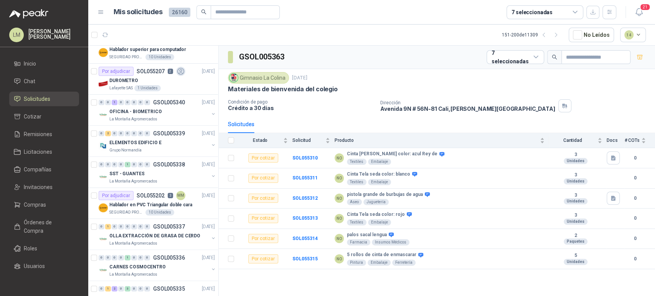
scroll to position [324, 0]
click at [210, 112] on button "button" at bounding box center [213, 114] width 6 height 6
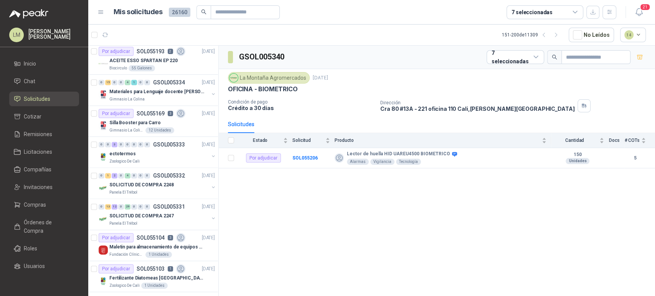
scroll to position [624, 0]
click at [176, 121] on div "Silla Booster para Carro" at bounding box center [162, 121] width 106 height 9
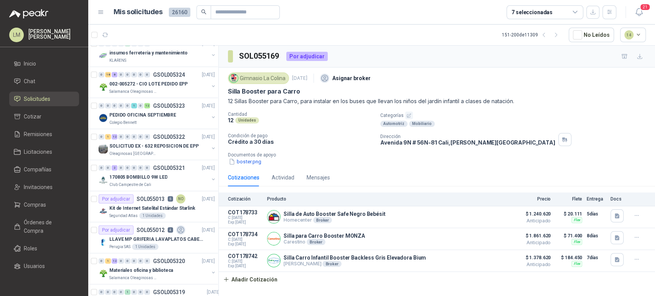
scroll to position [1346, 0]
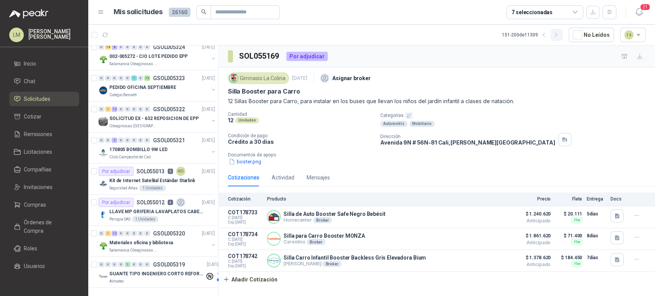
click at [558, 37] on icon "button" at bounding box center [556, 35] width 7 height 7
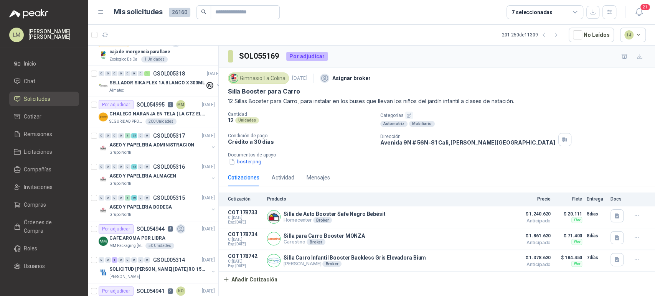
scroll to position [0, 0]
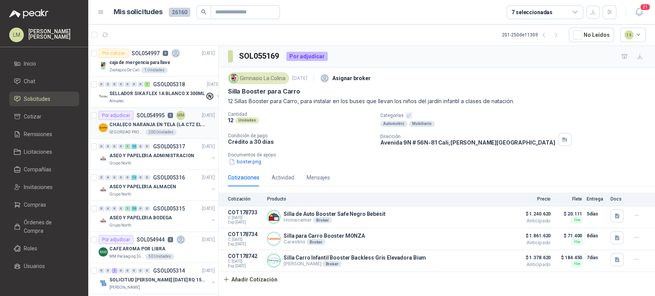
click at [150, 122] on p "CHALECO NARANJA EN TELA (LA CTZ ELEGIDA DEBE ENVIAR MUESTRA)" at bounding box center [157, 124] width 96 height 7
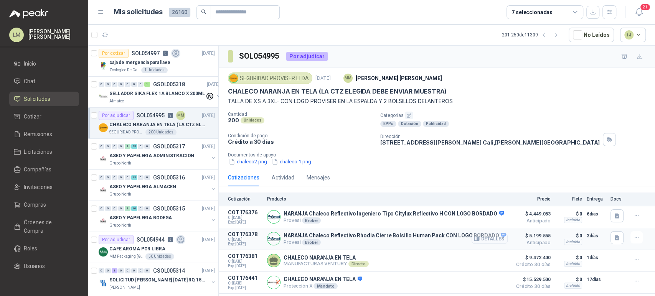
click at [495, 242] on button "Detalles" at bounding box center [490, 239] width 36 height 10
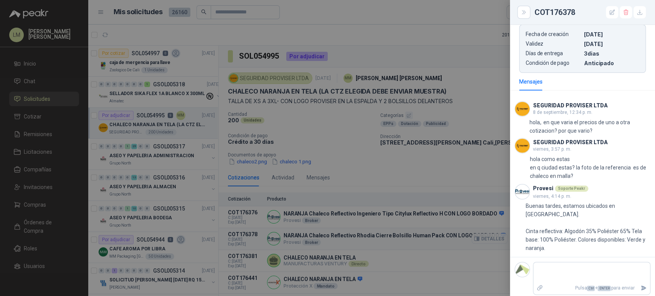
scroll to position [488, 0]
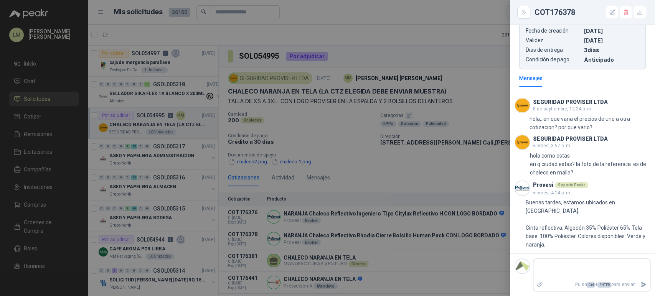
click at [447, 213] on div at bounding box center [327, 148] width 655 height 296
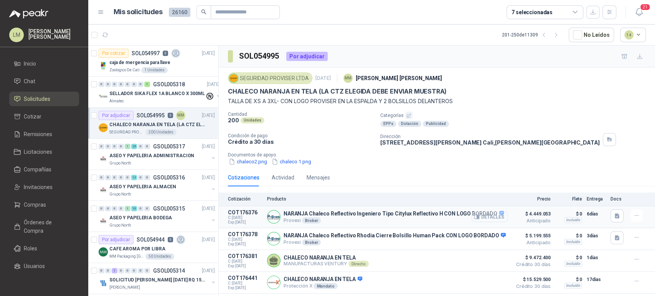
click at [477, 217] on button "Detalles" at bounding box center [490, 217] width 36 height 10
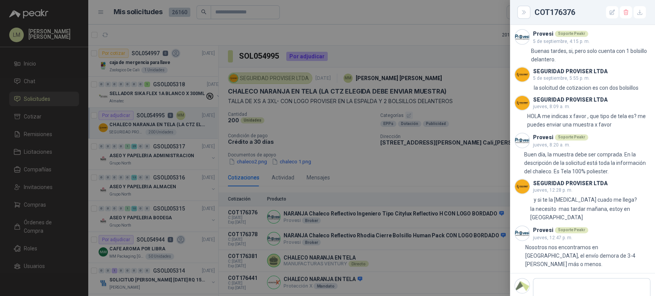
scroll to position [651, 0]
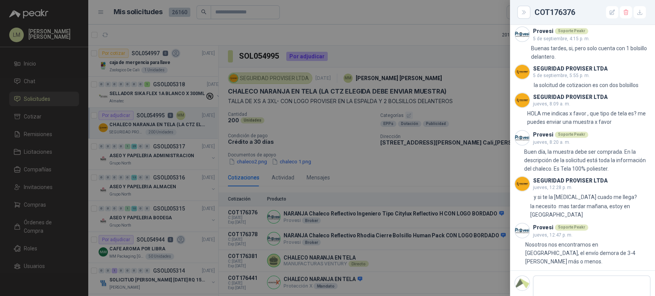
click at [411, 226] on div at bounding box center [327, 148] width 655 height 296
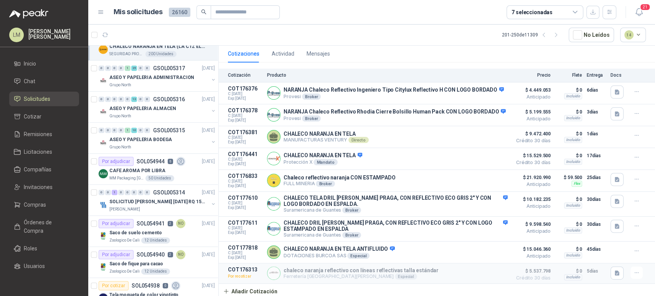
scroll to position [83, 0]
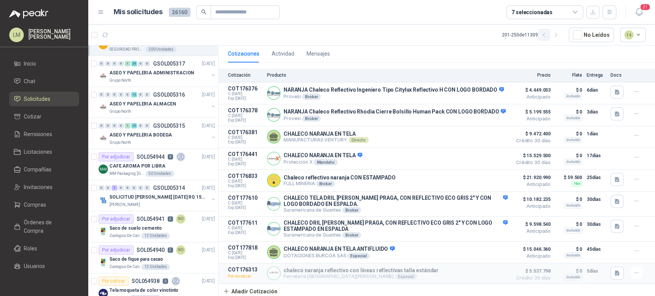
drag, startPoint x: 553, startPoint y: 36, endPoint x: 543, endPoint y: 36, distance: 9.2
click at [553, 36] on button "button" at bounding box center [556, 35] width 12 height 12
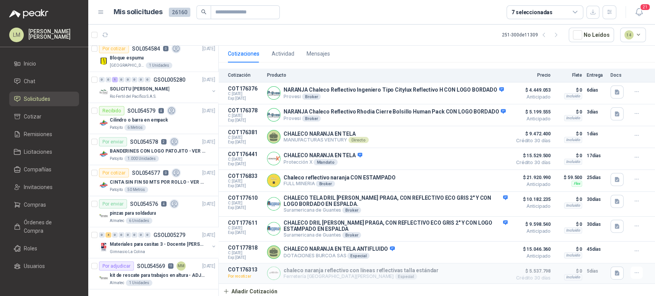
scroll to position [1311, 0]
click at [136, 85] on p "SOLICITU [PERSON_NAME]" at bounding box center [139, 88] width 59 height 7
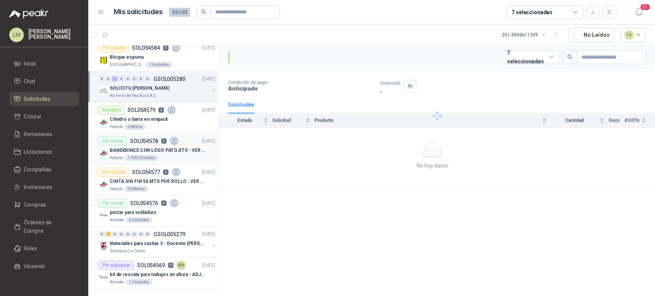
scroll to position [1315, 0]
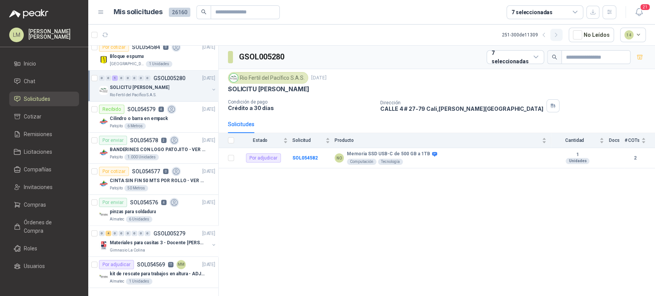
click at [559, 36] on icon "button" at bounding box center [556, 35] width 7 height 7
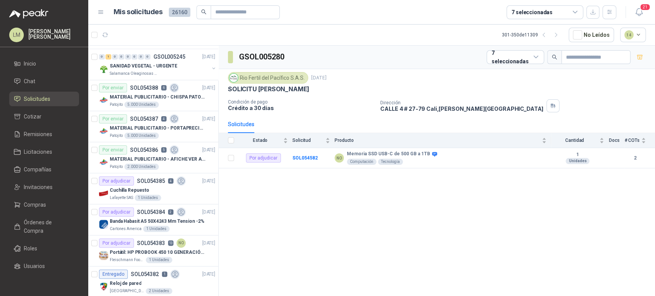
scroll to position [649, 0]
click at [168, 244] on p "13" at bounding box center [170, 243] width 5 height 5
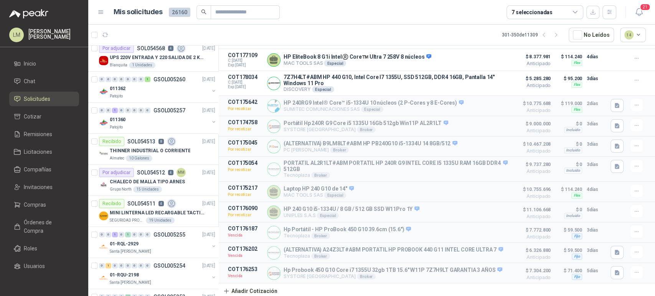
scroll to position [0, 0]
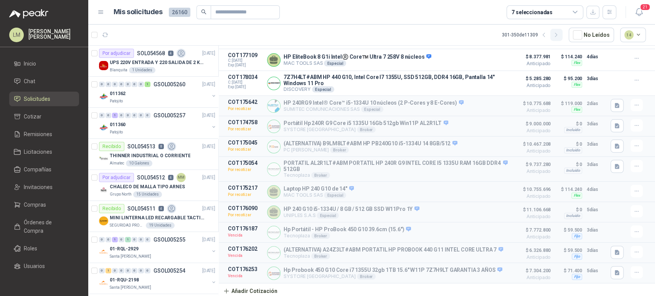
click at [555, 36] on icon "button" at bounding box center [556, 35] width 7 height 7
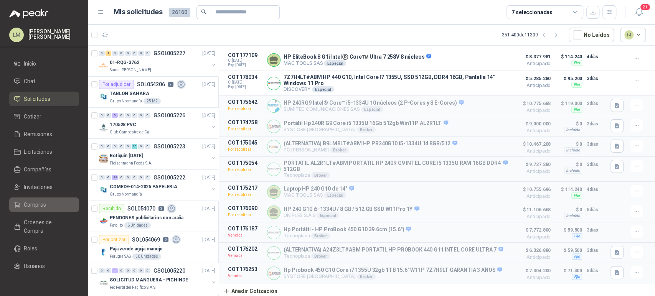
click at [32, 204] on span "Compras" at bounding box center [35, 205] width 22 height 8
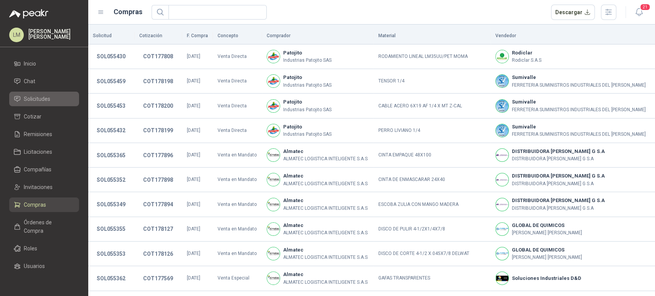
click at [36, 102] on span "Solicitudes" at bounding box center [37, 99] width 26 height 8
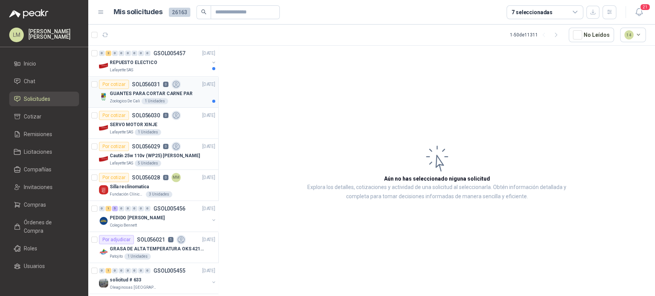
click at [179, 91] on p "GUANTES PARA CORTAR CARNE PAR" at bounding box center [151, 93] width 83 height 7
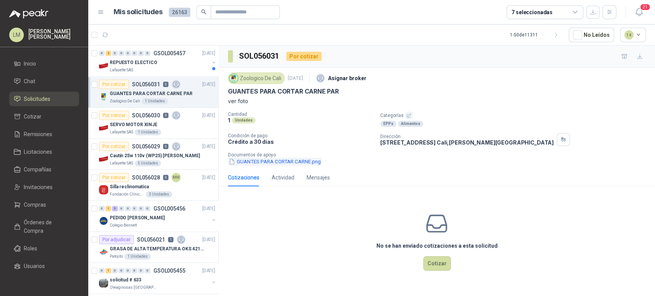
click at [298, 163] on button "GUANTES PARA CORTAR CARNE.png" at bounding box center [275, 162] width 94 height 8
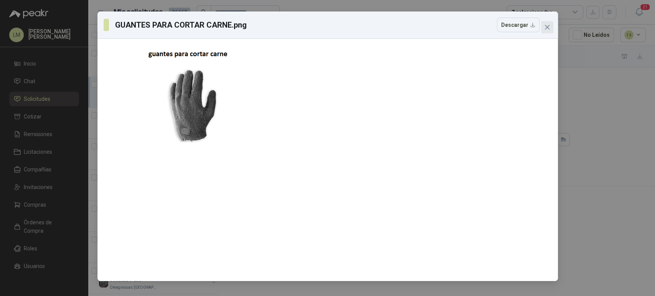
click at [545, 32] on button "Close" at bounding box center [547, 27] width 12 height 12
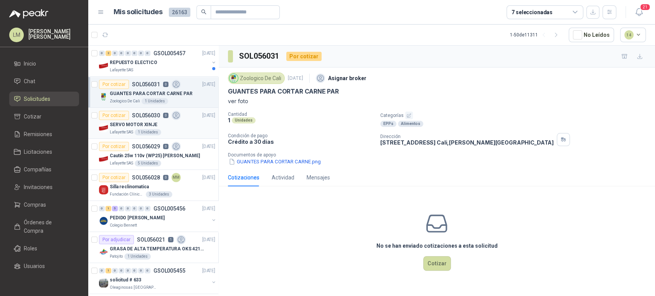
click at [151, 126] on p "SERVO MOTOR XINJE" at bounding box center [134, 124] width 48 height 7
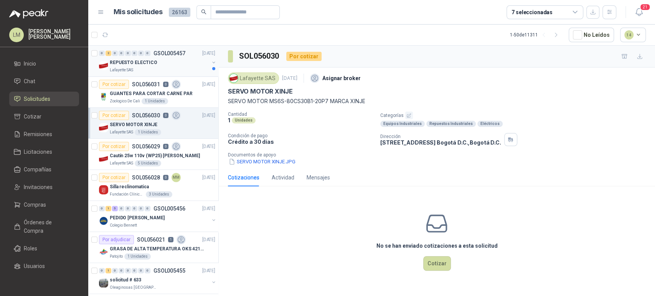
click at [211, 62] on button "button" at bounding box center [214, 62] width 6 height 6
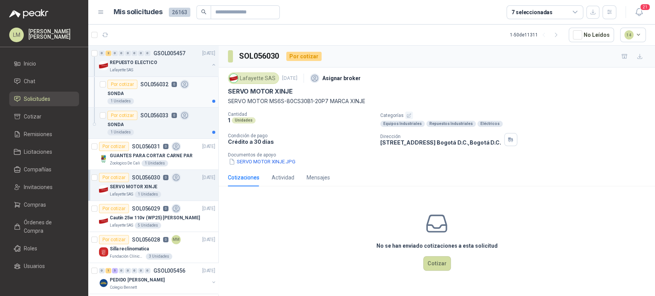
click at [159, 91] on div "SONDA" at bounding box center [161, 93] width 108 height 9
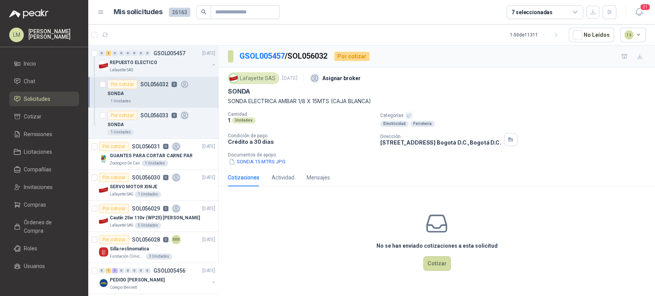
click at [262, 165] on div "Lafayette SAS [DATE] Asignar broker [PERSON_NAME] ELECTRICA AMBAR 1/8 X 15MTS (…" at bounding box center [437, 118] width 436 height 101
click at [262, 164] on button "SONDA 15 MTRS.JPG" at bounding box center [257, 162] width 58 height 8
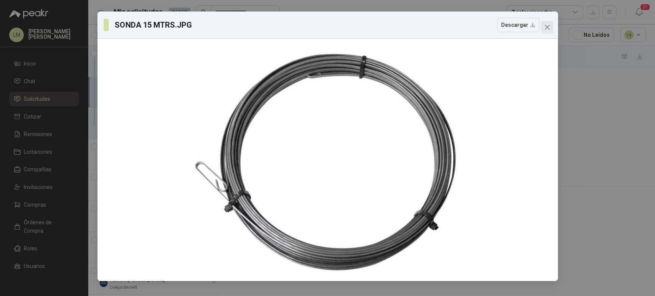
click at [546, 30] on icon "close" at bounding box center [547, 27] width 6 height 6
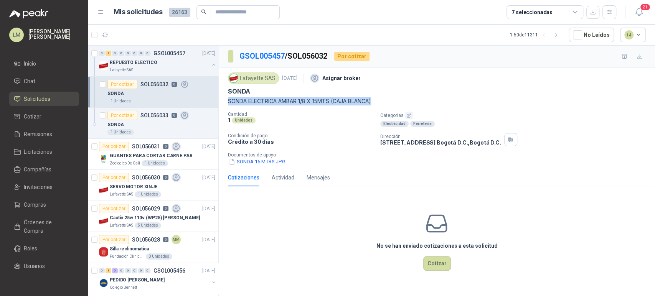
drag, startPoint x: 225, startPoint y: 99, endPoint x: 379, endPoint y: 102, distance: 153.9
click at [379, 102] on div "Lafayette SAS [DATE] Asignar broker [PERSON_NAME] ELECTRICA AMBAR 1/8 X 15MTS (…" at bounding box center [437, 118] width 436 height 101
copy p "SONDA ELECTRICA AMBAR 1/8 X 15MTS (CAJA BLANCA)"
click at [133, 109] on article "Por cotizar SOL056033 0 [PERSON_NAME] 1 Unidades" at bounding box center [153, 123] width 130 height 31
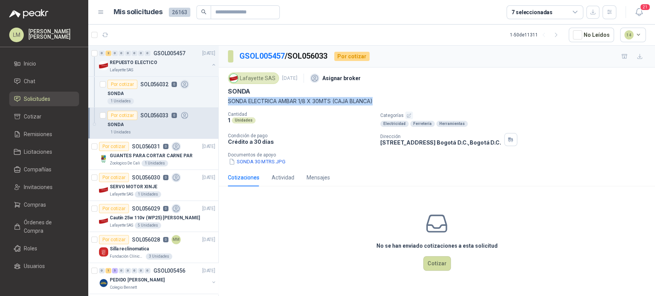
drag, startPoint x: 226, startPoint y: 99, endPoint x: 381, endPoint y: 98, distance: 155.0
click at [381, 98] on div "Lafayette SAS [DATE] Asignar broker [PERSON_NAME] ELECTRICA AMBAR 1/8 X 30MTS (…" at bounding box center [437, 118] width 436 height 101
copy p "SONDA ELECTRICA AMBAR 1/8 X 30MTS (CAJA BLANCA)"
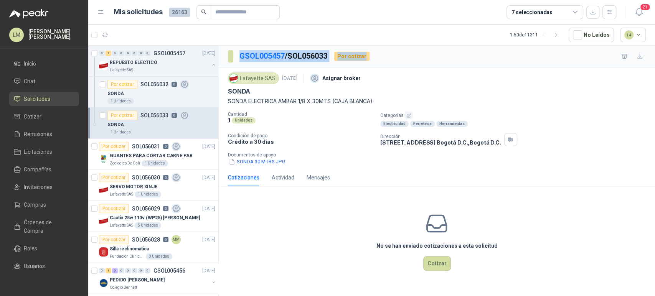
drag, startPoint x: 375, startPoint y: 55, endPoint x: 234, endPoint y: 50, distance: 140.9
click at [234, 50] on div "GSOL005457 / SOL056033 Por cotizar" at bounding box center [437, 57] width 436 height 22
click at [502, 64] on div "GSOL005457 / SOL056033 Por cotizar" at bounding box center [437, 57] width 436 height 22
drag, startPoint x: 390, startPoint y: 51, endPoint x: 252, endPoint y: 46, distance: 138.2
click at [252, 46] on div "GSOL005457 / SOL056033 Por cotizar" at bounding box center [437, 57] width 436 height 22
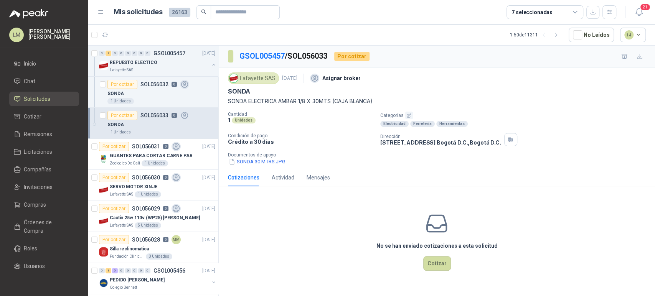
click at [344, 35] on article "1 - 50 de 11311 No Leídos 14" at bounding box center [371, 35] width 567 height 21
drag, startPoint x: 393, startPoint y: 51, endPoint x: 402, endPoint y: 95, distance: 44.3
click at [402, 95] on div "GSOL005457 / SOL056033 Por cotizar Lafayette SAS [DATE] Asignar broker [PERSON_…" at bounding box center [437, 168] width 436 height 244
click at [402, 95] on div "SONDA" at bounding box center [437, 91] width 418 height 8
click at [37, 171] on span "Compañías" at bounding box center [38, 169] width 28 height 8
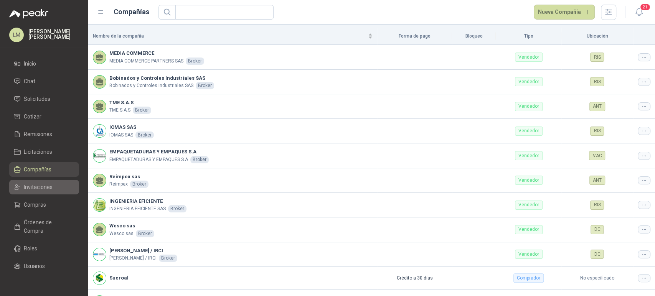
click at [33, 188] on span "Invitaciones" at bounding box center [38, 187] width 29 height 8
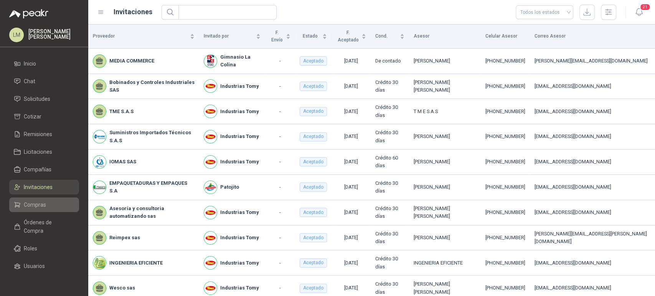
click at [40, 208] on span "Compras" at bounding box center [35, 205] width 22 height 8
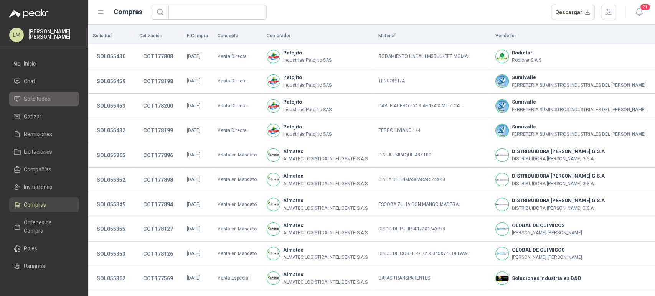
click at [35, 98] on span "Solicitudes" at bounding box center [37, 99] width 26 height 8
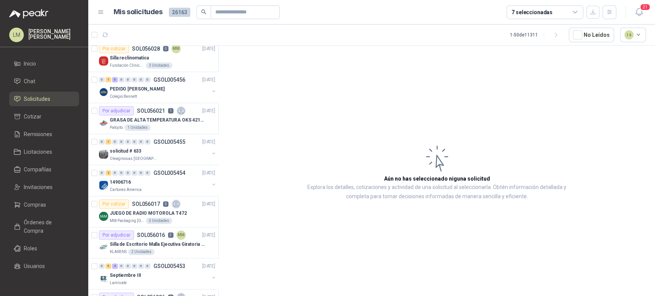
scroll to position [129, 0]
click at [157, 113] on div "Por adjudicar SOL056021 1" at bounding box center [142, 110] width 87 height 9
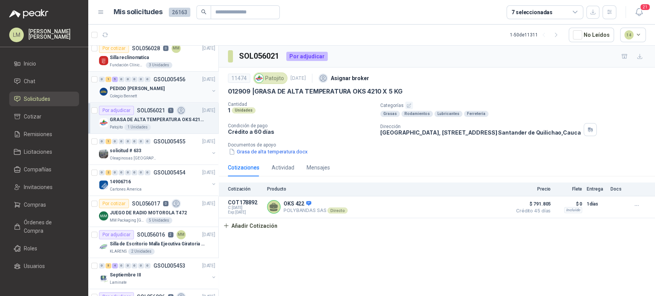
scroll to position [186, 0]
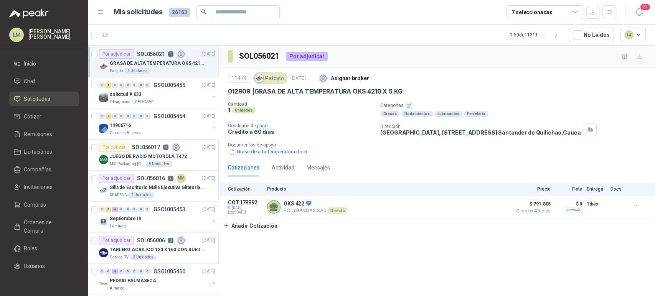
click at [155, 99] on div "Oleaginosas [GEOGRAPHIC_DATA][PERSON_NAME]" at bounding box center [159, 102] width 99 height 6
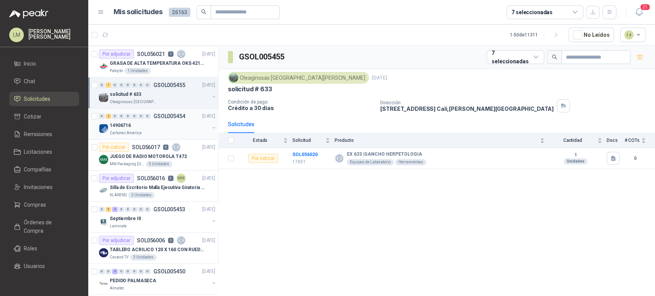
click at [155, 125] on div "14906716" at bounding box center [159, 125] width 99 height 9
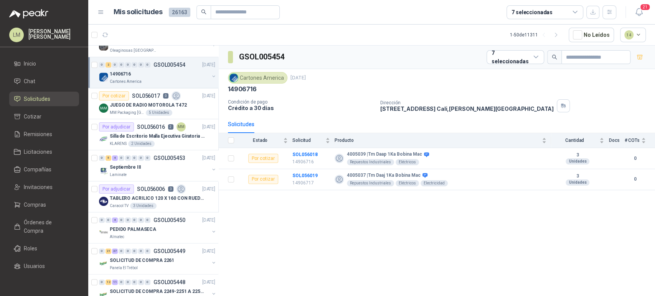
scroll to position [246, 0]
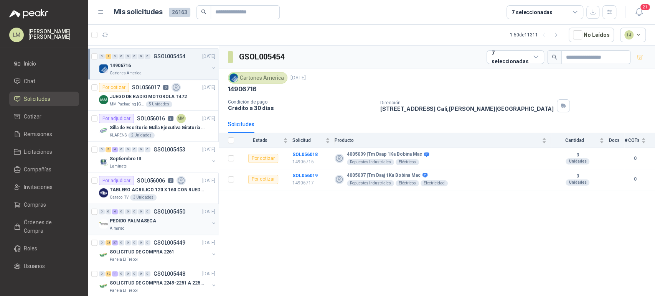
click at [138, 221] on p "PEDIDO PALMASECA" at bounding box center [133, 221] width 46 height 7
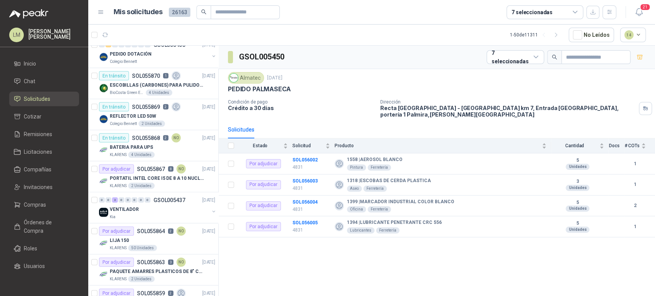
scroll to position [1114, 0]
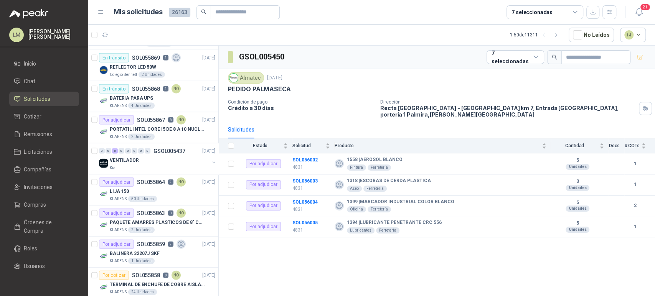
click at [164, 126] on p "PORTATIL INTEL CORE I5 DE 8 A 10 NUCLEOS" at bounding box center [158, 129] width 96 height 7
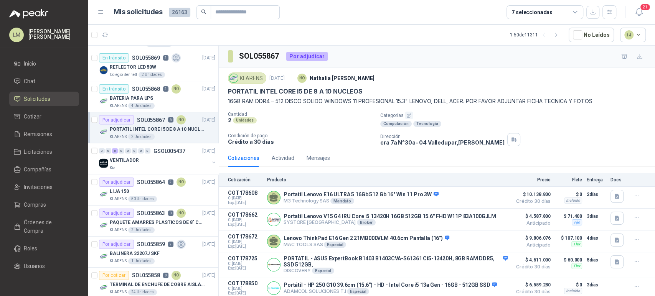
scroll to position [87, 0]
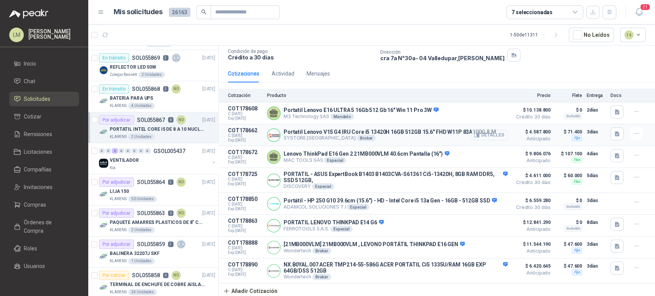
click at [490, 134] on button "Detalles" at bounding box center [490, 135] width 36 height 10
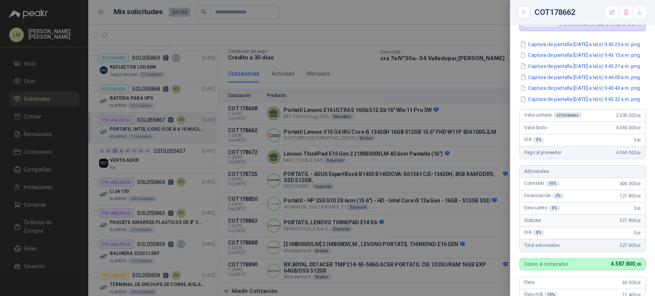
scroll to position [66, 0]
click at [365, 168] on div at bounding box center [327, 148] width 655 height 296
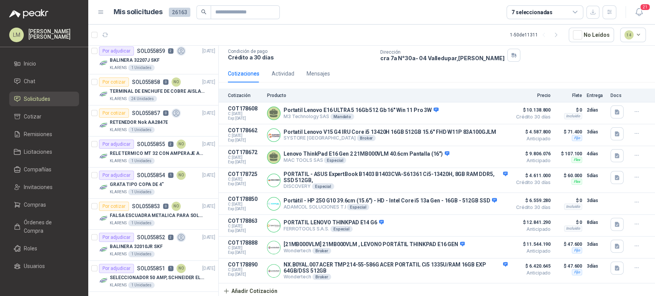
scroll to position [1315, 0]
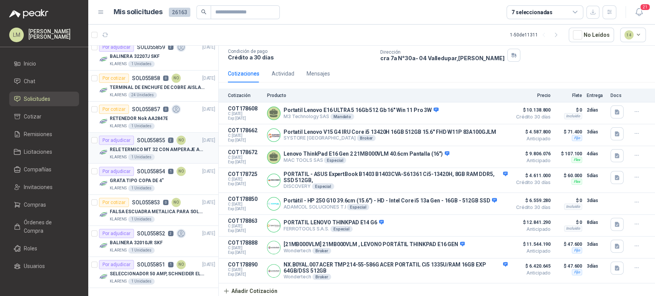
click at [132, 136] on div "Por adjudicar" at bounding box center [116, 140] width 35 height 9
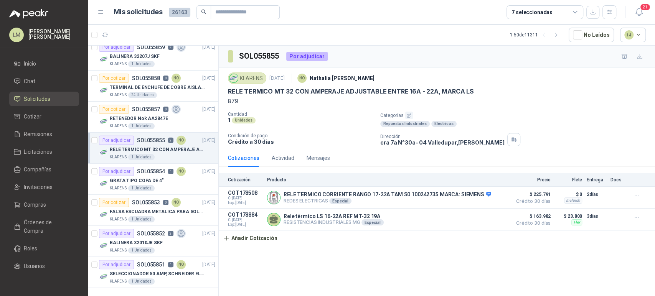
click at [559, 41] on div "1 - 50 de 11311 No Leídos 14" at bounding box center [578, 35] width 136 height 15
click at [559, 40] on button "button" at bounding box center [556, 35] width 12 height 12
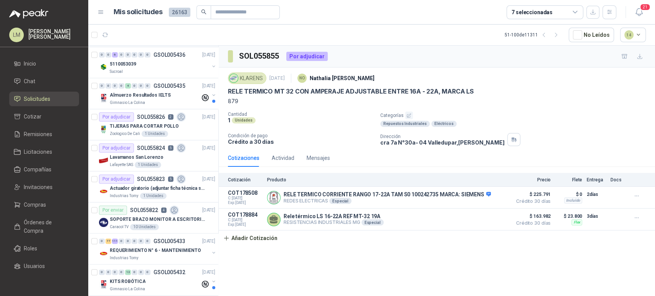
scroll to position [124, 0]
click at [135, 167] on article "Por adjudicar SOL055824 5 [DATE] Lavamanos [GEOGRAPHIC_DATA][PERSON_NAME] SAS 1…" at bounding box center [153, 155] width 130 height 31
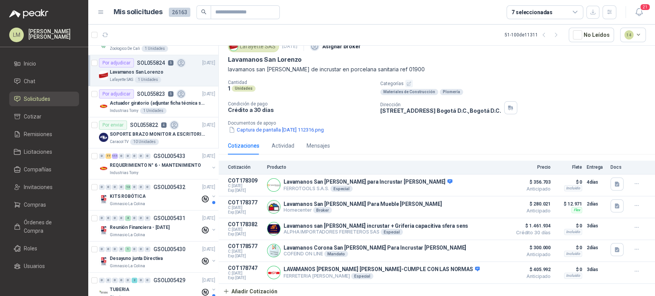
scroll to position [208, 0]
click at [552, 14] on div "7 seleccionadas" at bounding box center [545, 12] width 77 height 14
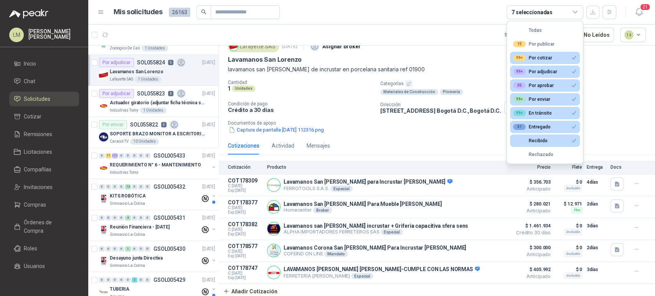
click at [441, 37] on article "51 - 100 de 11311 No Leídos 14" at bounding box center [371, 35] width 567 height 21
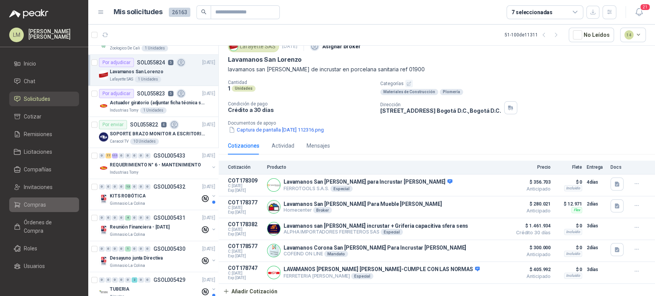
click at [28, 199] on link "Compras" at bounding box center [44, 205] width 70 height 15
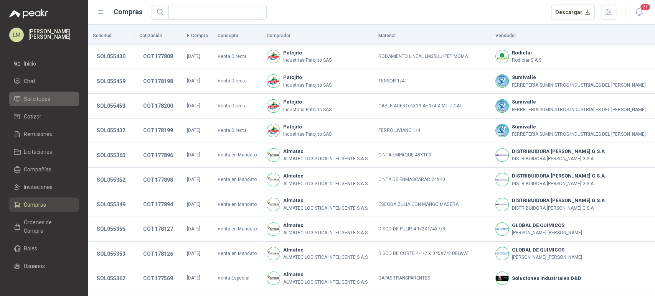
click at [37, 101] on span "Solicitudes" at bounding box center [37, 99] width 26 height 8
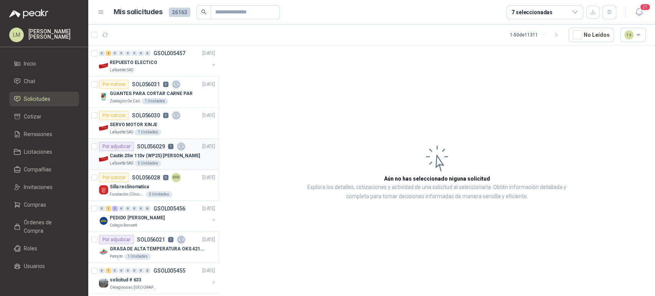
click at [129, 158] on p "Cautín 25w 110v (WP25) [PERSON_NAME]" at bounding box center [155, 155] width 90 height 7
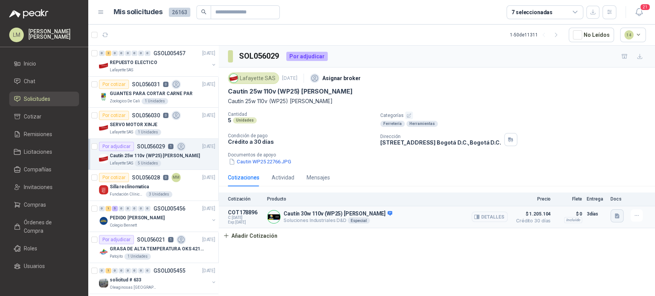
click at [614, 213] on icon "button" at bounding box center [617, 216] width 7 height 7
click at [586, 201] on button "WhatsApp Image [DATE] 4.23.32 PM.jpeg" at bounding box center [567, 199] width 101 height 8
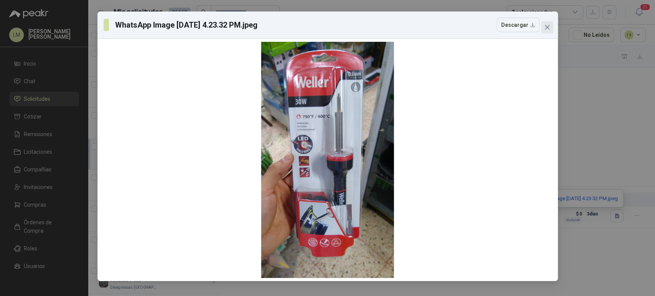
click at [548, 25] on icon "close" at bounding box center [547, 27] width 6 height 6
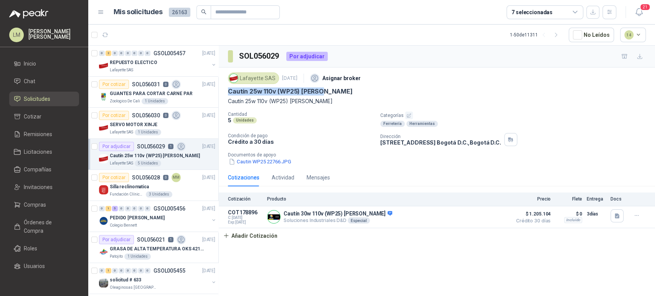
drag, startPoint x: 224, startPoint y: 91, endPoint x: 322, endPoint y: 91, distance: 97.1
click at [322, 91] on div "Lafayette SAS [DATE] Asignar broker Cautín 25w 110v (WP25) [PERSON_NAME] Cautín…" at bounding box center [437, 118] width 436 height 101
copy p "Cautín 25w 110v (WP25) [PERSON_NAME]"
click at [498, 217] on button "Detalles" at bounding box center [490, 217] width 36 height 10
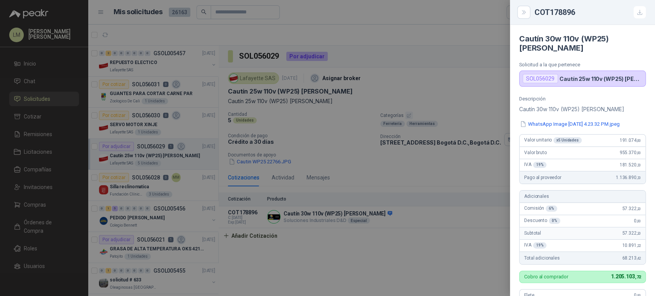
click at [298, 113] on div at bounding box center [327, 148] width 655 height 296
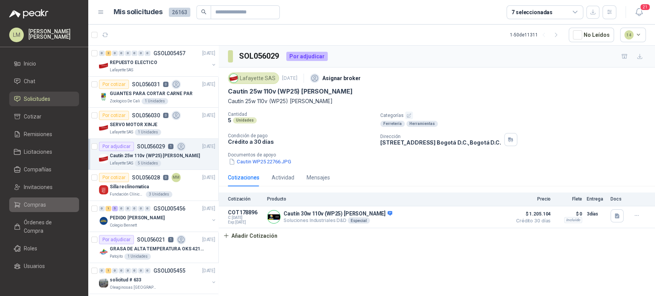
click at [37, 199] on link "Compras" at bounding box center [44, 205] width 70 height 15
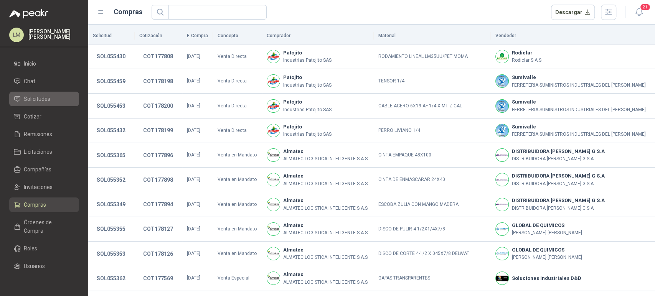
click at [41, 96] on span "Solicitudes" at bounding box center [37, 99] width 26 height 8
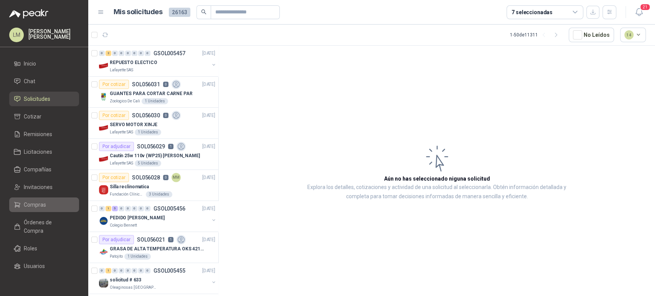
click at [37, 201] on span "Compras" at bounding box center [35, 205] width 22 height 8
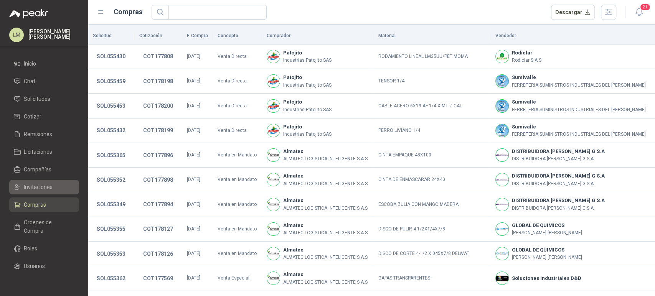
click at [38, 188] on span "Invitaciones" at bounding box center [38, 187] width 29 height 8
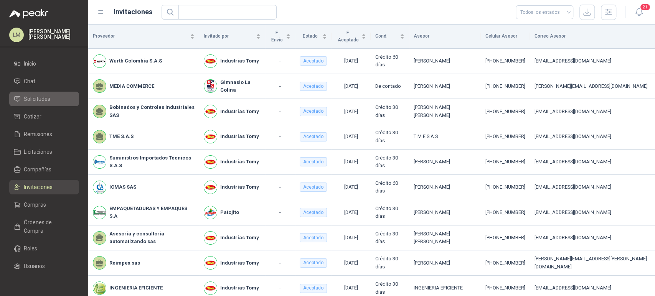
click at [38, 101] on span "Solicitudes" at bounding box center [37, 99] width 26 height 8
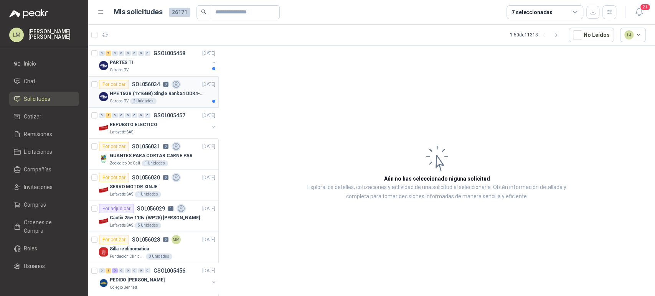
click at [154, 100] on div "2 Unidades" at bounding box center [143, 101] width 26 height 6
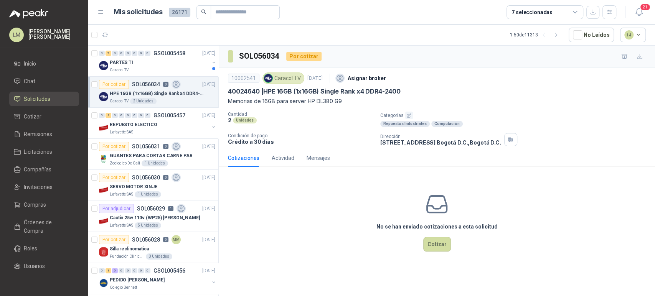
click at [406, 115] on icon "button" at bounding box center [408, 115] width 5 height 5
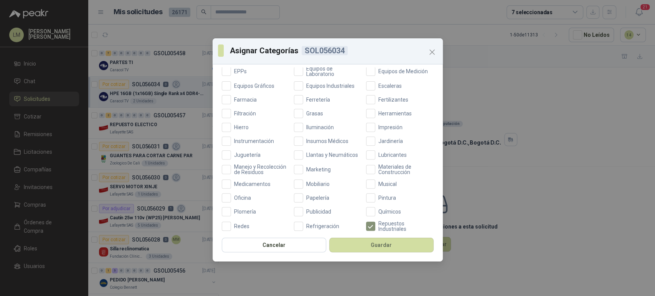
scroll to position [206, 0]
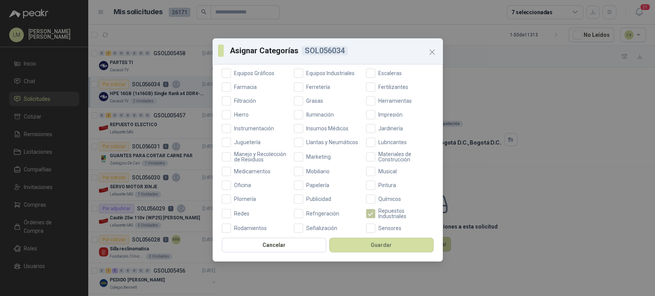
click at [384, 219] on span "Repuestos Industriales" at bounding box center [404, 213] width 58 height 11
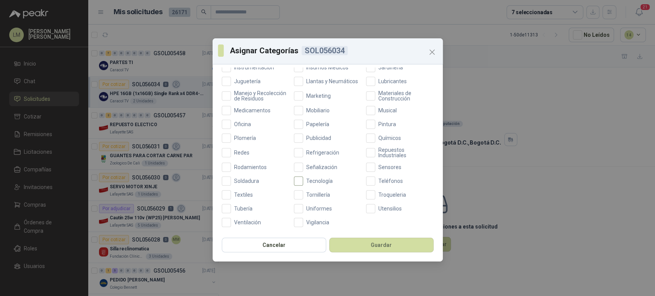
click at [316, 179] on span "Tecnología" at bounding box center [319, 180] width 33 height 5
click at [359, 248] on button "Guardar" at bounding box center [381, 245] width 104 height 15
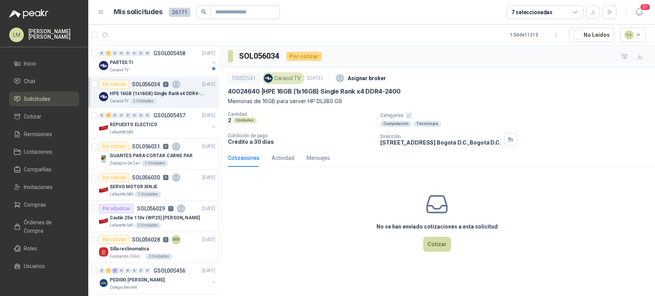
click at [145, 64] on div "PARTES TI" at bounding box center [159, 62] width 99 height 9
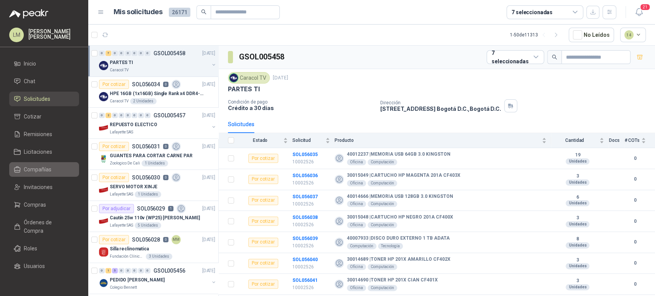
click at [31, 171] on span "Compañías" at bounding box center [38, 169] width 28 height 8
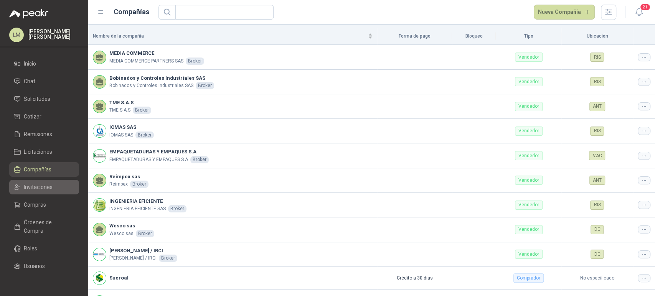
click at [37, 182] on link "Invitaciones" at bounding box center [44, 187] width 70 height 15
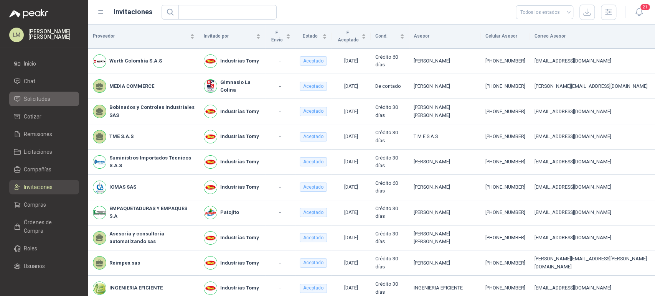
click at [33, 95] on span "Solicitudes" at bounding box center [37, 99] width 26 height 8
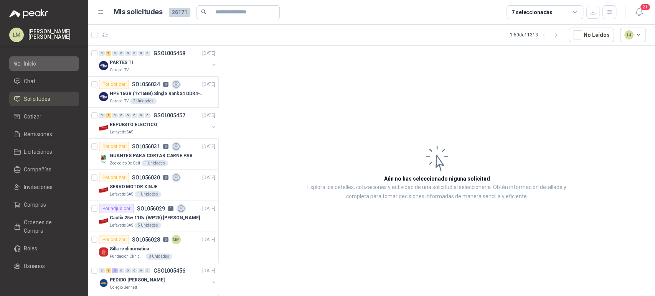
click at [24, 62] on span "Inicio" at bounding box center [30, 63] width 12 height 8
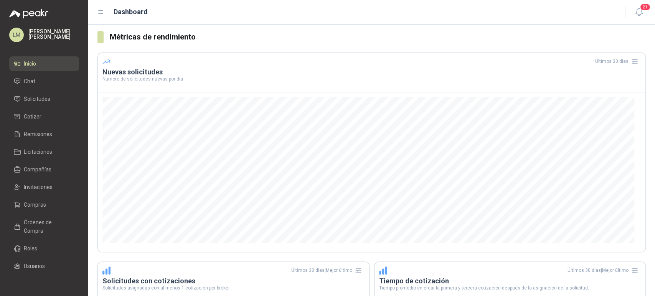
scroll to position [148, 0]
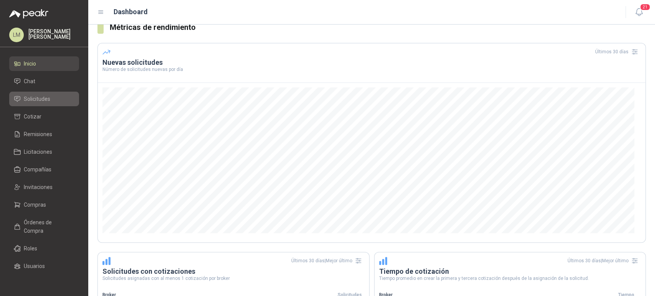
click at [36, 97] on span "Solicitudes" at bounding box center [37, 99] width 26 height 8
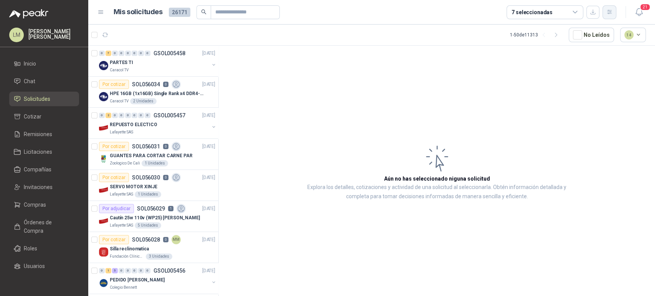
click at [609, 12] on icon "button" at bounding box center [609, 12] width 7 height 7
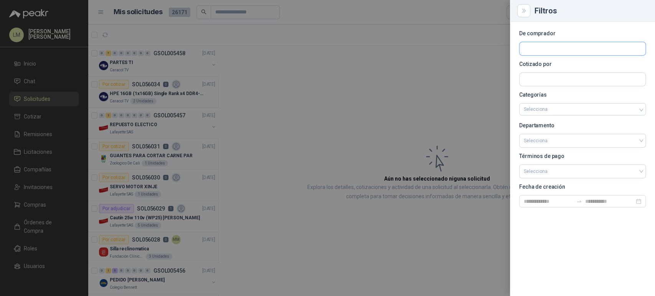
click at [555, 46] on input "text" at bounding box center [583, 48] width 126 height 13
type input "*********"
click at [553, 64] on div "No se encontraron resultados de busqueda" at bounding box center [583, 65] width 126 height 14
drag, startPoint x: 537, startPoint y: 46, endPoint x: 416, endPoint y: 35, distance: 121.8
click at [416, 35] on div "Filtros De comprador ********* Cotizado por Categorías Selecciona Departamento …" at bounding box center [327, 148] width 655 height 296
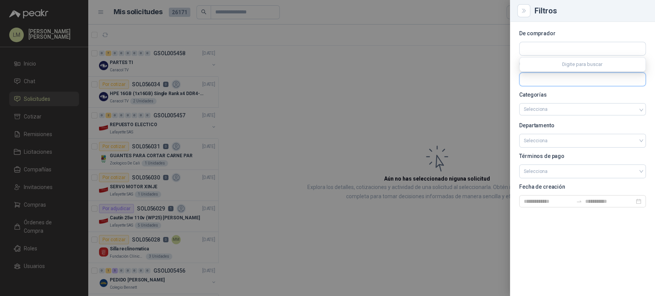
click at [528, 79] on input "text" at bounding box center [583, 79] width 126 height 13
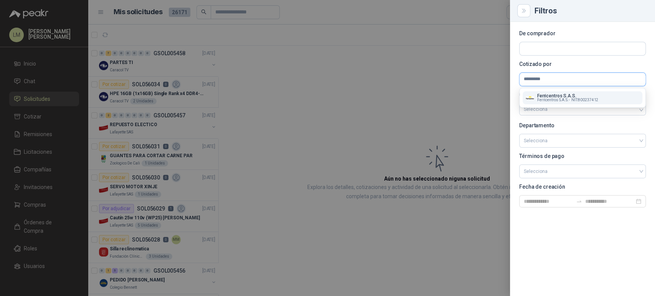
type input "*********"
click at [569, 103] on button "Ferricentros S.A.S. Ferricentros S.A.S. - NIT : 800237412" at bounding box center [583, 97] width 120 height 13
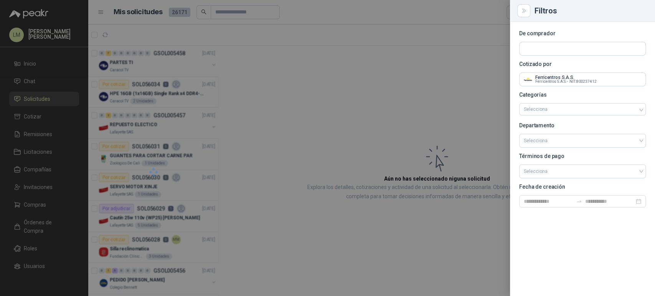
click at [406, 108] on div at bounding box center [327, 148] width 655 height 296
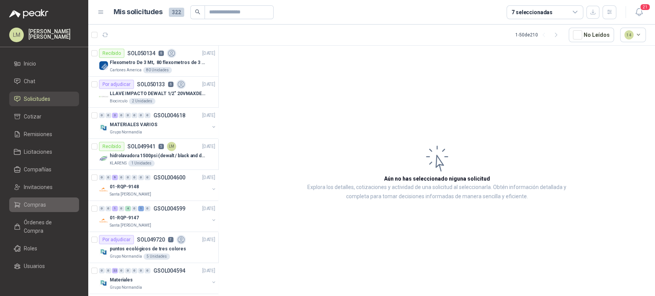
click at [30, 205] on span "Compras" at bounding box center [35, 205] width 22 height 8
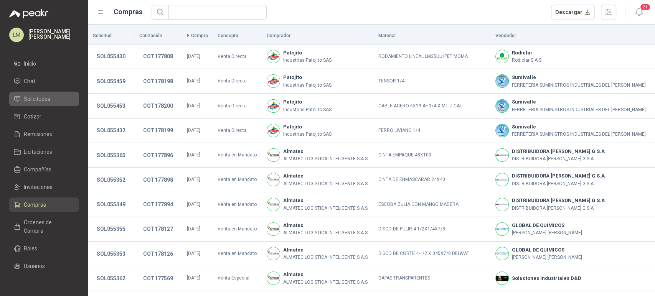
click at [33, 101] on span "Solicitudes" at bounding box center [37, 99] width 26 height 8
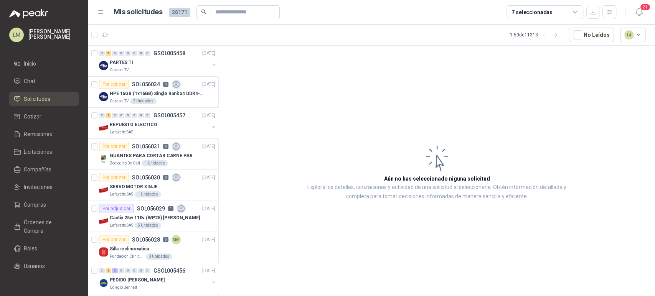
click at [525, 7] on div "7 seleccionadas" at bounding box center [545, 12] width 77 height 14
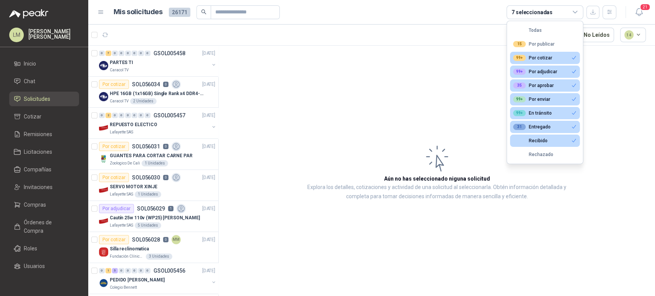
click at [525, 7] on div "7 seleccionadas" at bounding box center [545, 12] width 77 height 14
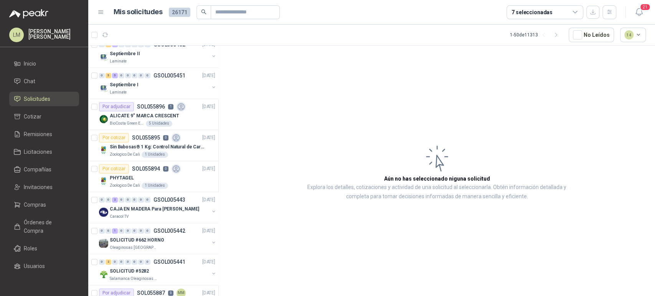
scroll to position [733, 0]
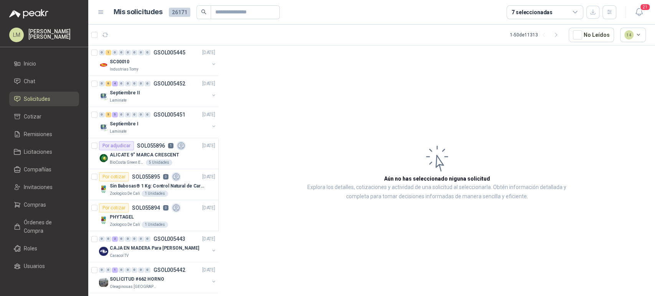
scroll to position [653, 0]
click at [164, 122] on div "Septiembre I" at bounding box center [159, 124] width 99 height 9
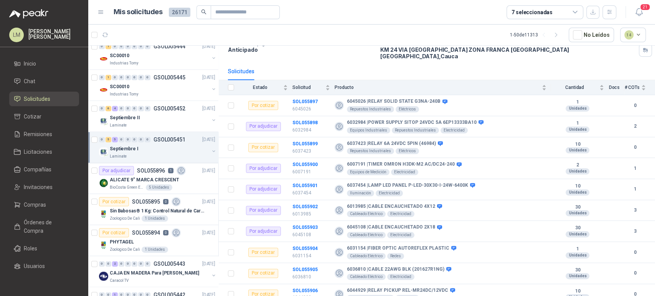
scroll to position [624, 0]
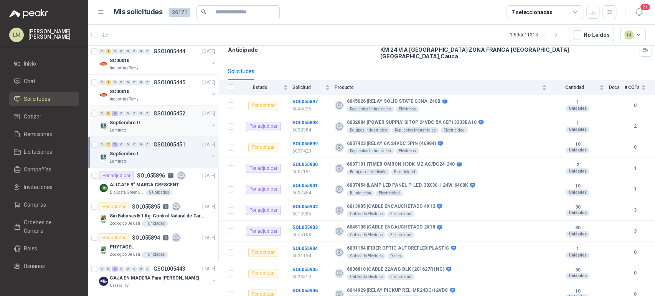
click at [149, 124] on div "Septiembre II" at bounding box center [159, 122] width 99 height 9
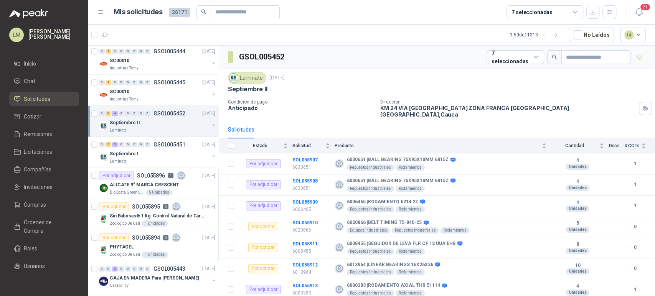
scroll to position [58, 0]
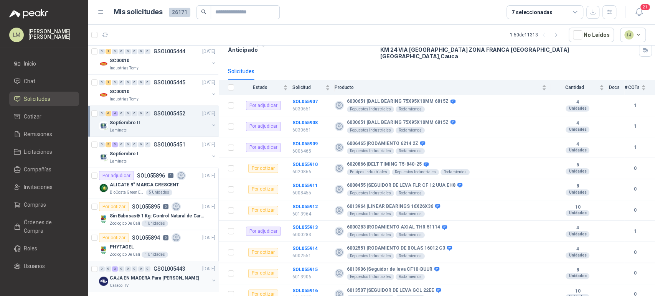
click at [211, 279] on button "button" at bounding box center [214, 280] width 6 height 6
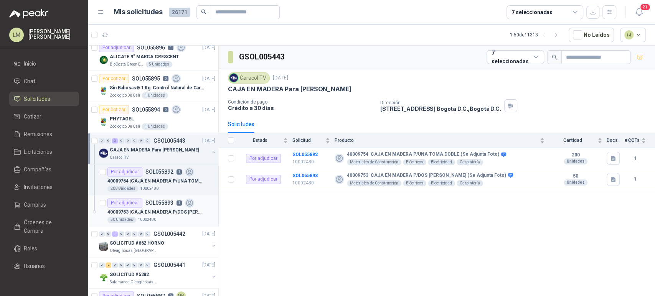
scroll to position [752, 0]
click at [153, 179] on p "40009754 | CAJA EN MADERA P/UNA TOMA DOBLE (Se Adjunta Foto)" at bounding box center [155, 181] width 96 height 7
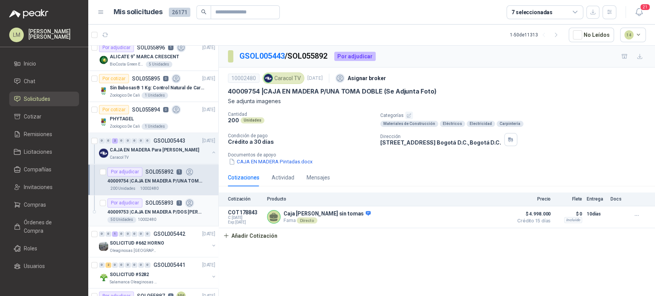
click at [142, 213] on p "40009753 | CAJA EN MADERA P/DOS TOMAS DOBLES (Se Adjunta Foto)" at bounding box center [155, 212] width 96 height 7
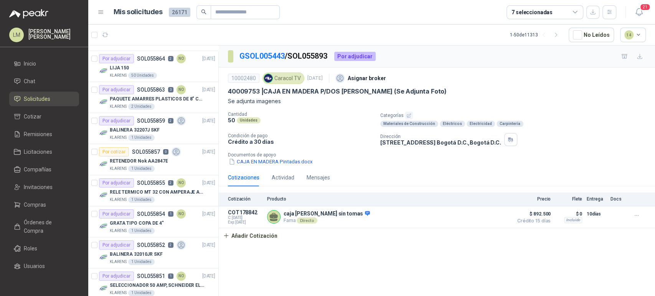
scroll to position [1377, 0]
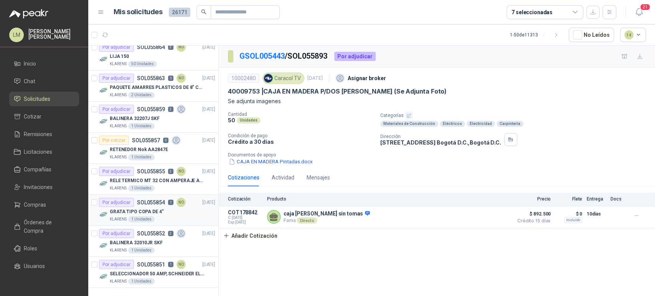
click at [155, 200] on p "SOL055854" at bounding box center [151, 202] width 28 height 5
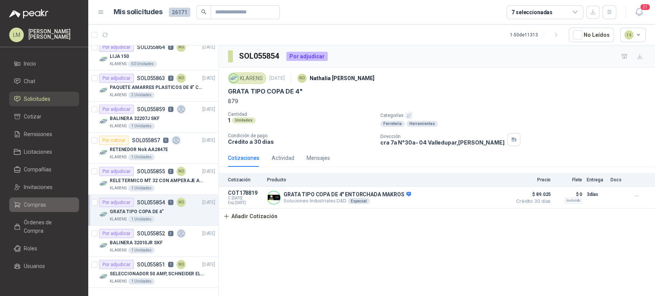
click at [29, 206] on span "Compras" at bounding box center [35, 205] width 22 height 8
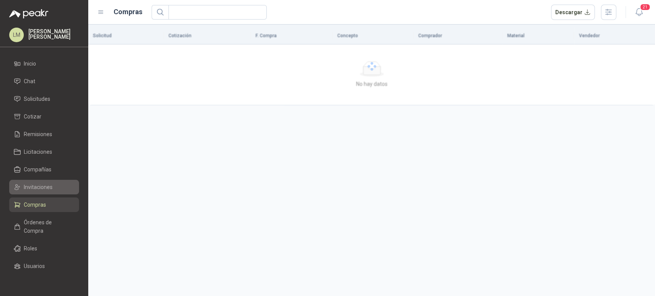
click at [40, 185] on span "Invitaciones" at bounding box center [38, 187] width 29 height 8
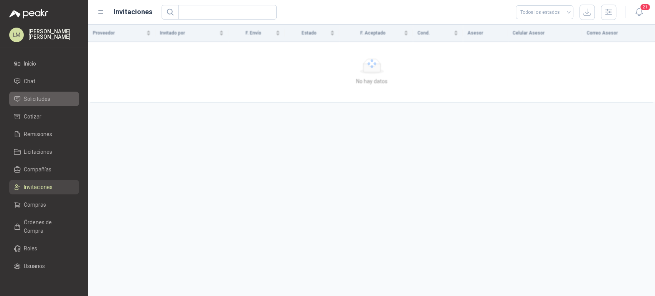
click at [38, 99] on span "Solicitudes" at bounding box center [37, 99] width 26 height 8
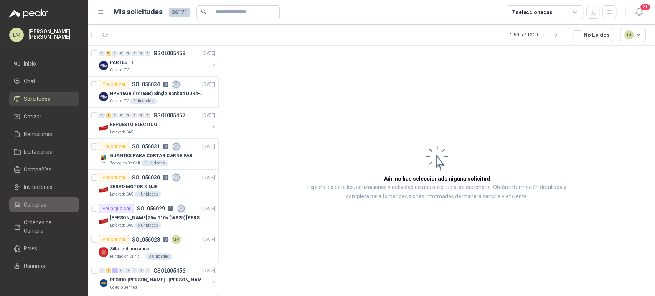
click at [32, 205] on span "Compras" at bounding box center [35, 205] width 22 height 8
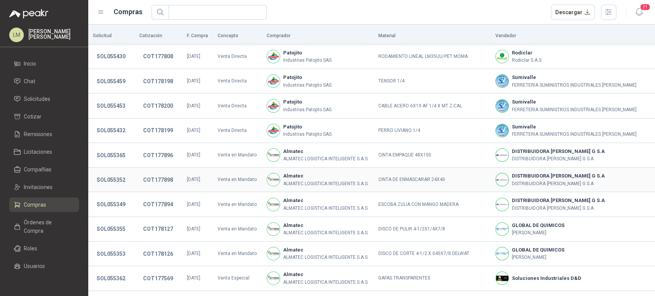
scroll to position [143, 0]
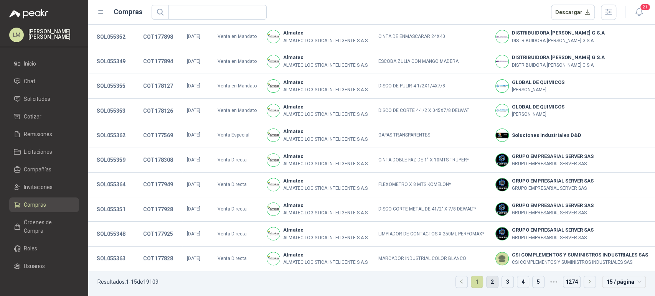
click at [488, 281] on link "2" at bounding box center [493, 282] width 12 height 12
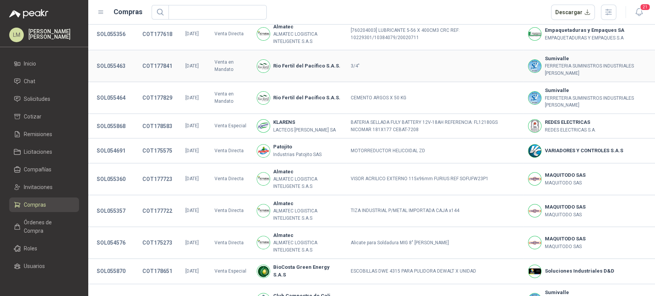
scroll to position [245, 0]
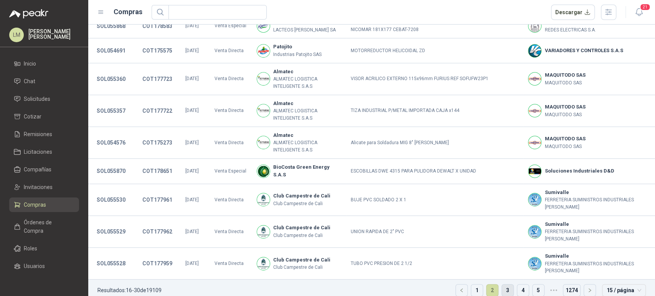
click at [502, 285] on link "3" at bounding box center [508, 291] width 12 height 12
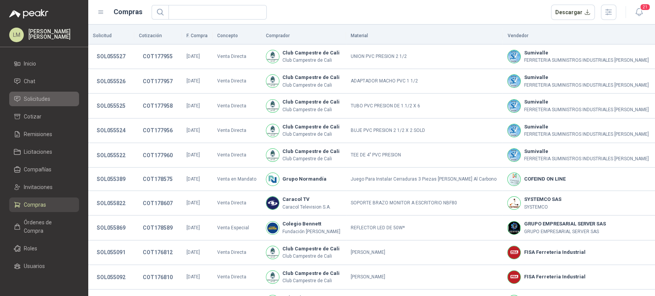
click at [40, 97] on span "Solicitudes" at bounding box center [37, 99] width 26 height 8
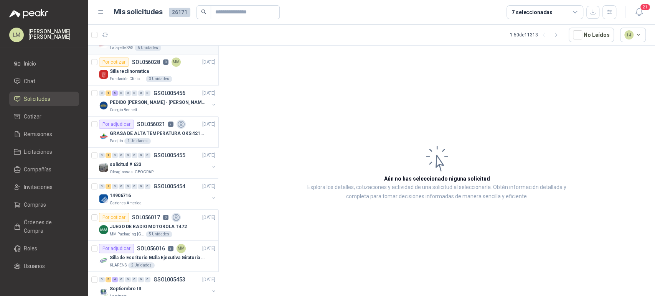
scroll to position [191, 0]
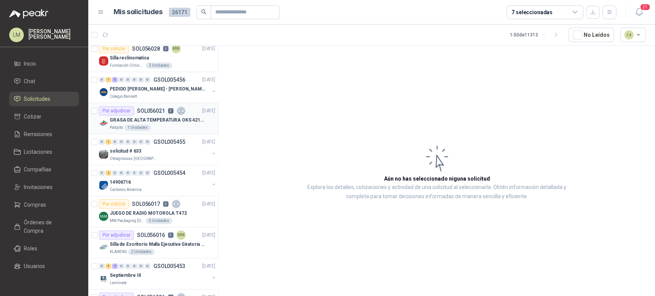
click at [152, 125] on div "Patojito 1 Unidades" at bounding box center [163, 128] width 106 height 6
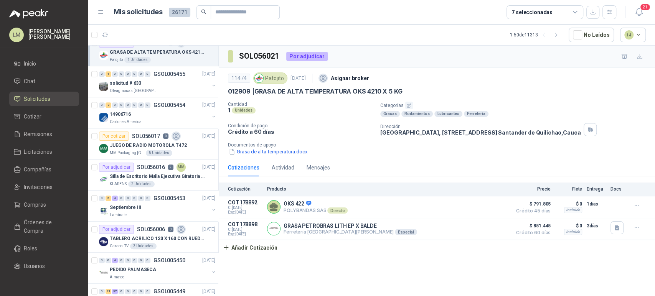
scroll to position [259, 0]
click at [163, 205] on div "Septiembre III" at bounding box center [159, 207] width 99 height 9
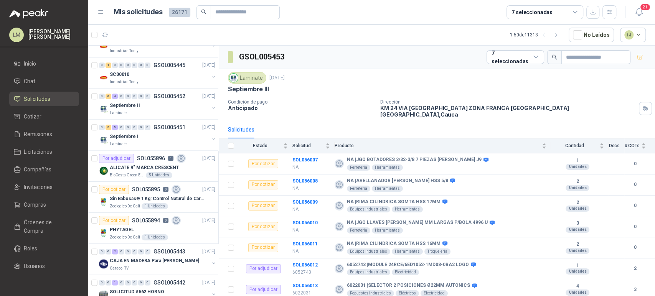
scroll to position [692, 0]
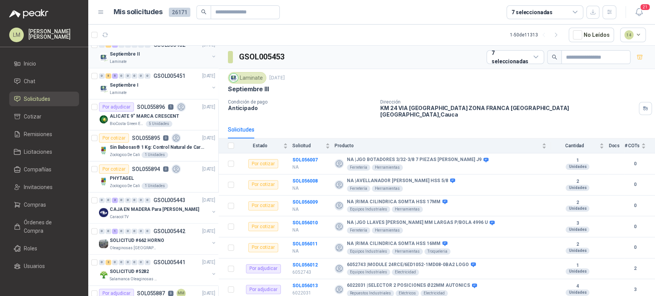
click at [116, 51] on p "Septiembre II" at bounding box center [125, 54] width 30 height 7
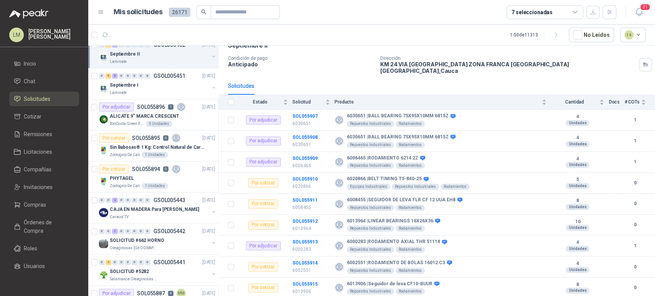
scroll to position [21, 0]
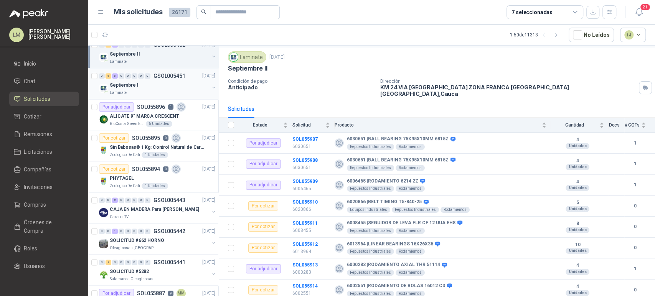
click at [111, 84] on p "Septiembre I" at bounding box center [124, 85] width 29 height 7
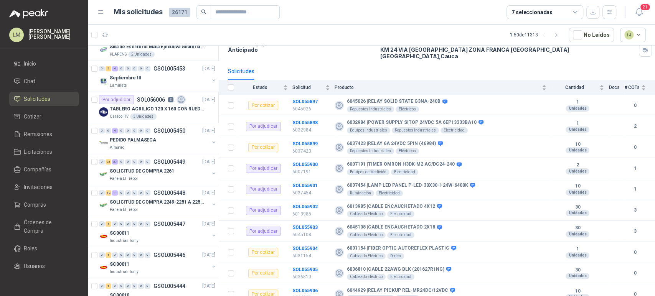
scroll to position [388, 0]
click at [149, 86] on div "Laminate" at bounding box center [159, 86] width 99 height 6
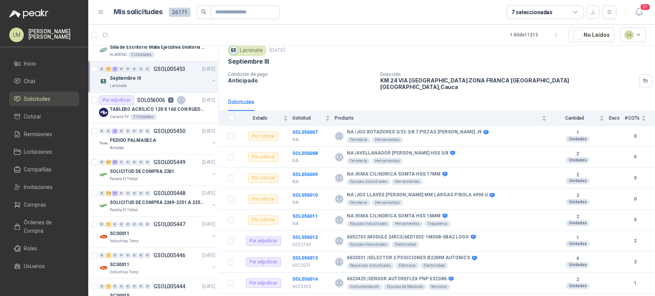
scroll to position [37, 0]
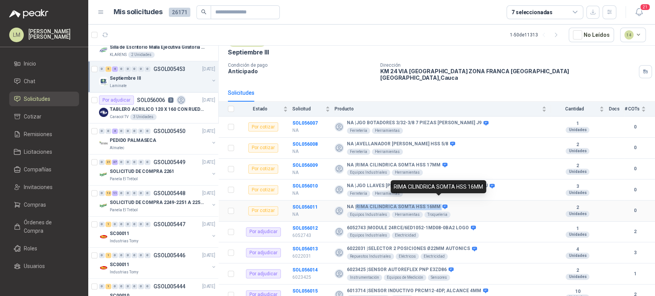
drag, startPoint x: 356, startPoint y: 199, endPoint x: 439, endPoint y: 200, distance: 82.9
click at [439, 204] on div "NA | RIMA CILINDRICA SOMTA HSS 16MM" at bounding box center [399, 207] width 104 height 6
copy div "RIMA CILINDRICA SOMTA HSS 16MM"
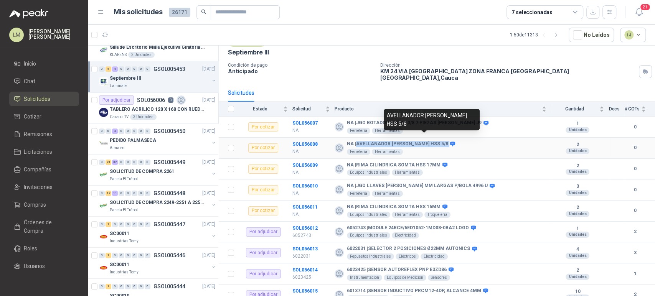
drag, startPoint x: 357, startPoint y: 137, endPoint x: 423, endPoint y: 138, distance: 66.4
click at [423, 141] on div "NA | AVELLANADOR IRWIN HSS 5/8" at bounding box center [400, 144] width 107 height 6
copy div "AVELLANADOR [PERSON_NAME] HSS 5/8"
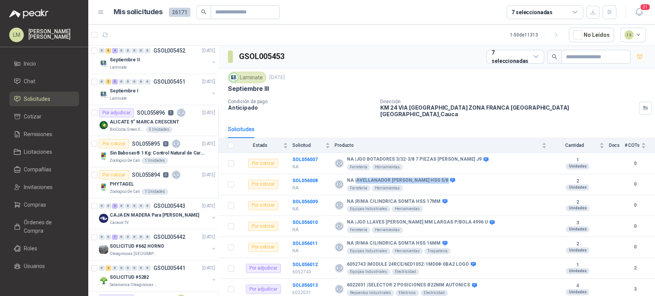
scroll to position [0, 0]
click at [324, 80] on div "Laminate 15 sept, 2025" at bounding box center [437, 78] width 418 height 12
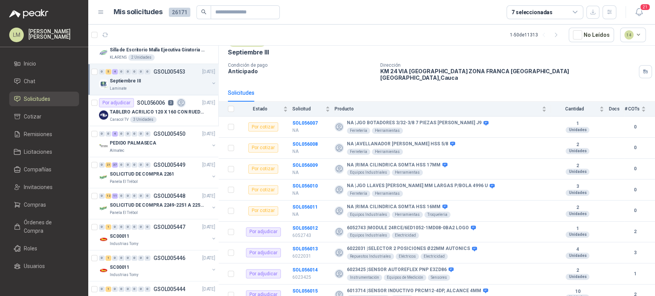
scroll to position [362, 0]
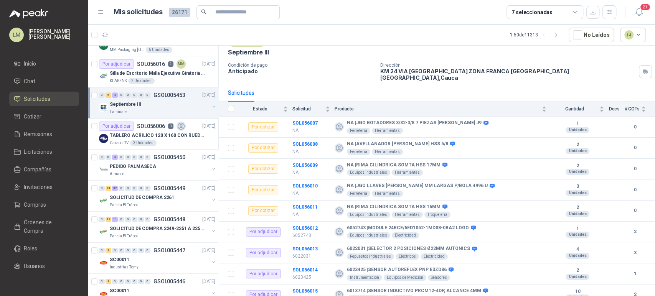
click at [211, 104] on button "button" at bounding box center [214, 107] width 6 height 6
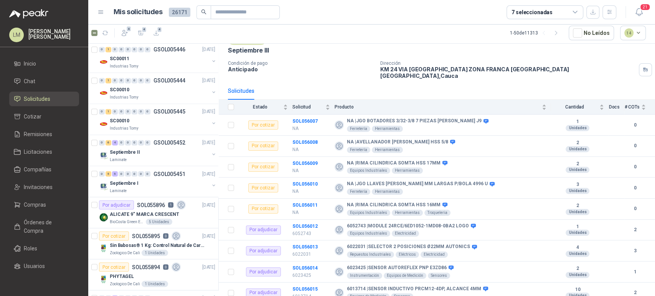
scroll to position [890, 0]
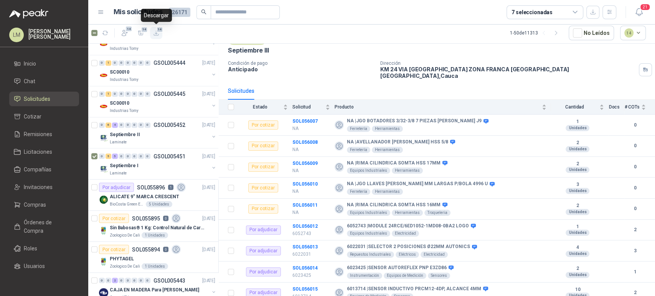
click at [157, 31] on span "14" at bounding box center [159, 29] width 7 height 6
click at [97, 33] on div "14 14 14" at bounding box center [126, 33] width 71 height 14
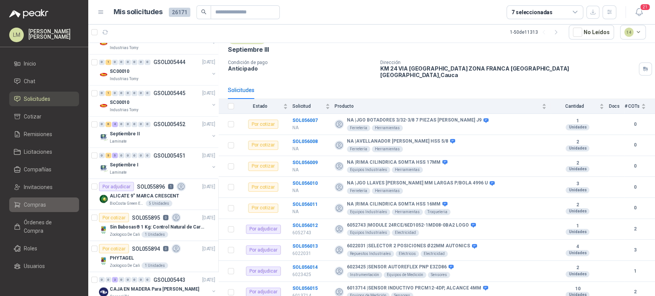
click at [30, 206] on span "Compras" at bounding box center [35, 205] width 22 height 8
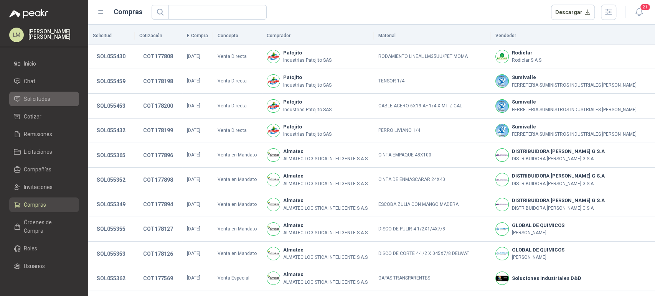
click at [39, 100] on span "Solicitudes" at bounding box center [37, 99] width 26 height 8
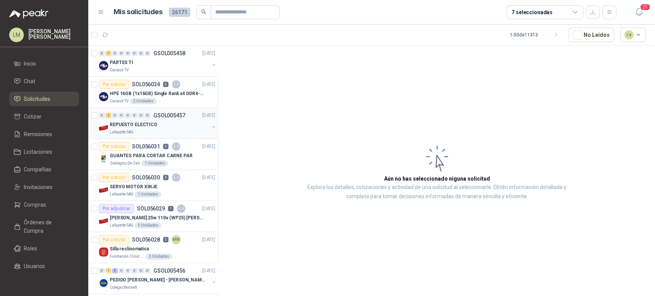
click at [138, 119] on div "0 2 0 0 0 0 0 0 GSOL005457 15/09/25" at bounding box center [158, 115] width 118 height 9
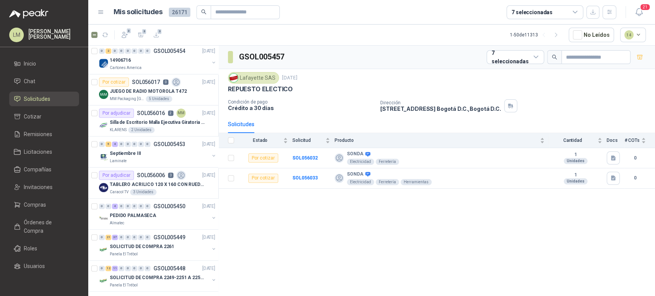
scroll to position [314, 0]
click at [157, 33] on span "3" at bounding box center [159, 31] width 5 height 6
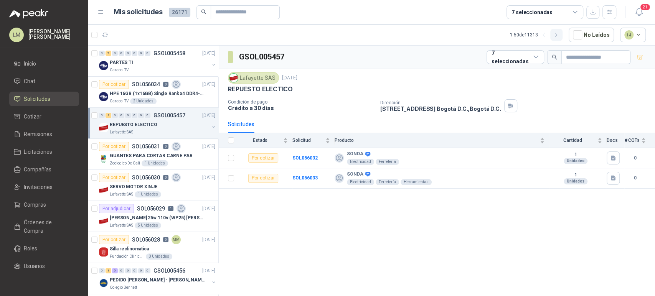
click at [557, 35] on icon "button" at bounding box center [556, 35] width 7 height 7
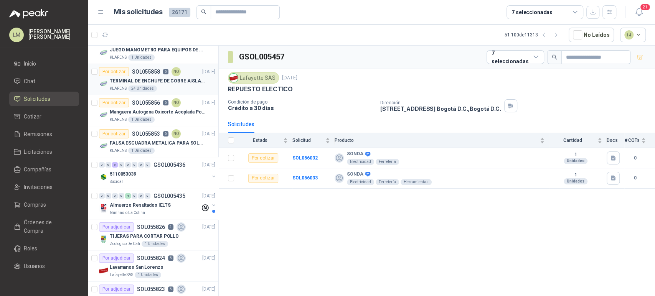
scroll to position [76, 0]
click at [145, 174] on div "5110053039" at bounding box center [159, 172] width 99 height 9
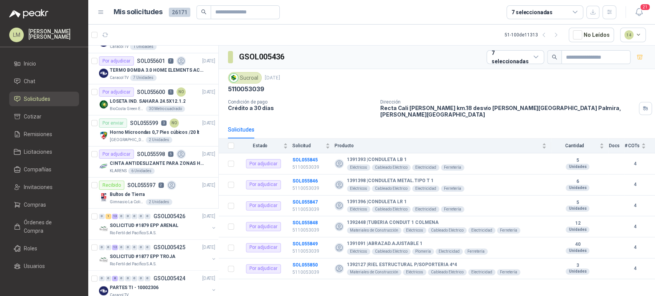
scroll to position [615, 0]
click at [31, 204] on span "Compras" at bounding box center [35, 205] width 22 height 8
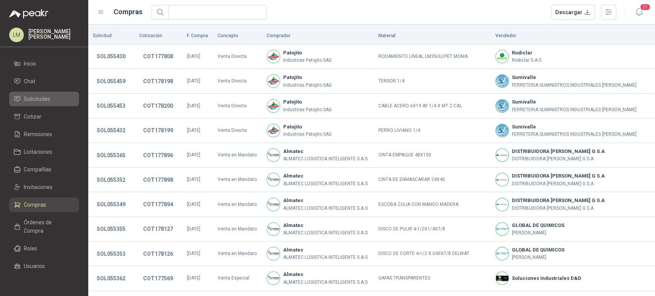
click at [47, 97] on span "Solicitudes" at bounding box center [37, 99] width 26 height 8
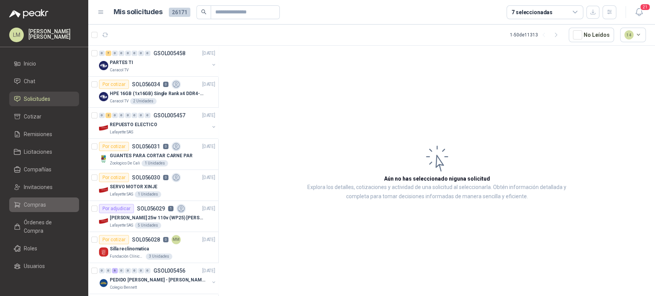
click at [33, 198] on link "Compras" at bounding box center [44, 205] width 70 height 15
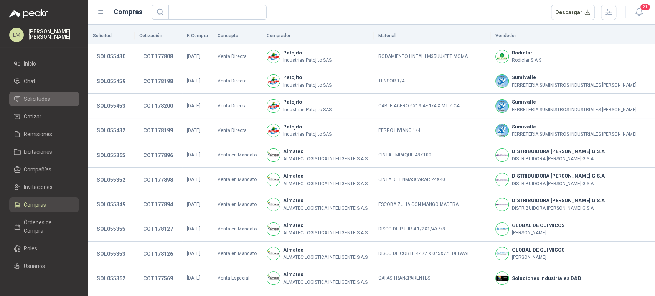
click at [43, 96] on span "Solicitudes" at bounding box center [37, 99] width 26 height 8
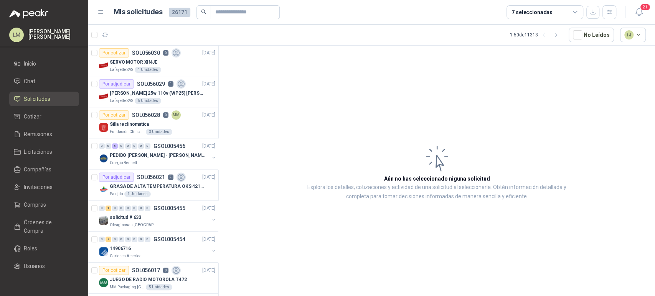
scroll to position [126, 0]
click at [132, 148] on div "0 0 6 0 0 0 0 0 GSOL005456 15/09/25" at bounding box center [158, 144] width 118 height 9
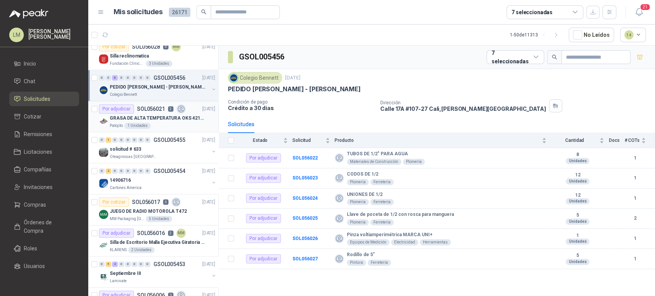
scroll to position [193, 0]
click at [116, 140] on div "0" at bounding box center [115, 139] width 6 height 5
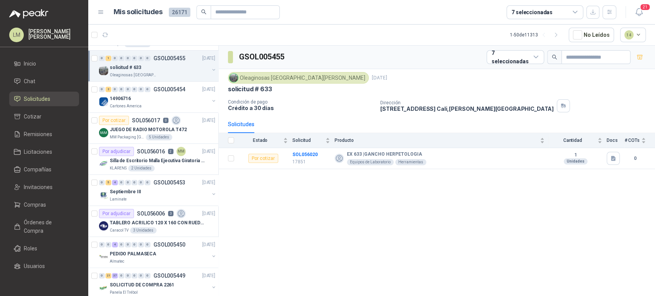
scroll to position [279, 0]
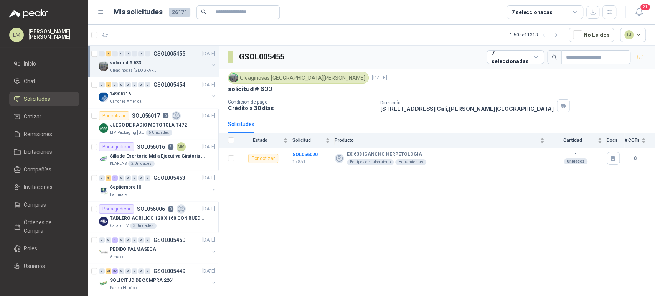
click at [175, 153] on p "Silla de Escritorio Malla Ejecutiva Giratoria Cromada con Reposabrazos Fijo Neg…" at bounding box center [158, 156] width 96 height 7
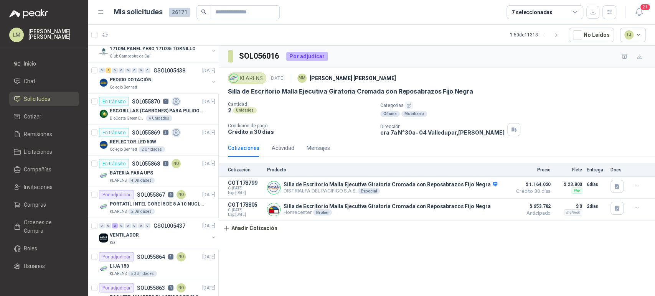
scroll to position [1107, 0]
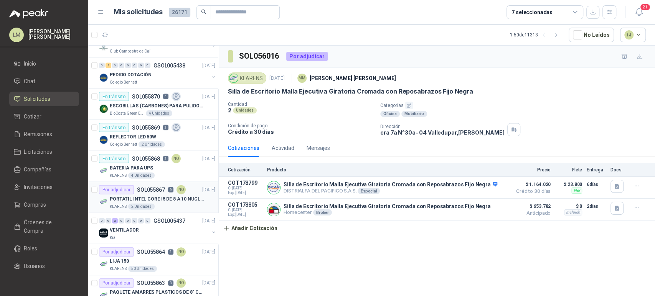
click at [145, 199] on p "PORTATIL INTEL CORE I5 DE 8 A 10 NUCLEOS" at bounding box center [158, 199] width 96 height 7
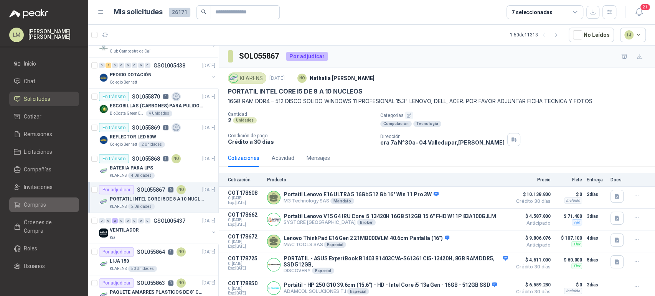
click at [36, 205] on span "Compras" at bounding box center [35, 205] width 22 height 8
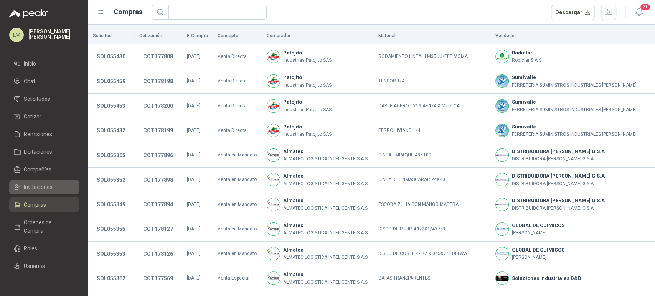
click at [49, 186] on span "Invitaciones" at bounding box center [38, 187] width 29 height 8
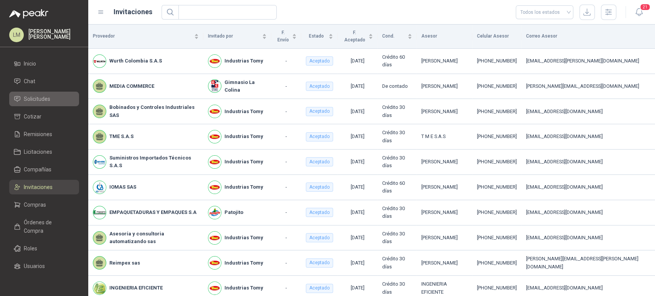
click at [29, 102] on span "Solicitudes" at bounding box center [37, 99] width 26 height 8
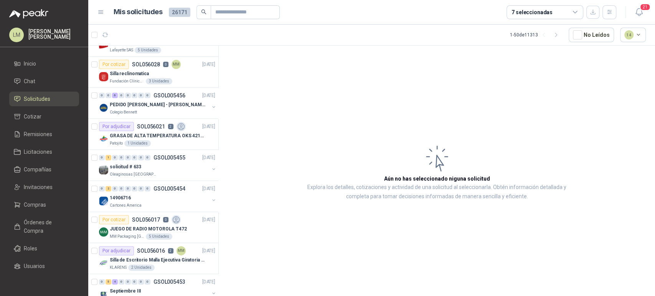
scroll to position [178, 0]
